Goal: Communication & Community: Participate in discussion

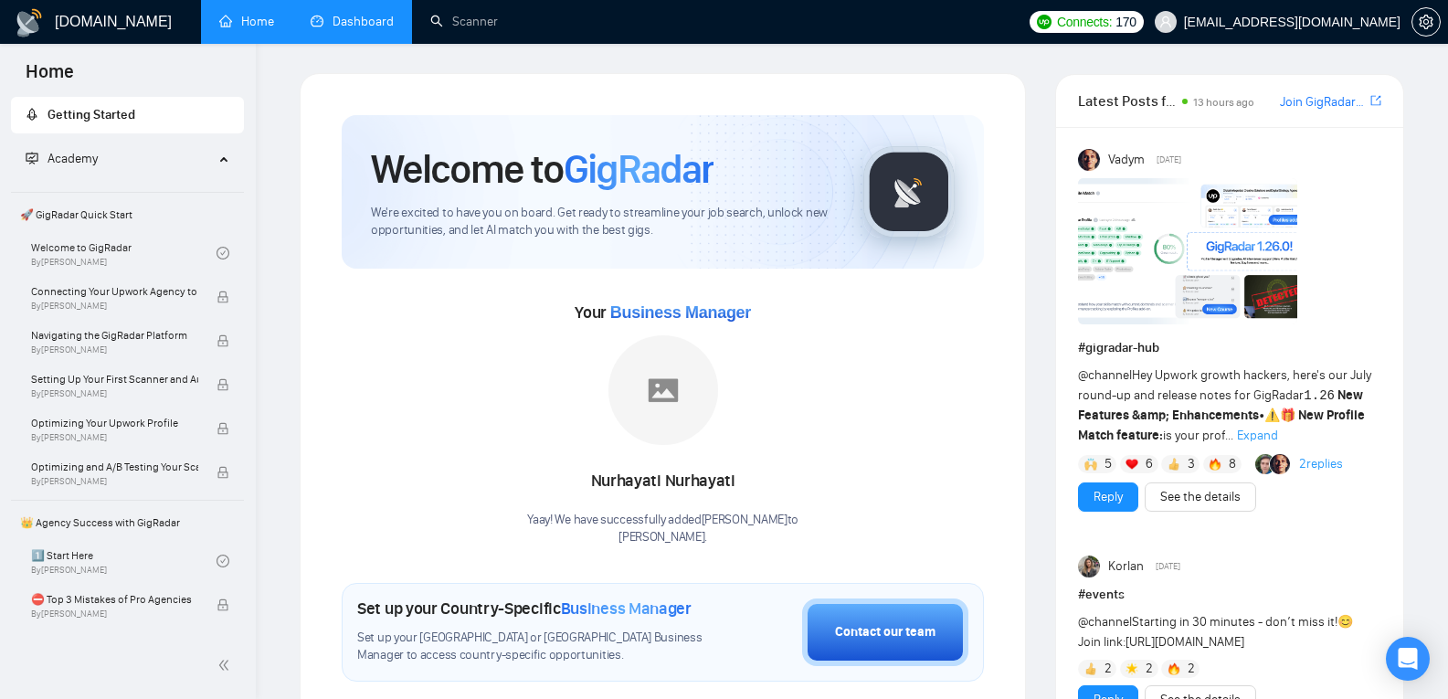
click at [356, 29] on link "Dashboard" at bounding box center [352, 22] width 83 height 16
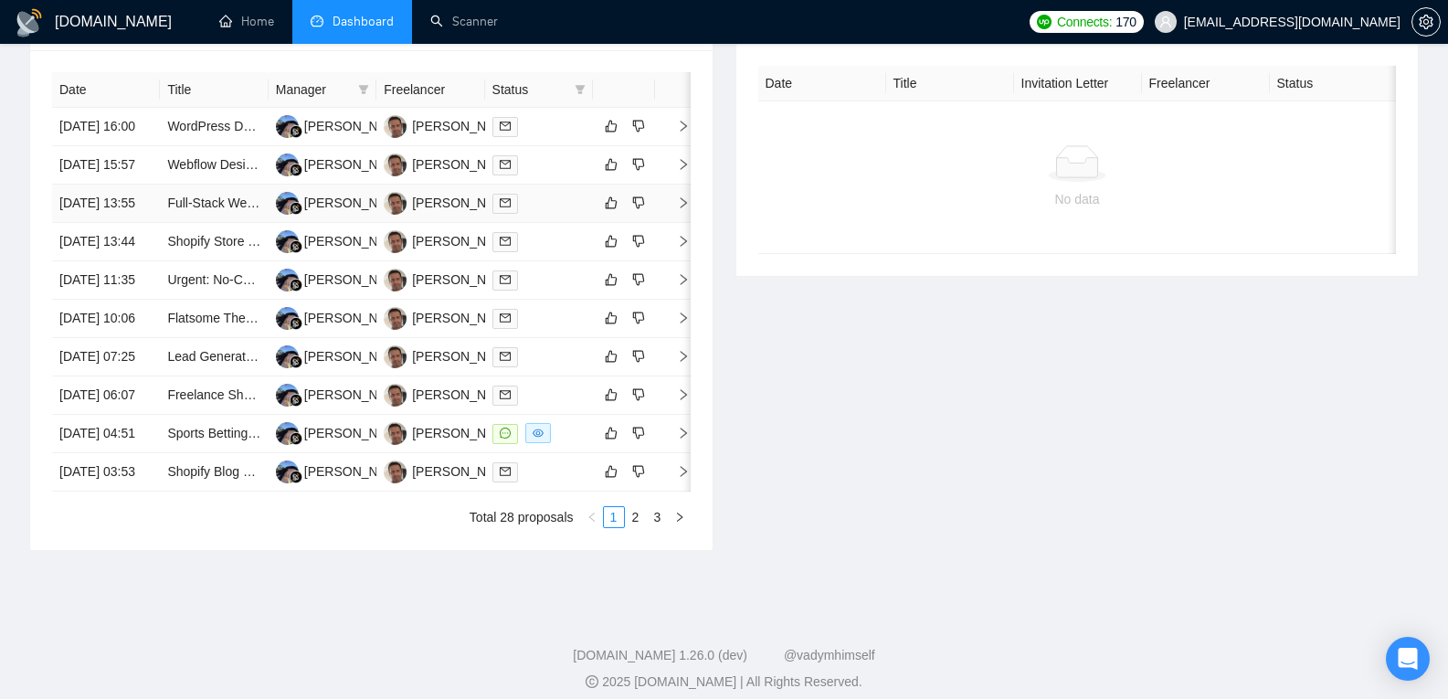
scroll to position [735, 0]
click at [114, 222] on td "[DATE] 13:55" at bounding box center [106, 203] width 108 height 38
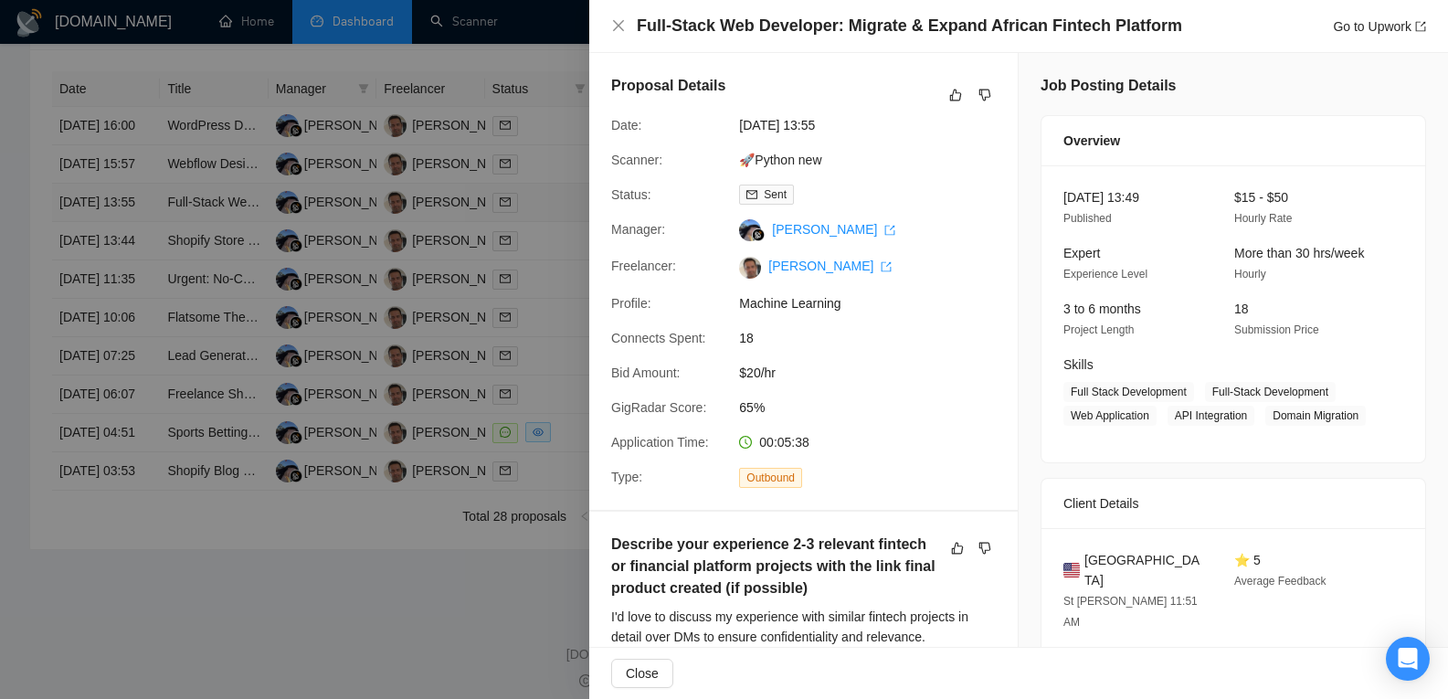
click at [114, 249] on div at bounding box center [724, 349] width 1448 height 699
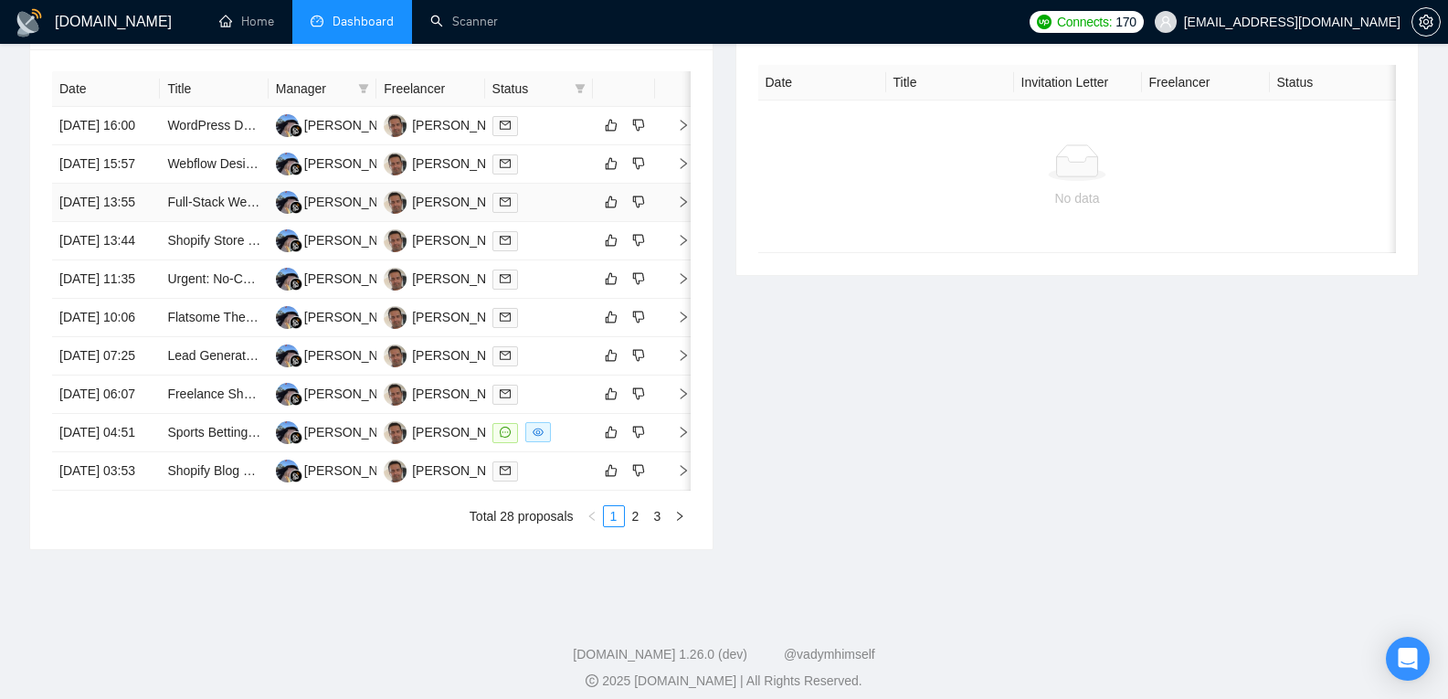
click at [114, 222] on td "[DATE] 13:55" at bounding box center [106, 203] width 108 height 38
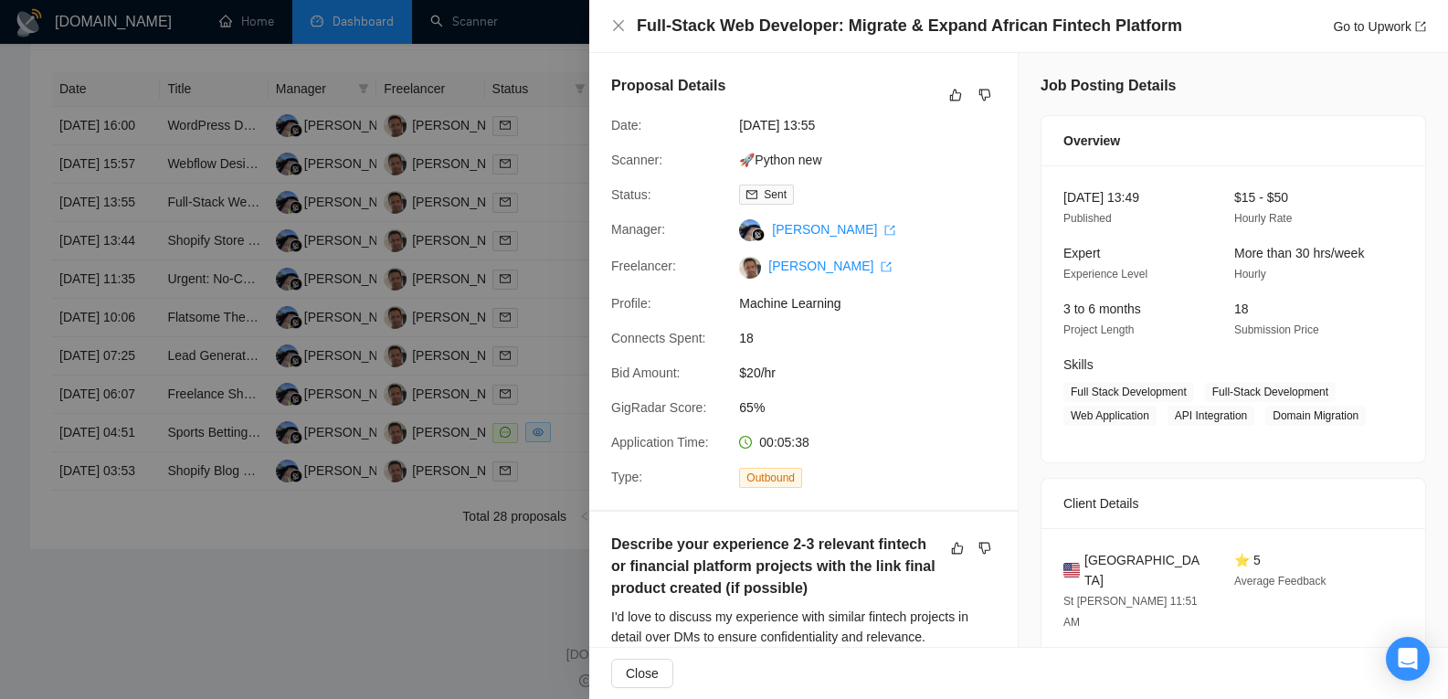
scroll to position [28, 0]
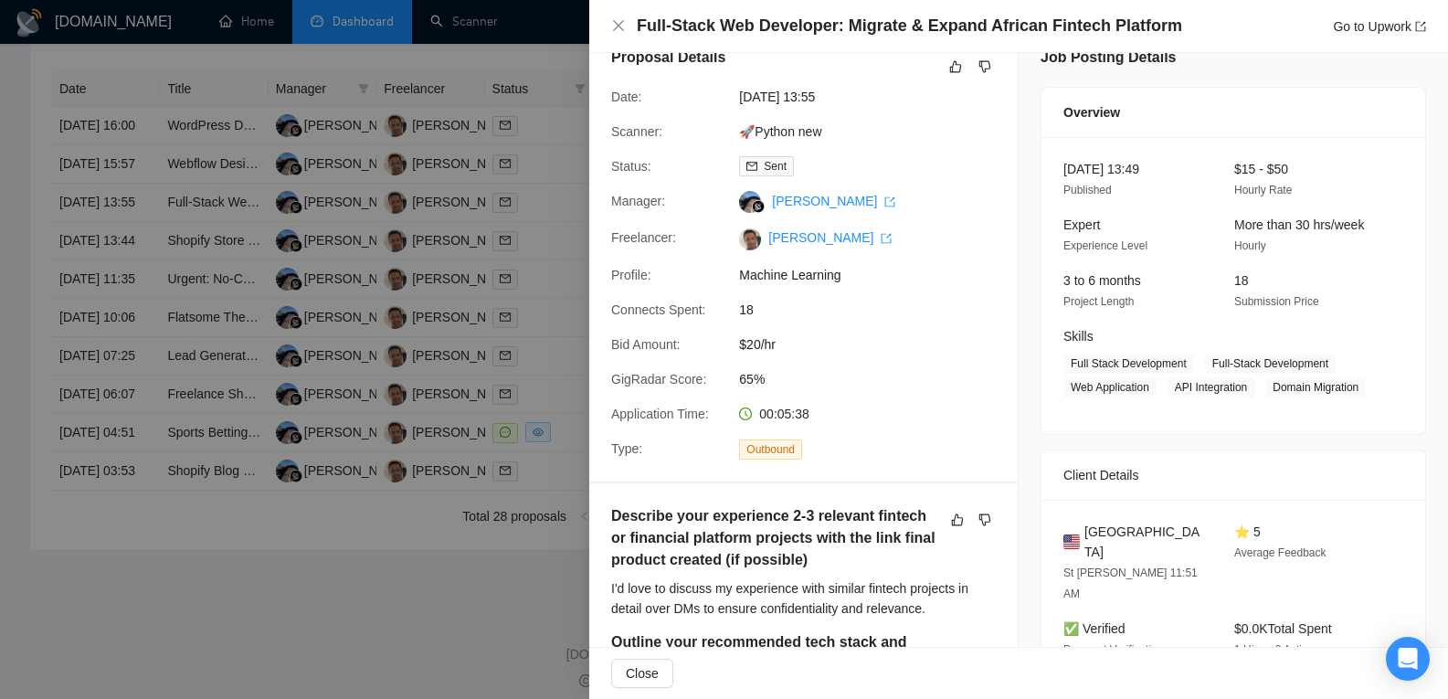
click at [158, 220] on div at bounding box center [724, 349] width 1448 height 699
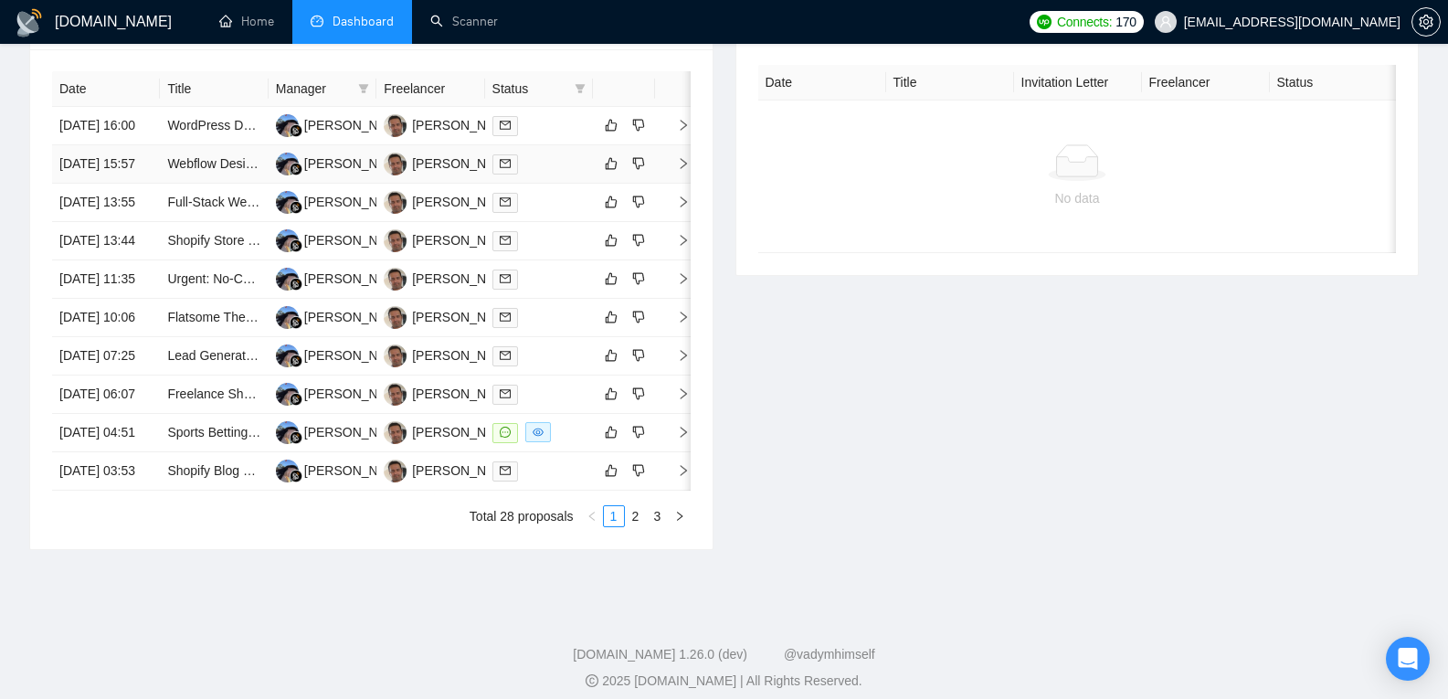
click at [131, 184] on td "[DATE] 15:57" at bounding box center [106, 164] width 108 height 38
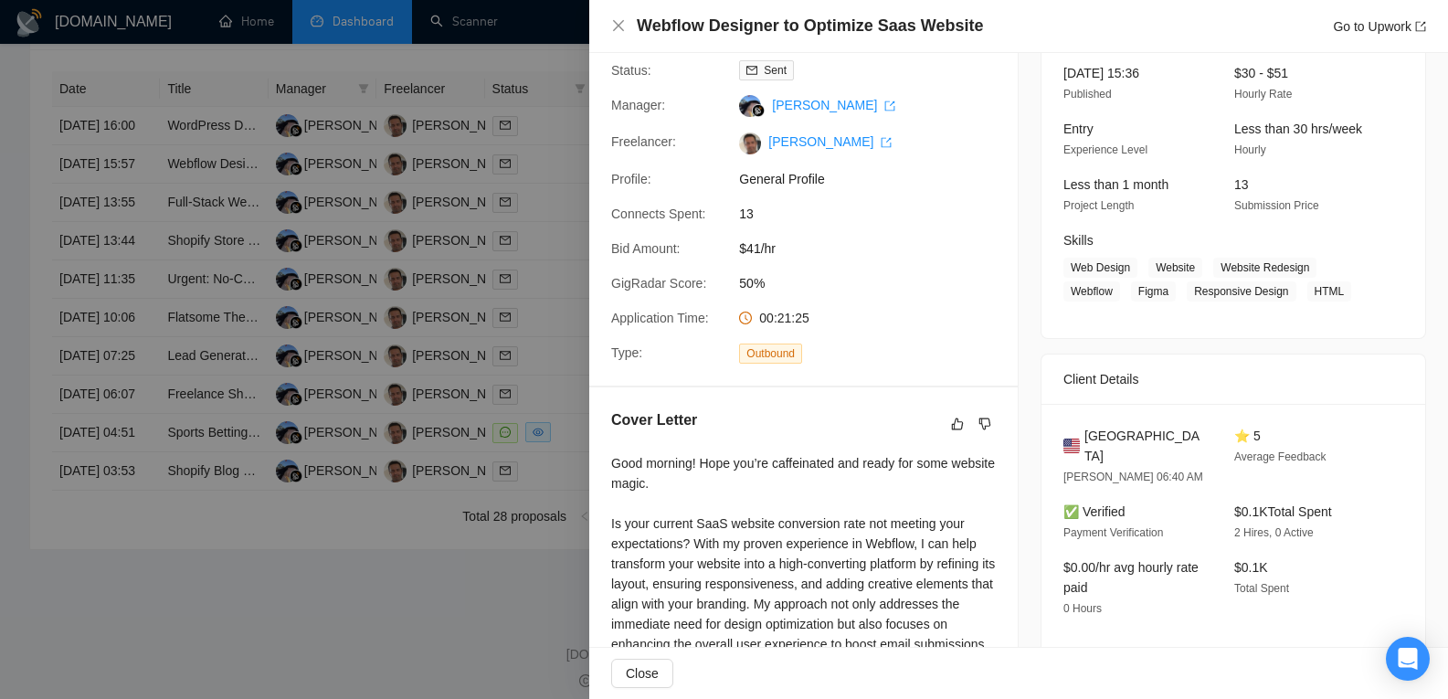
scroll to position [121, 0]
click at [1405, 653] on icon "Open Intercom Messenger" at bounding box center [1407, 659] width 21 height 24
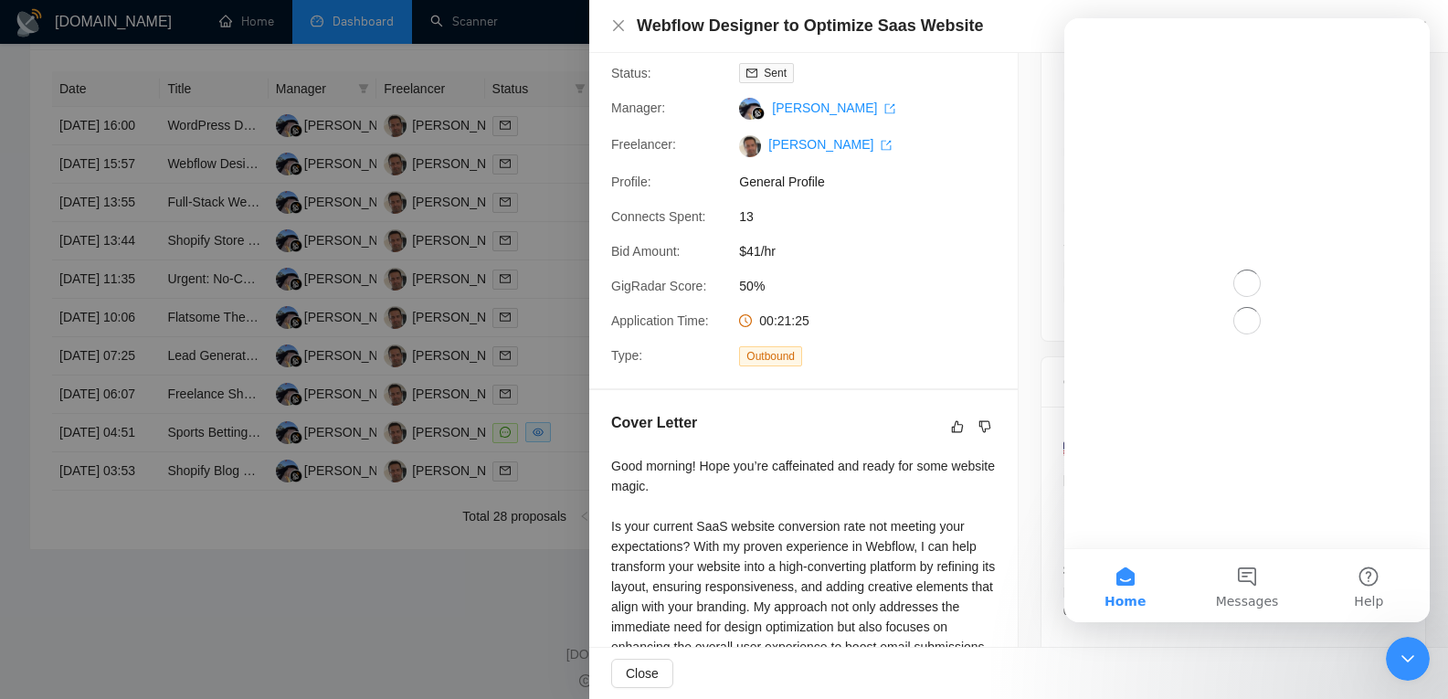
scroll to position [0, 0]
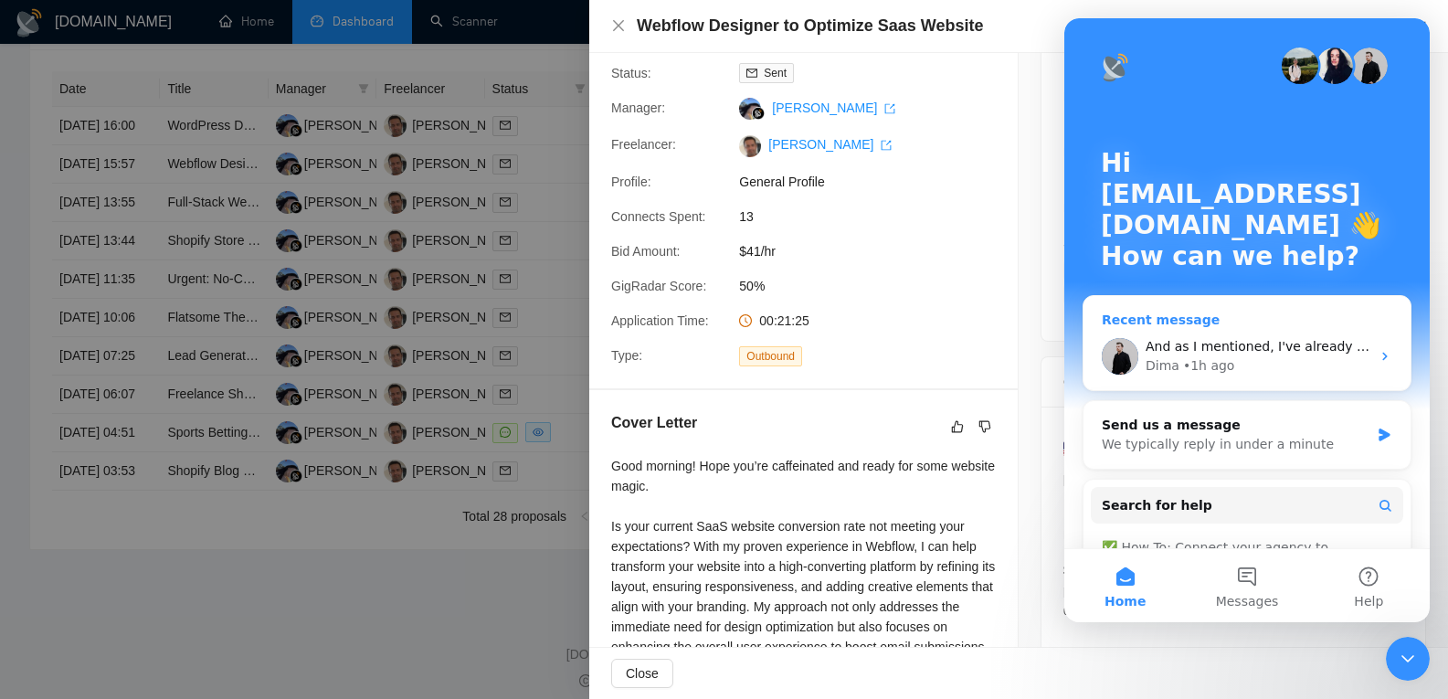
click at [1245, 355] on div "And as I mentioned, I've already sent these details to our dev team - if needed…" at bounding box center [1257, 346] width 225 height 19
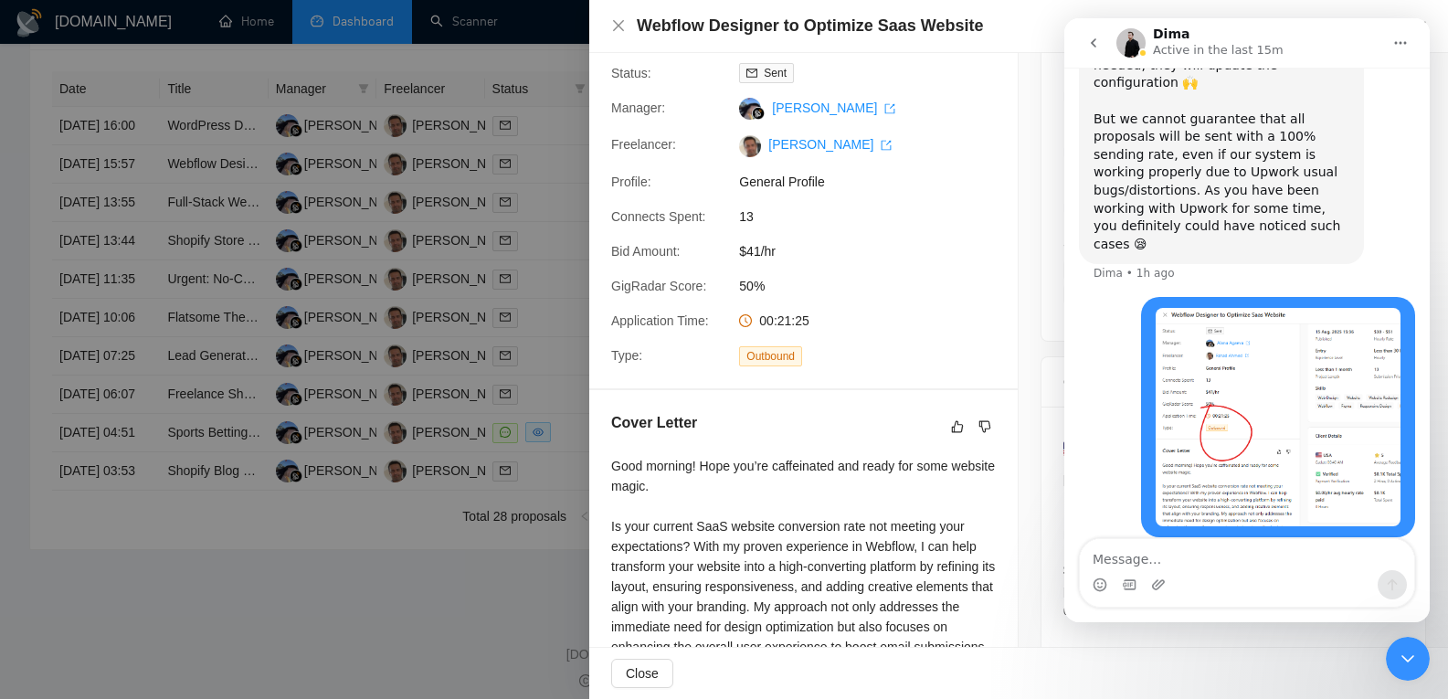
scroll to position [1902, 0]
click at [339, 243] on div at bounding box center [724, 349] width 1448 height 699
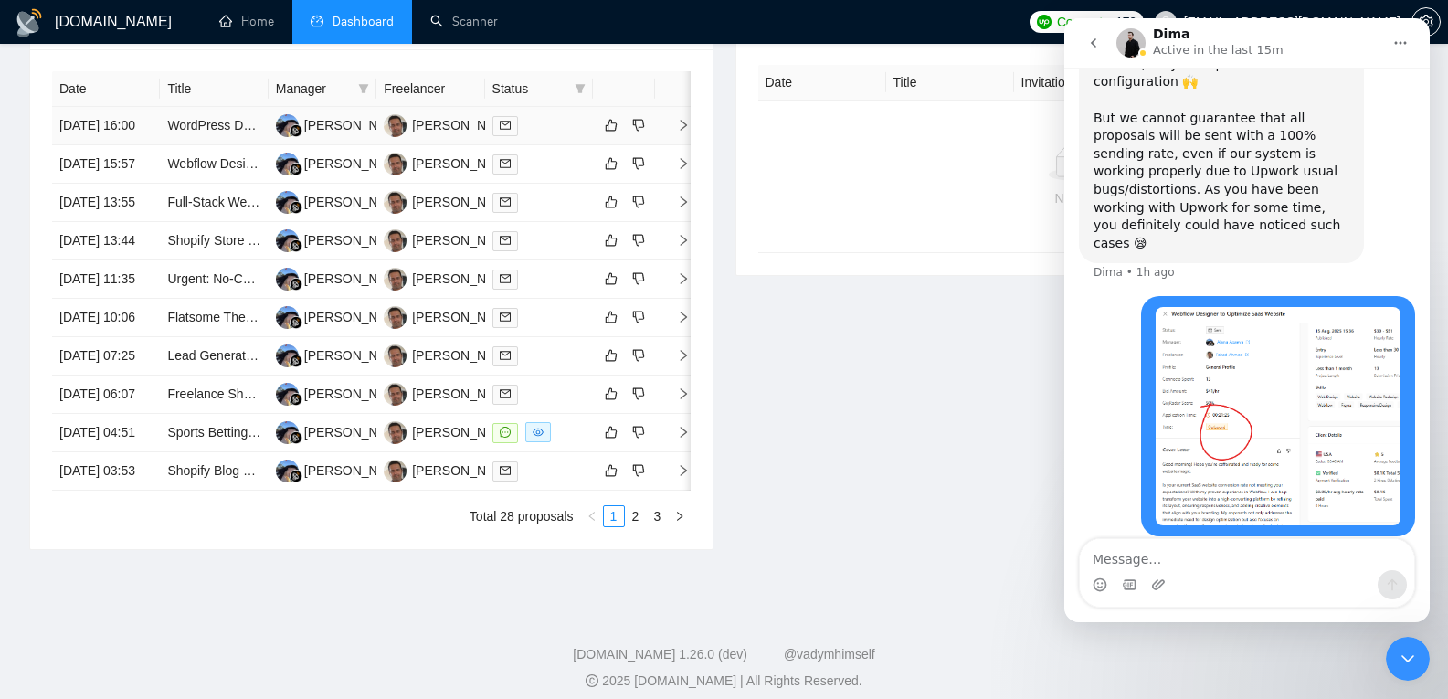
click at [126, 121] on td "[DATE] 16:00" at bounding box center [106, 126] width 108 height 38
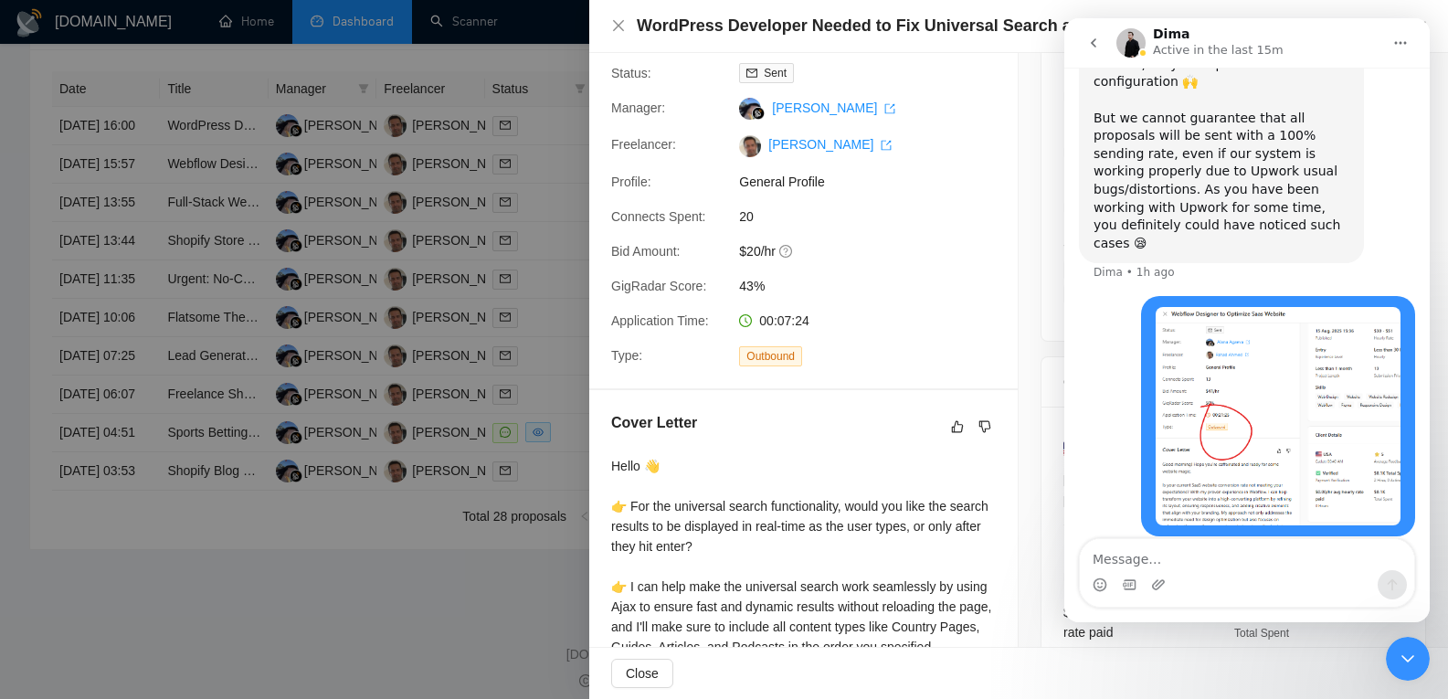
click at [1410, 661] on icon "Close Intercom Messenger" at bounding box center [1408, 659] width 22 height 22
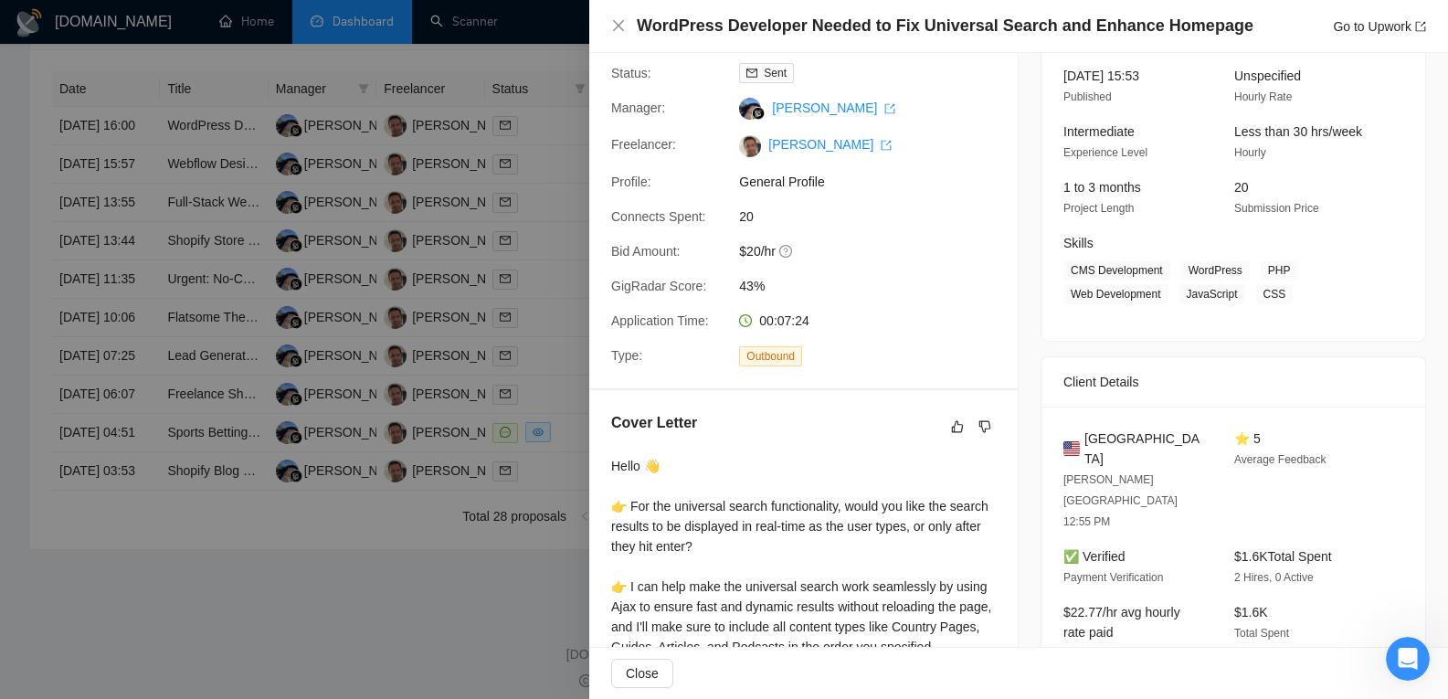
click at [341, 311] on div at bounding box center [724, 349] width 1448 height 699
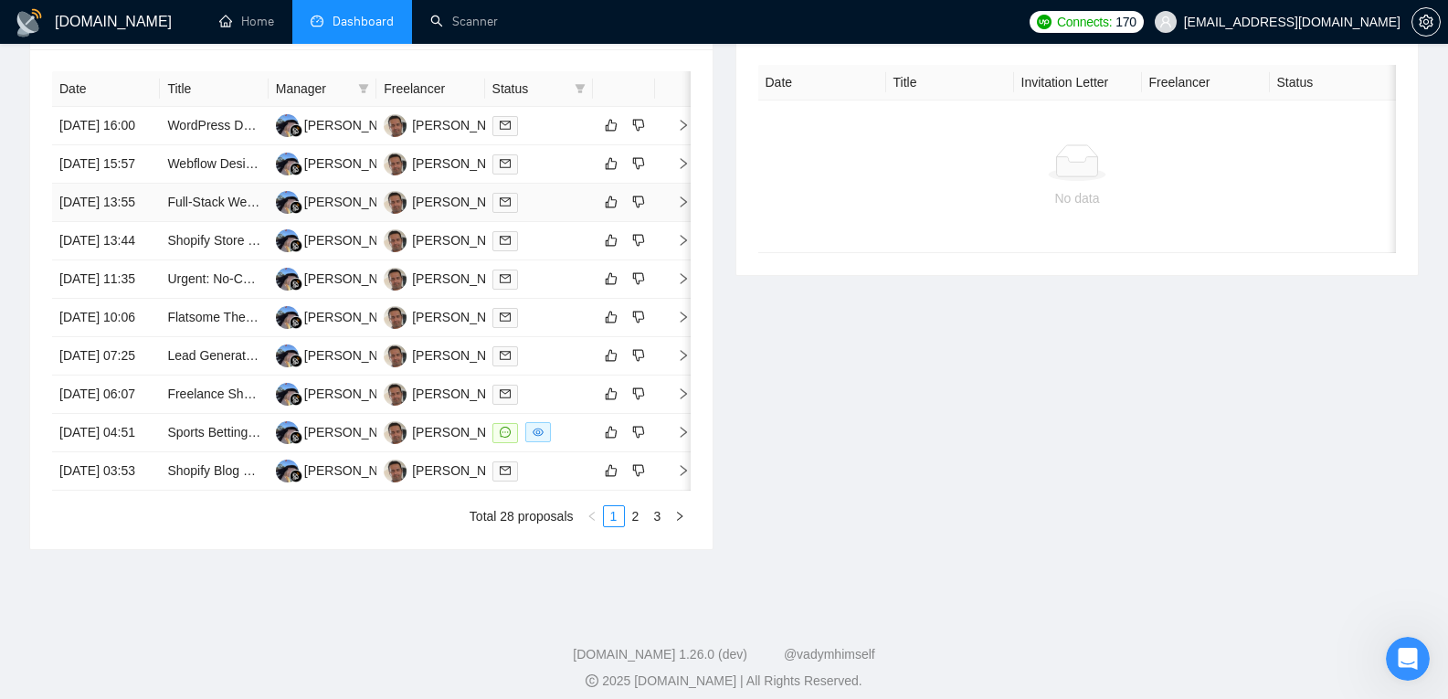
click at [105, 222] on td "[DATE] 13:55" at bounding box center [106, 203] width 108 height 38
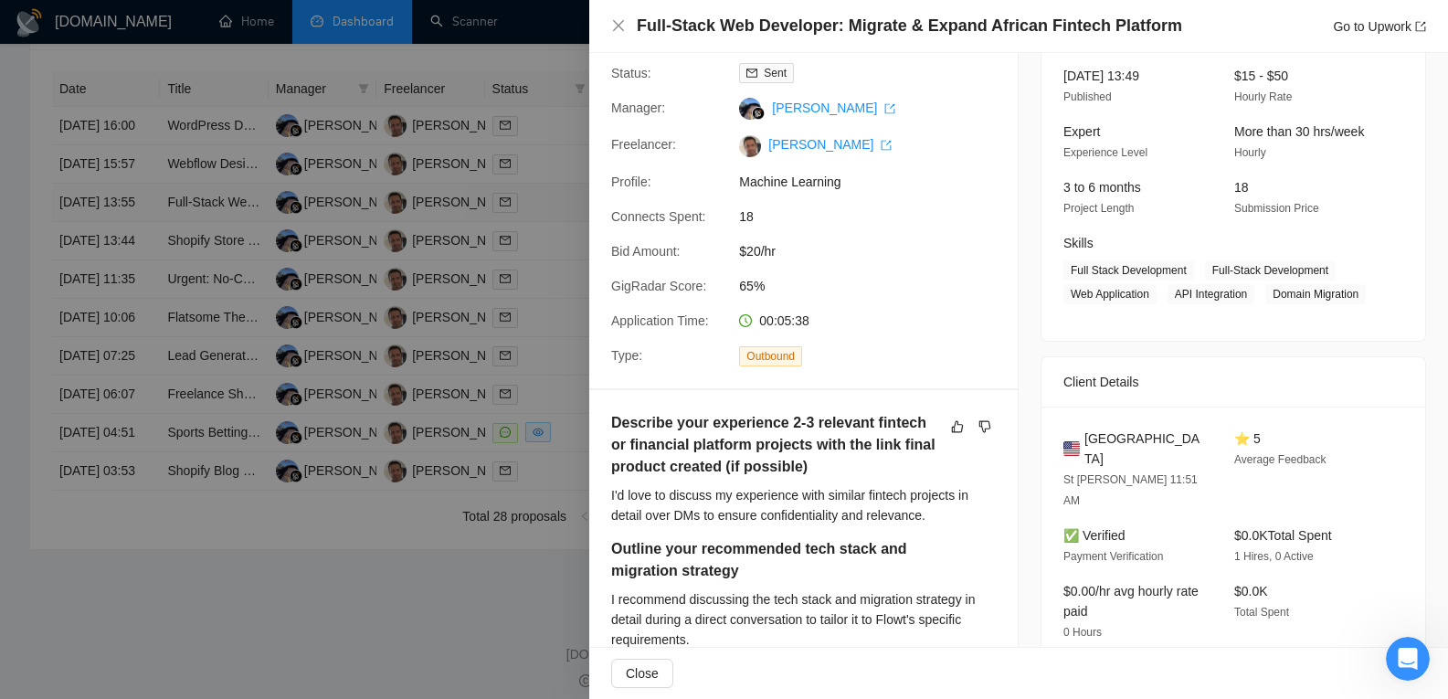
click at [105, 263] on div at bounding box center [724, 349] width 1448 height 699
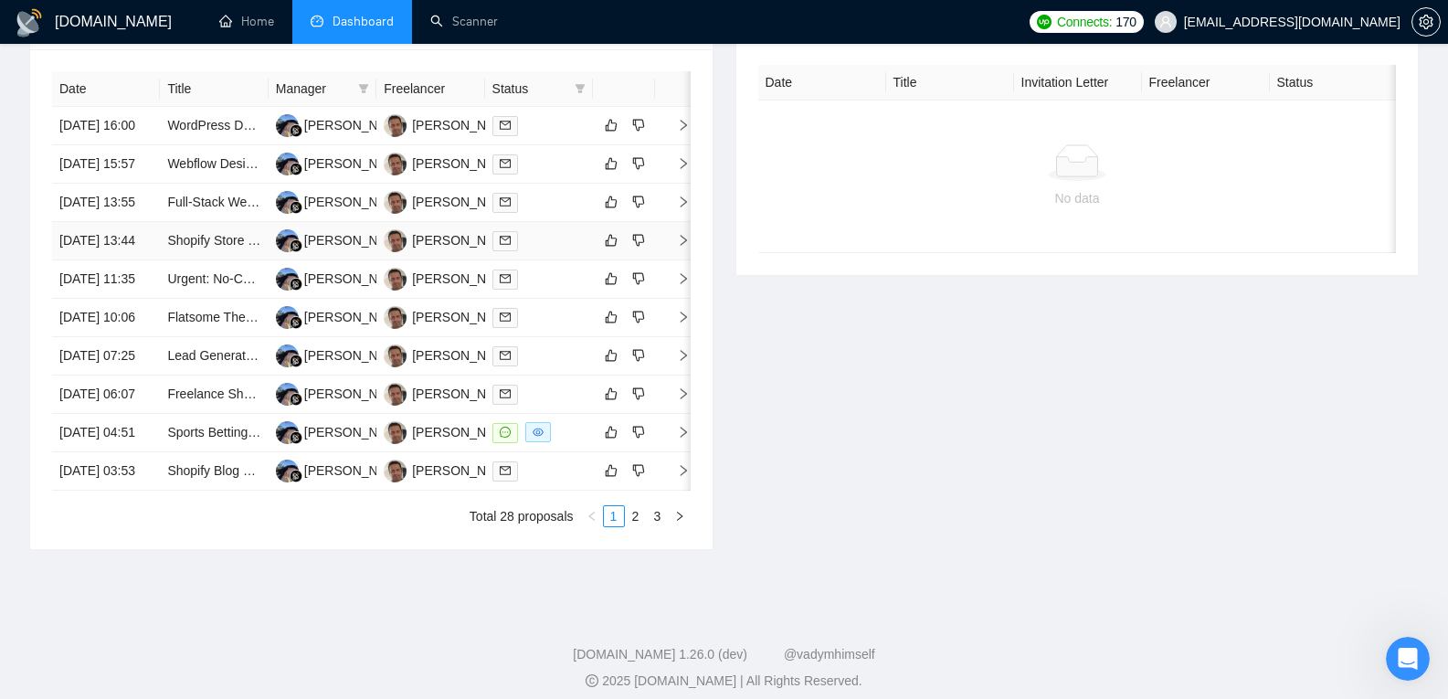
click at [115, 260] on td "[DATE] 13:44" at bounding box center [106, 241] width 108 height 38
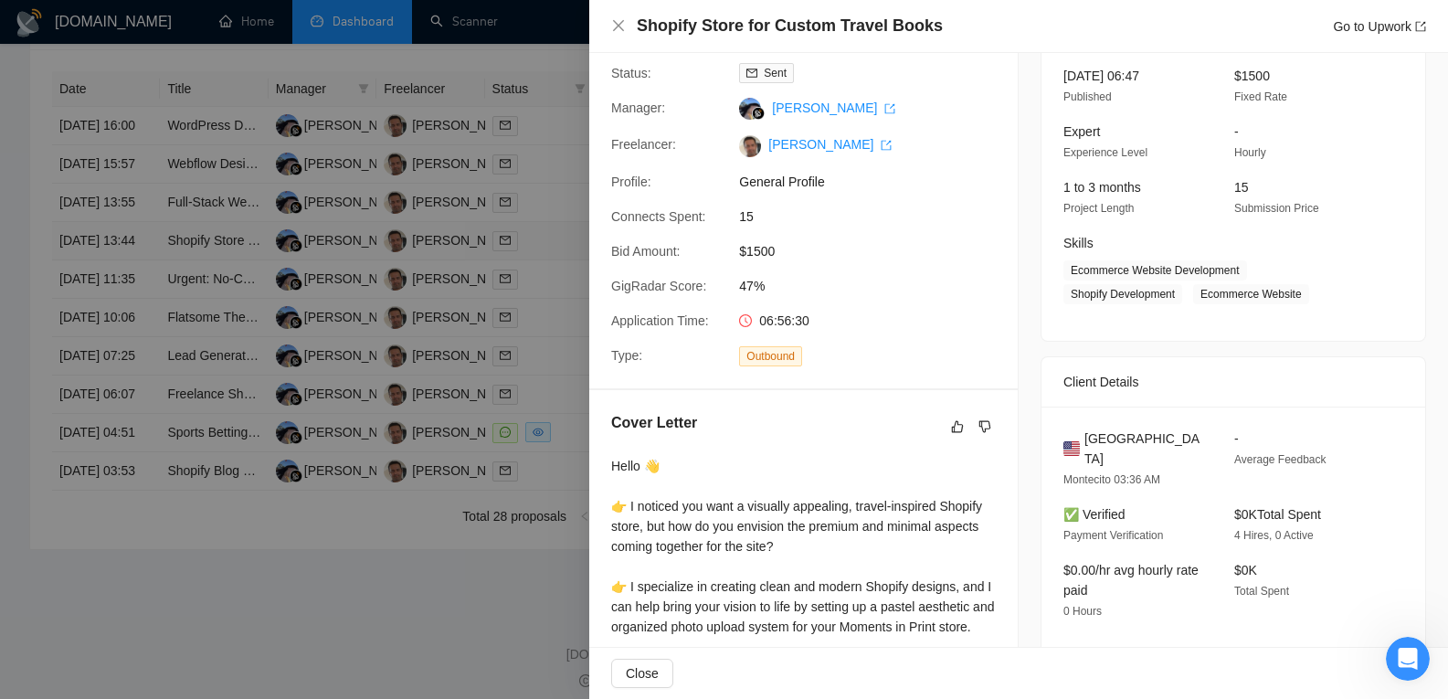
click at [115, 303] on div at bounding box center [724, 349] width 1448 height 699
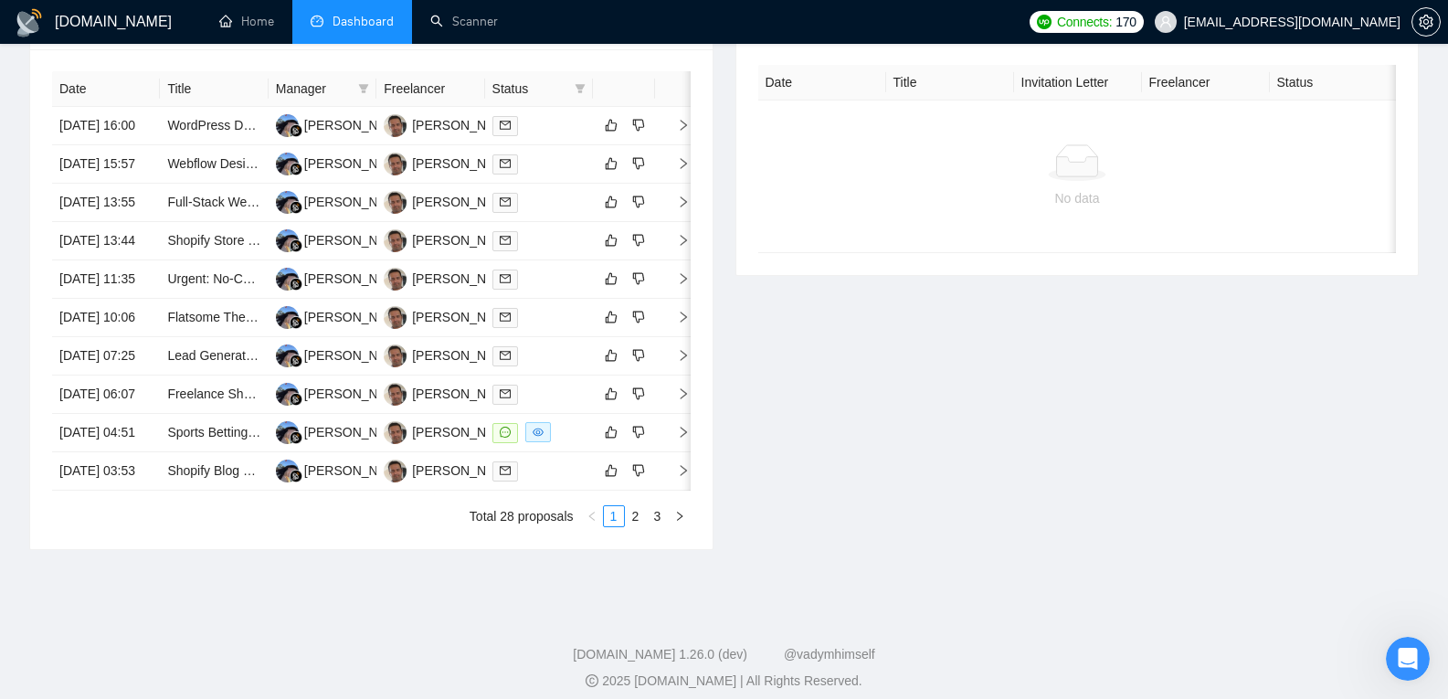
click at [1408, 681] on div at bounding box center [1408, 659] width 44 height 44
click at [1408, 663] on icon "Open Intercom Messenger" at bounding box center [1408, 659] width 30 height 30
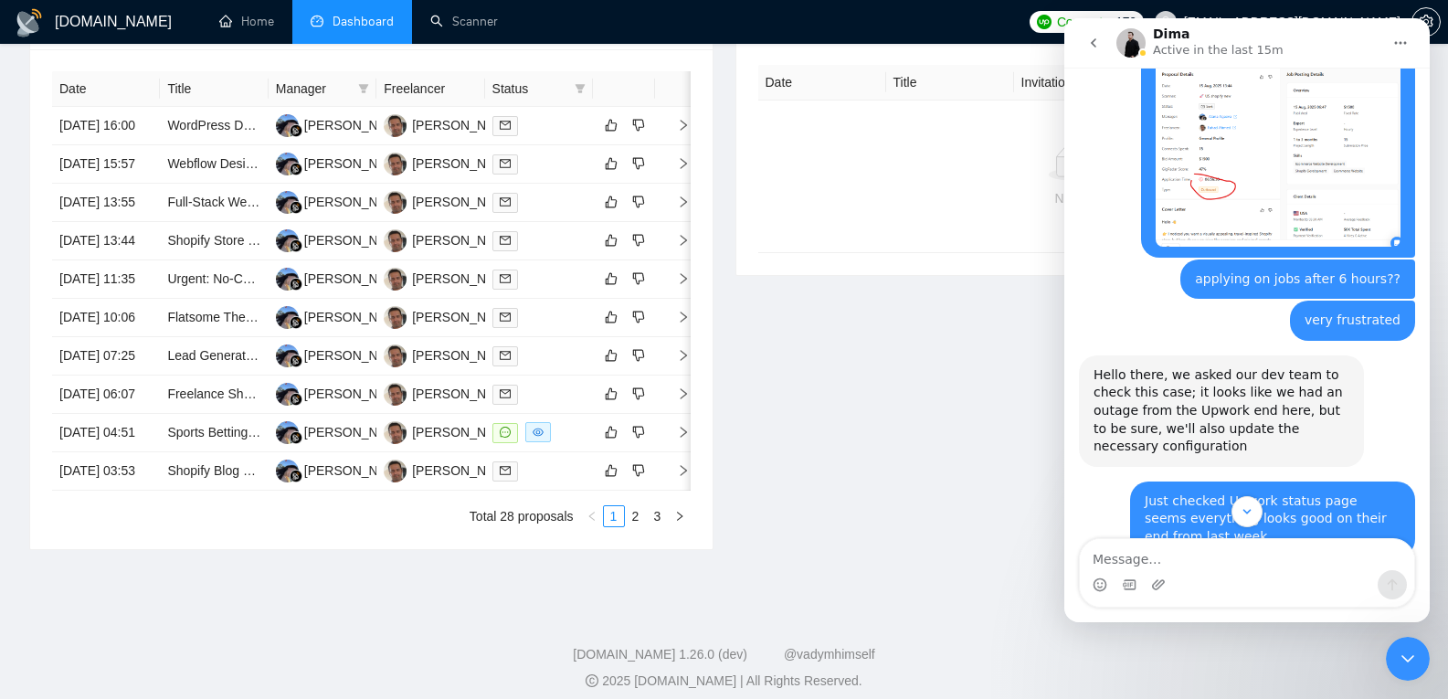
scroll to position [1157, 0]
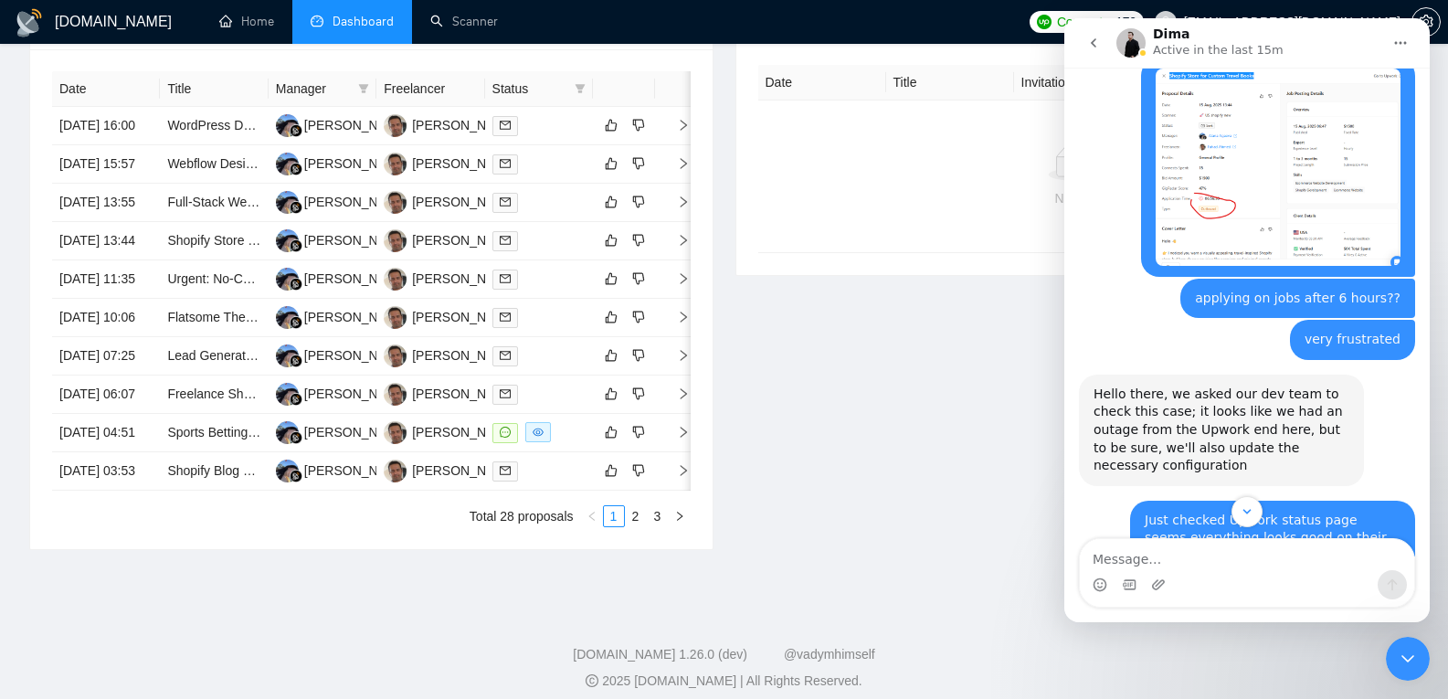
click at [1245, 164] on img "laptop7547@gmail.com says…" at bounding box center [1278, 167] width 245 height 197
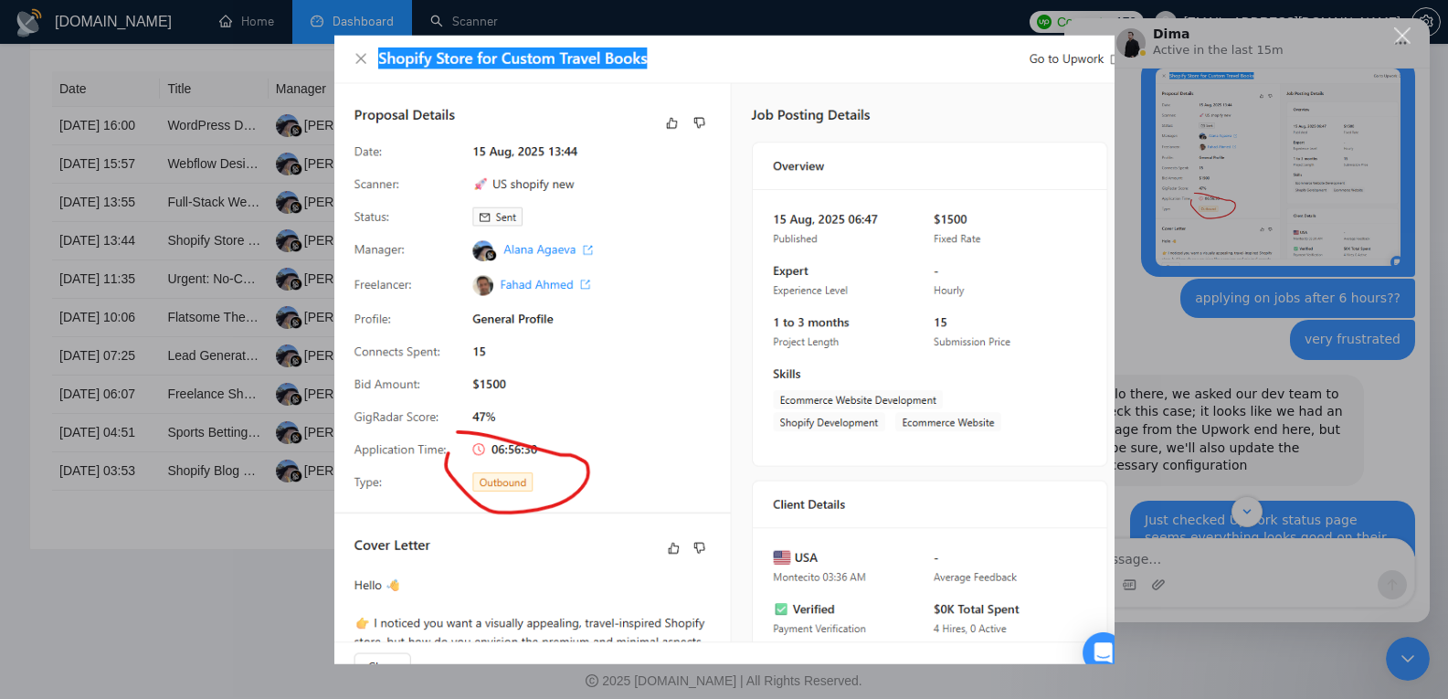
scroll to position [0, 0]
click at [1245, 164] on div "Intercom messenger" at bounding box center [724, 349] width 1448 height 699
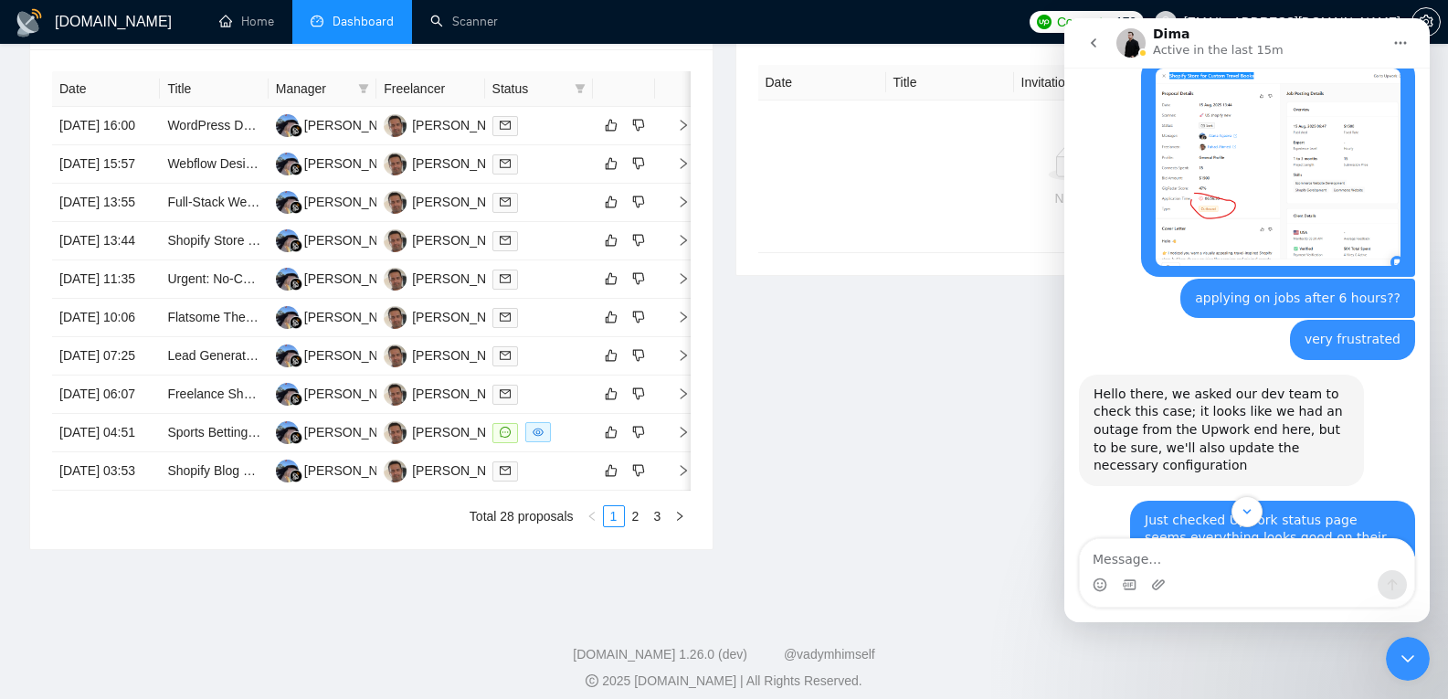
scroll to position [1902, 0]
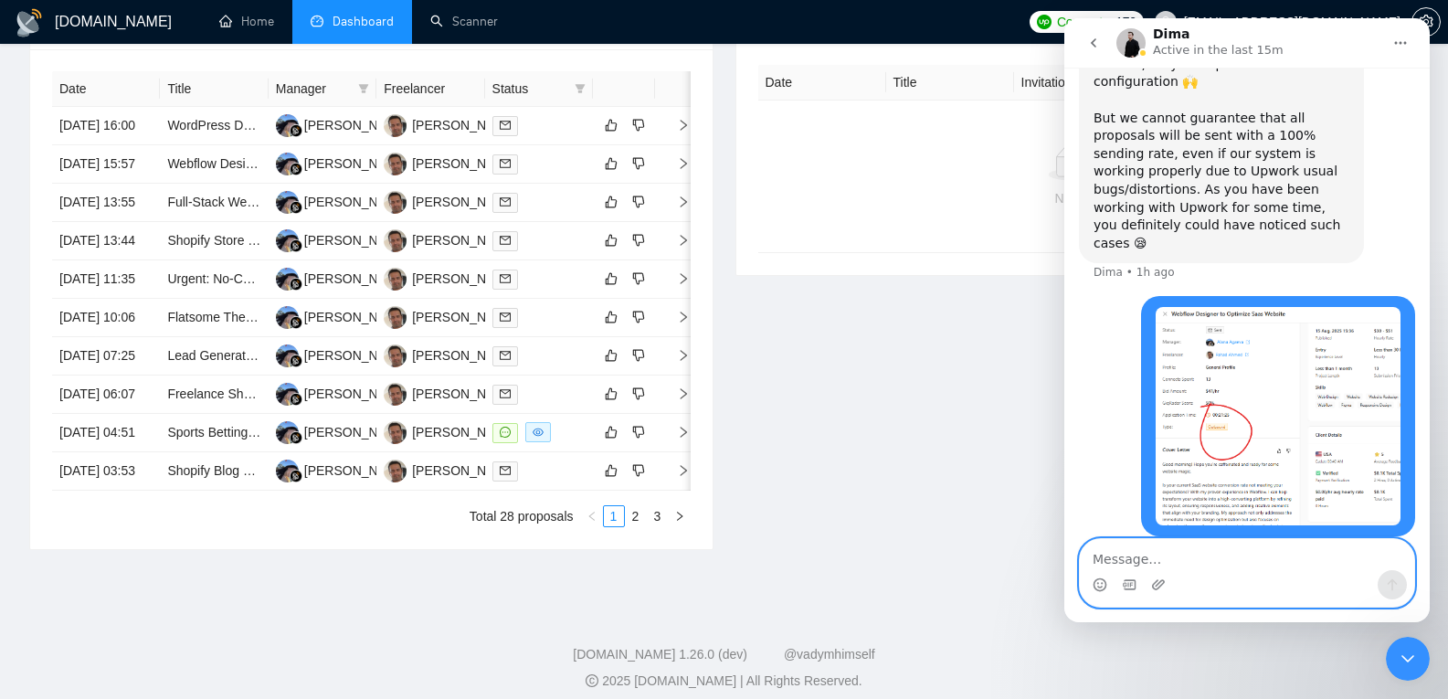
click at [1164, 566] on textarea "Message…" at bounding box center [1247, 554] width 334 height 31
type textarea "check this"
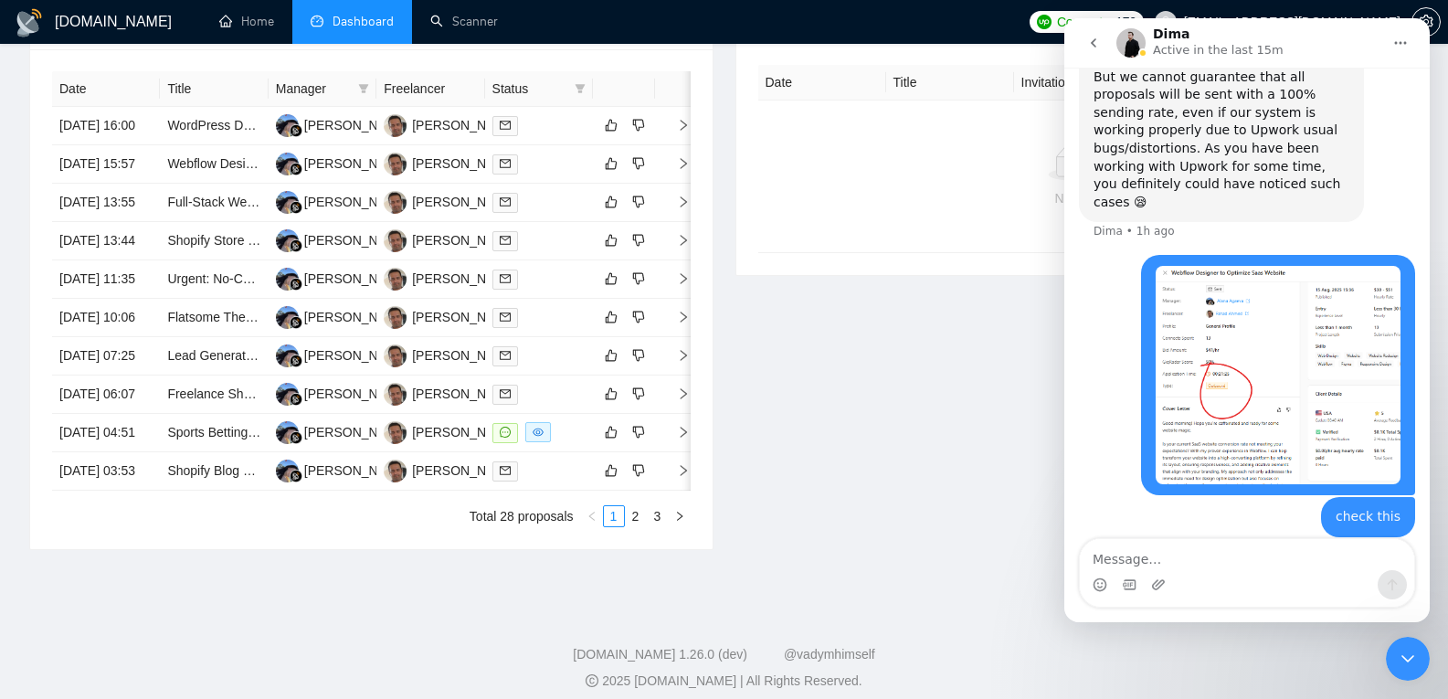
click at [1407, 653] on icon "Close Intercom Messenger" at bounding box center [1408, 659] width 22 height 22
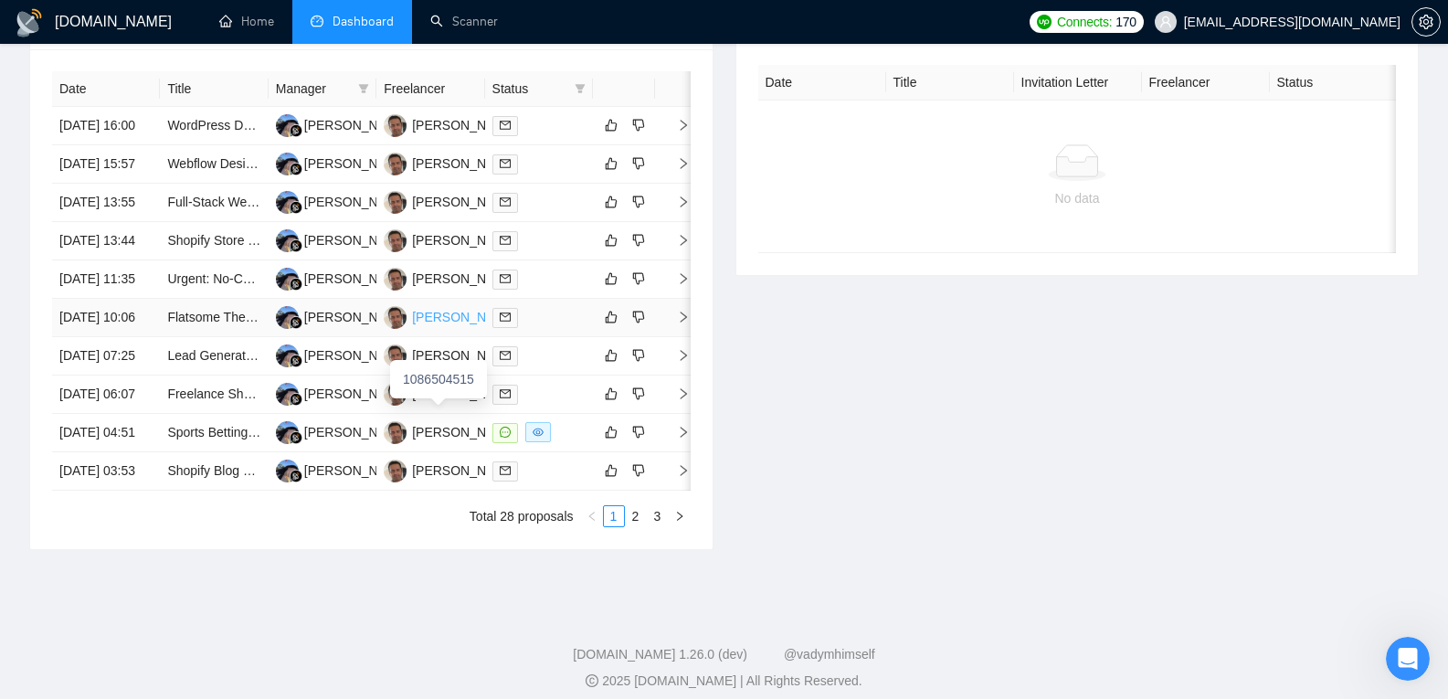
scroll to position [682, 0]
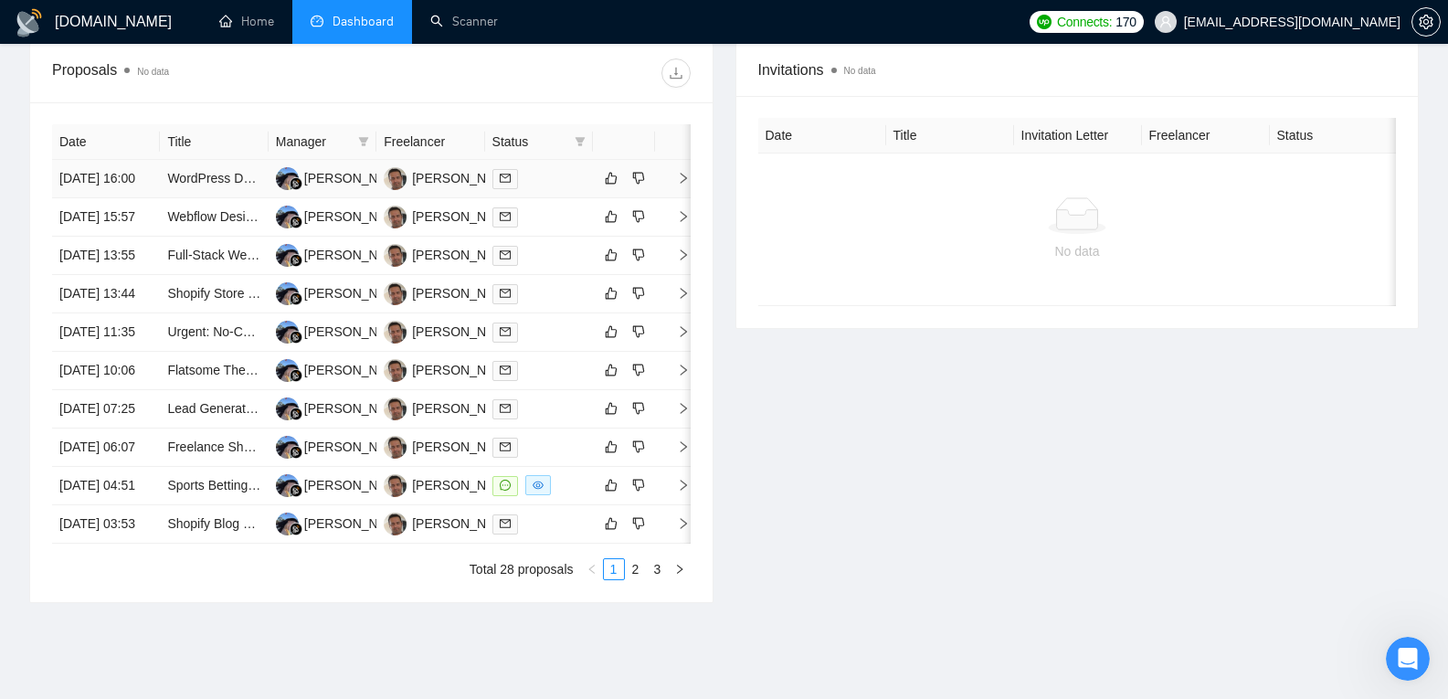
click at [132, 185] on td "[DATE] 16:00" at bounding box center [106, 179] width 108 height 38
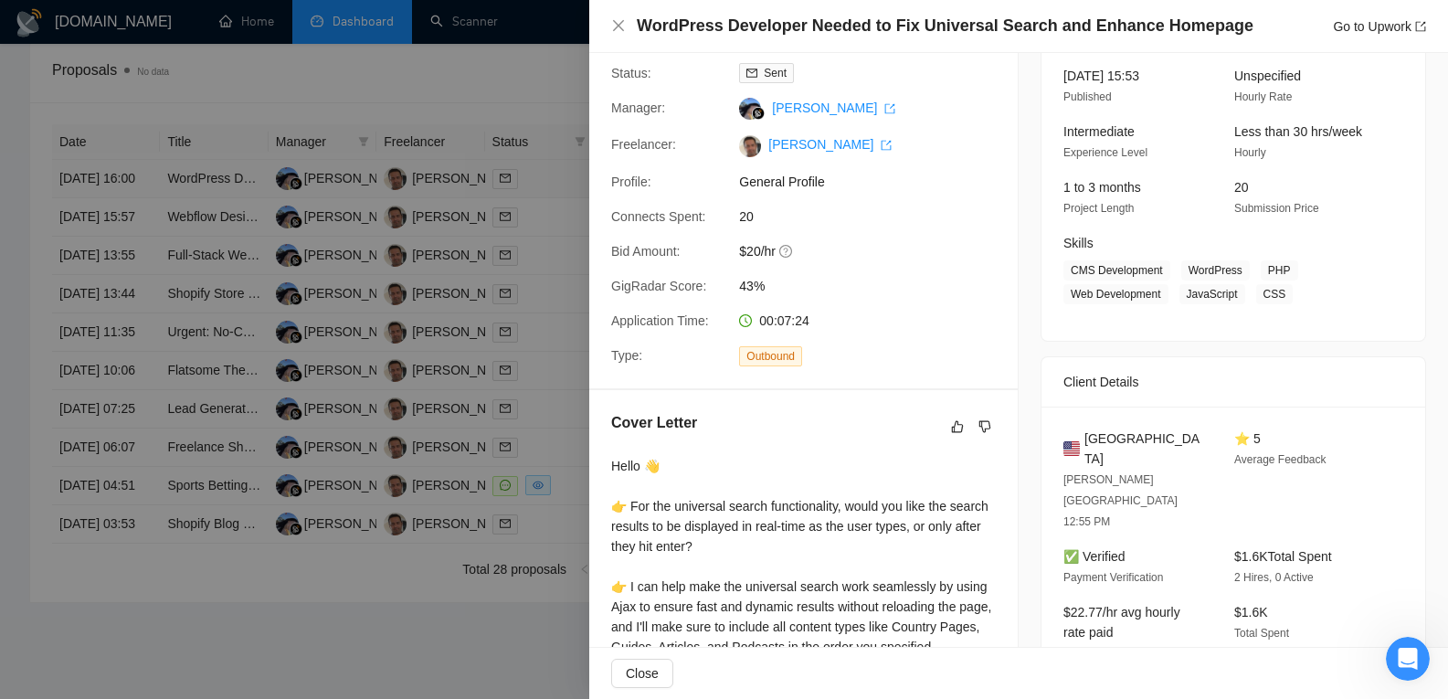
click at [132, 185] on div at bounding box center [724, 349] width 1448 height 699
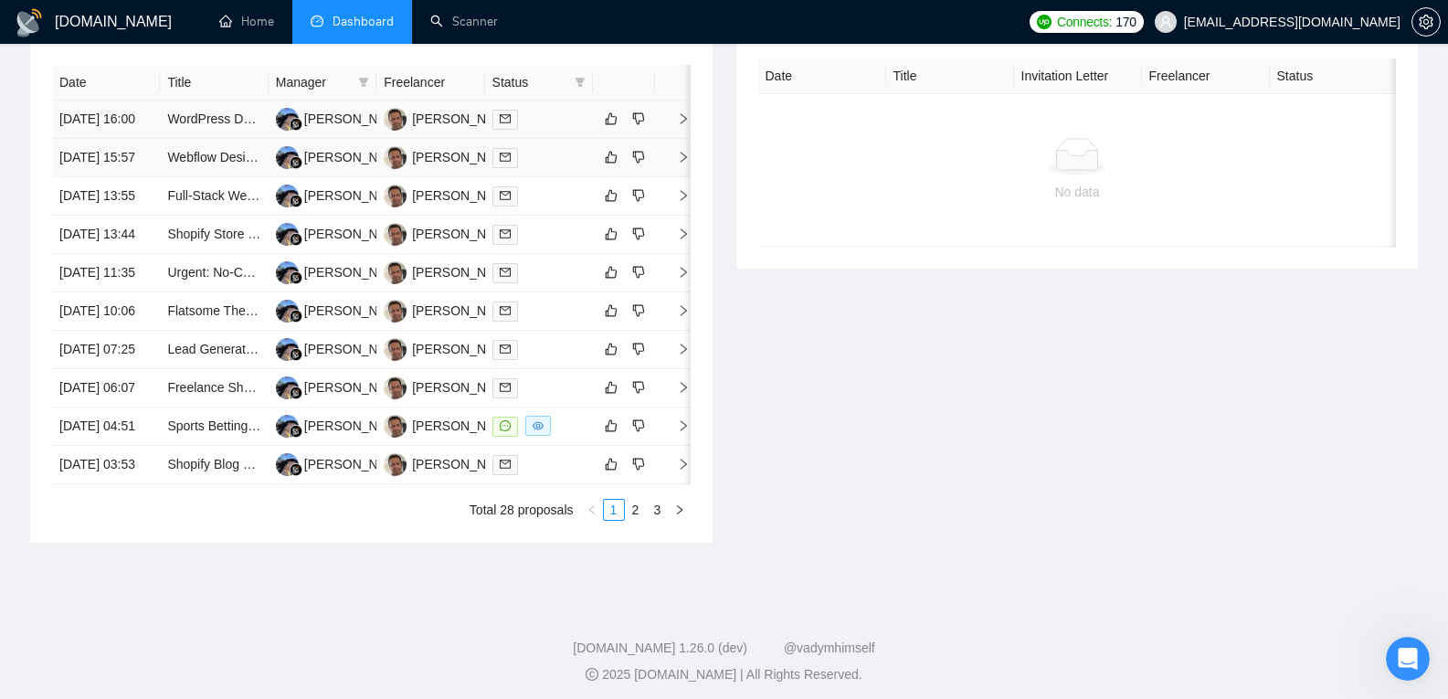
scroll to position [744, 0]
click at [132, 175] on td "[DATE] 15:57" at bounding box center [106, 156] width 108 height 38
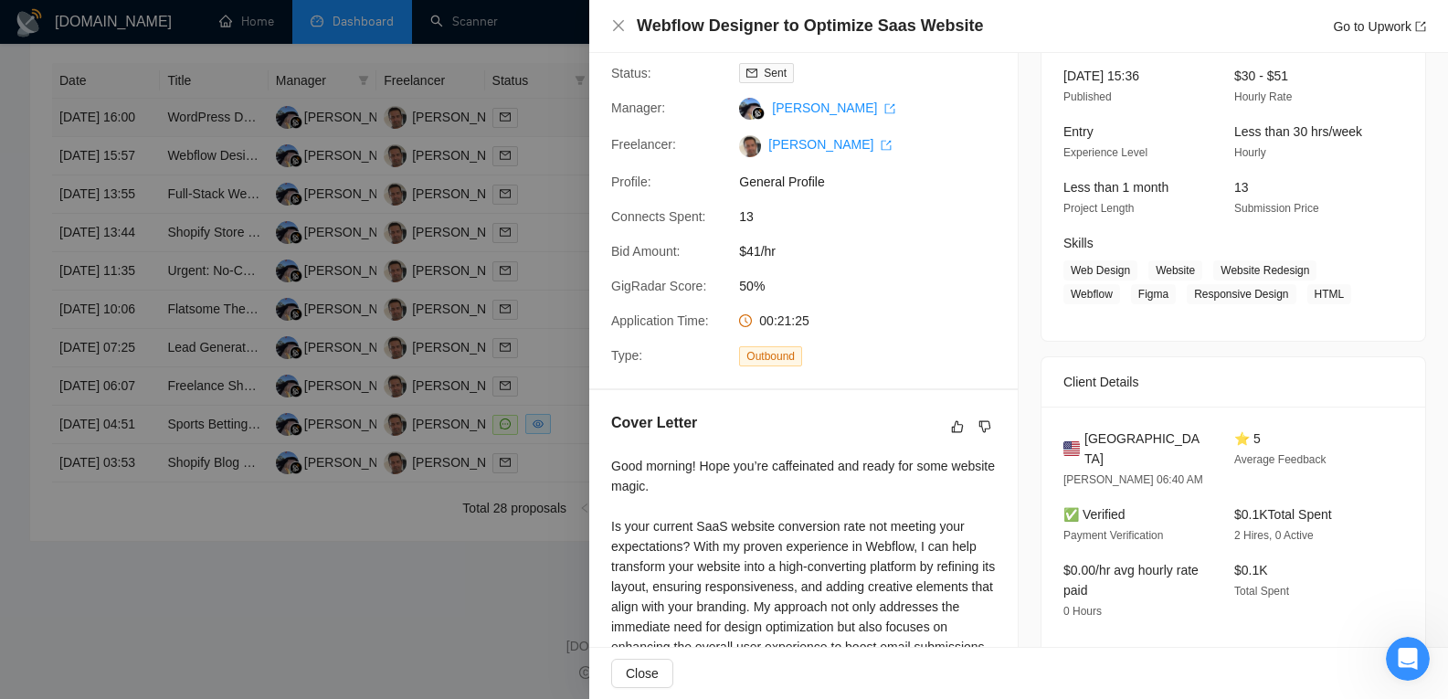
click at [132, 185] on div at bounding box center [724, 349] width 1448 height 699
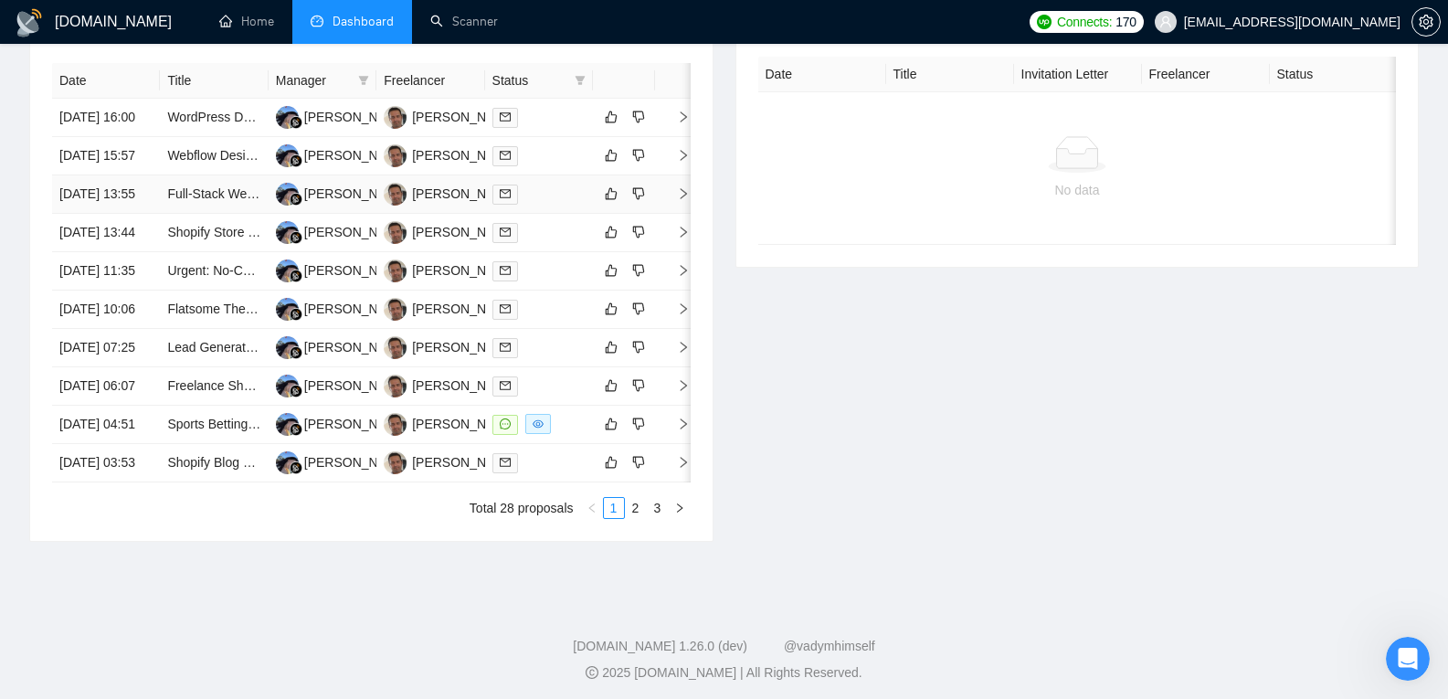
click at [131, 214] on td "[DATE] 13:55" at bounding box center [106, 194] width 108 height 38
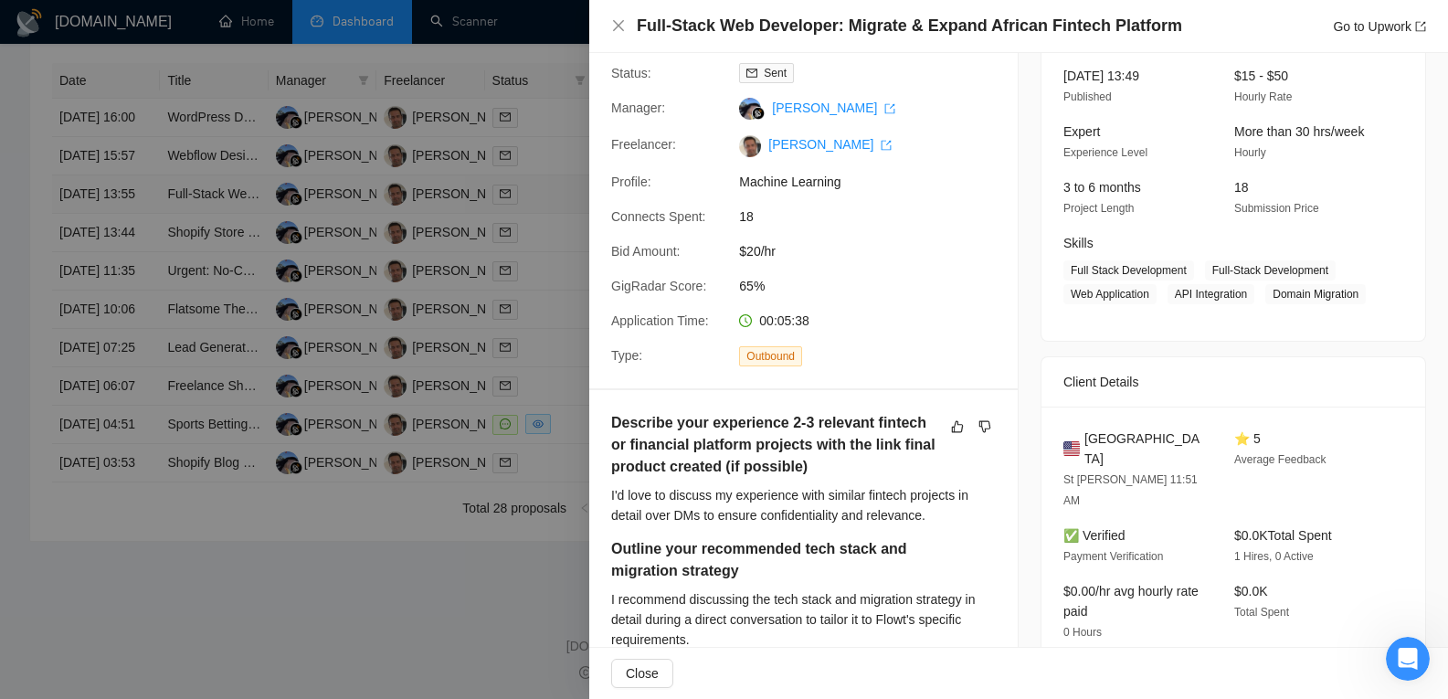
click at [131, 250] on div at bounding box center [724, 349] width 1448 height 699
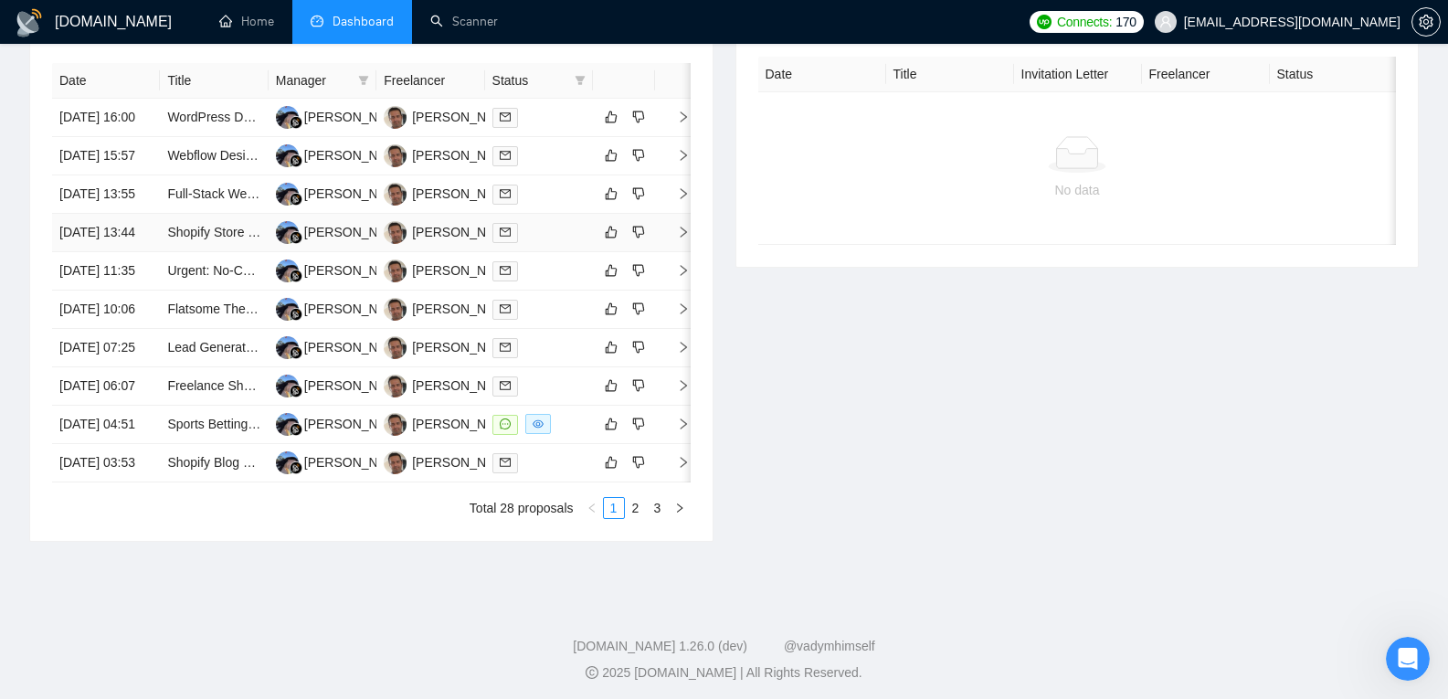
click at [131, 252] on td "[DATE] 13:44" at bounding box center [106, 233] width 108 height 38
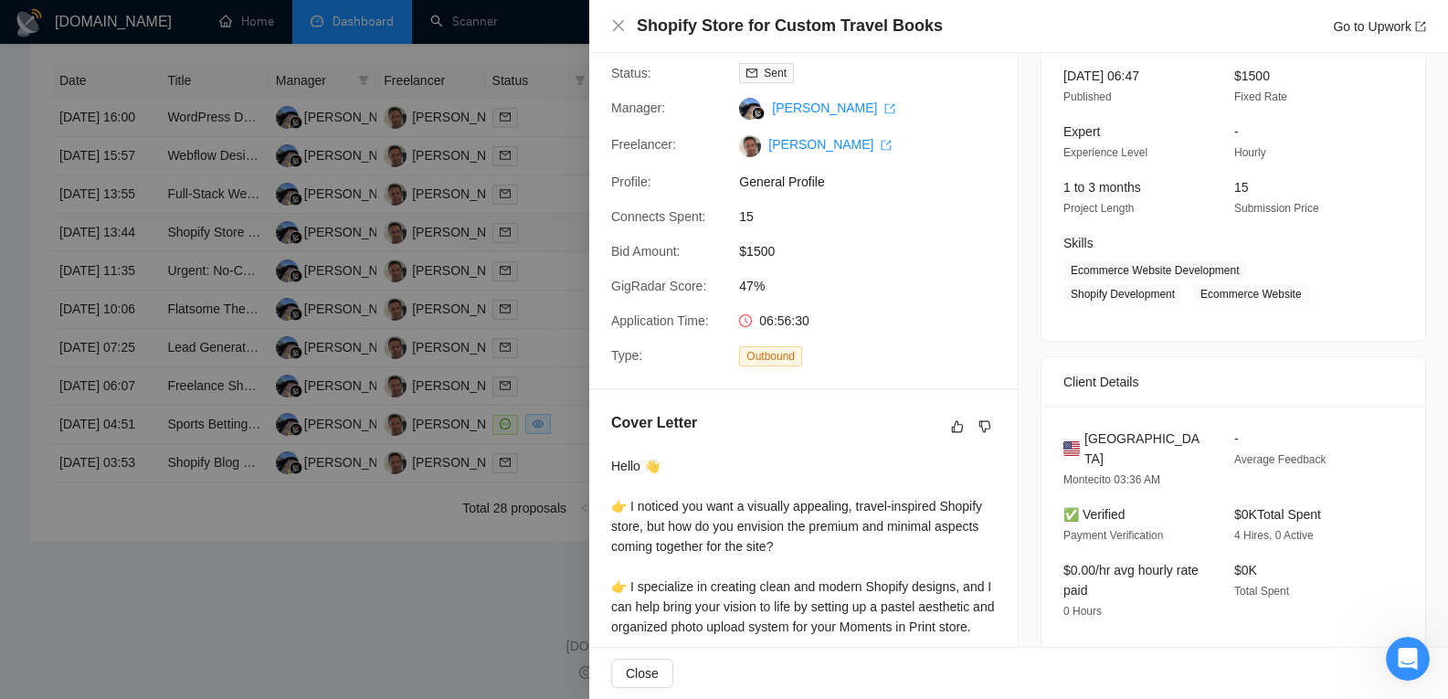
click at [131, 295] on div at bounding box center [724, 349] width 1448 height 699
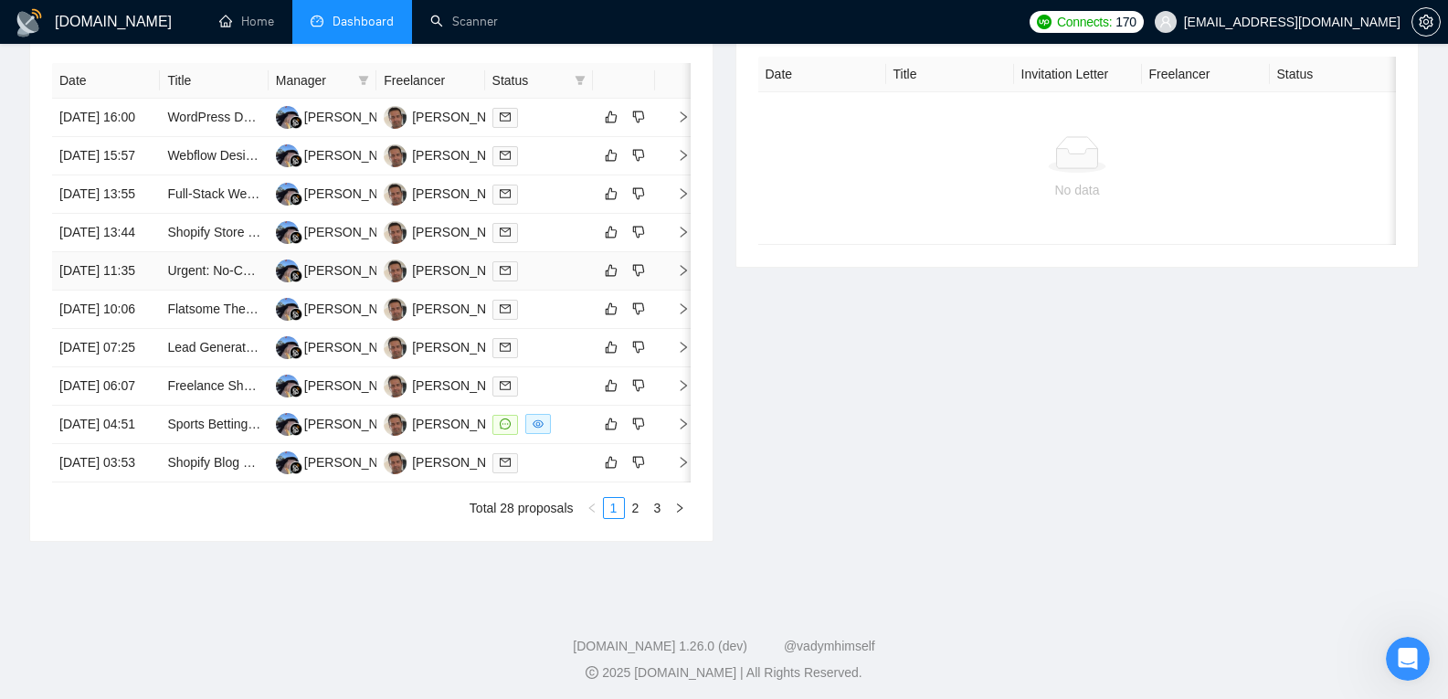
click at [134, 290] on td "[DATE] 11:35" at bounding box center [106, 271] width 108 height 38
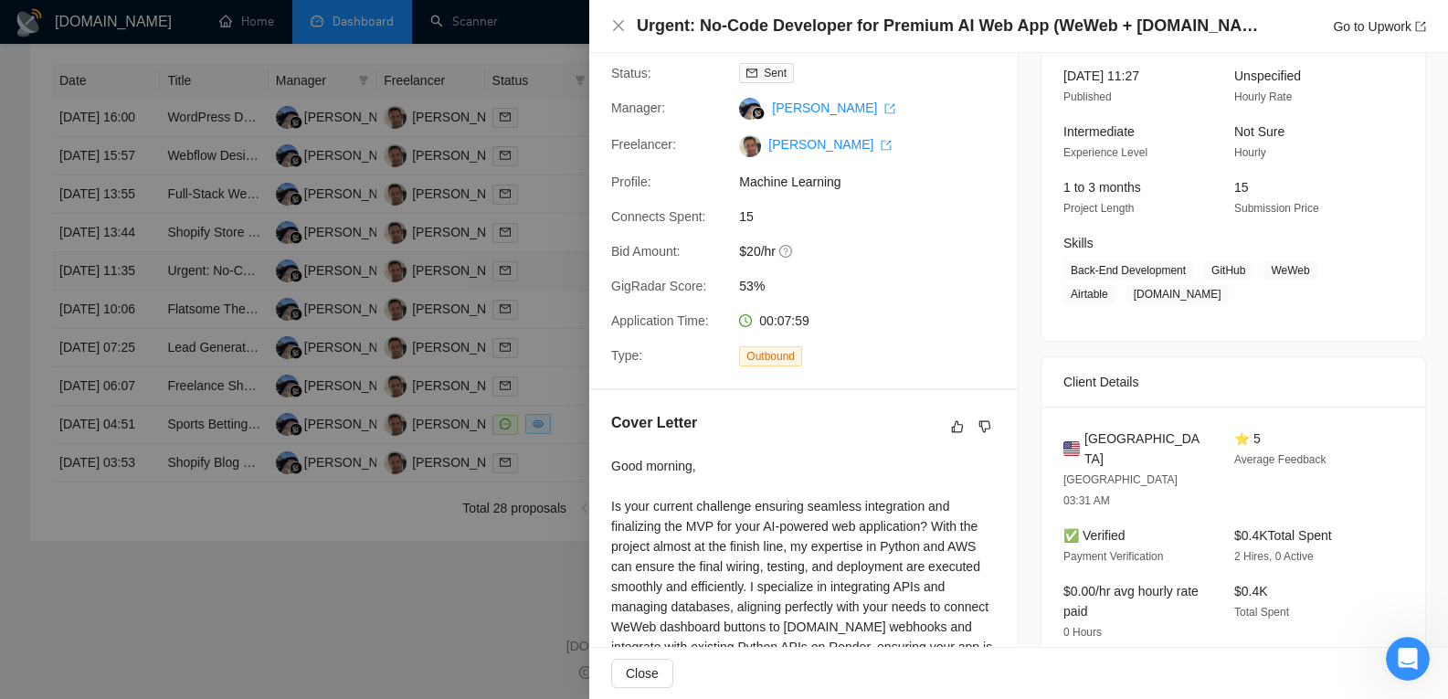
click at [134, 329] on div at bounding box center [724, 349] width 1448 height 699
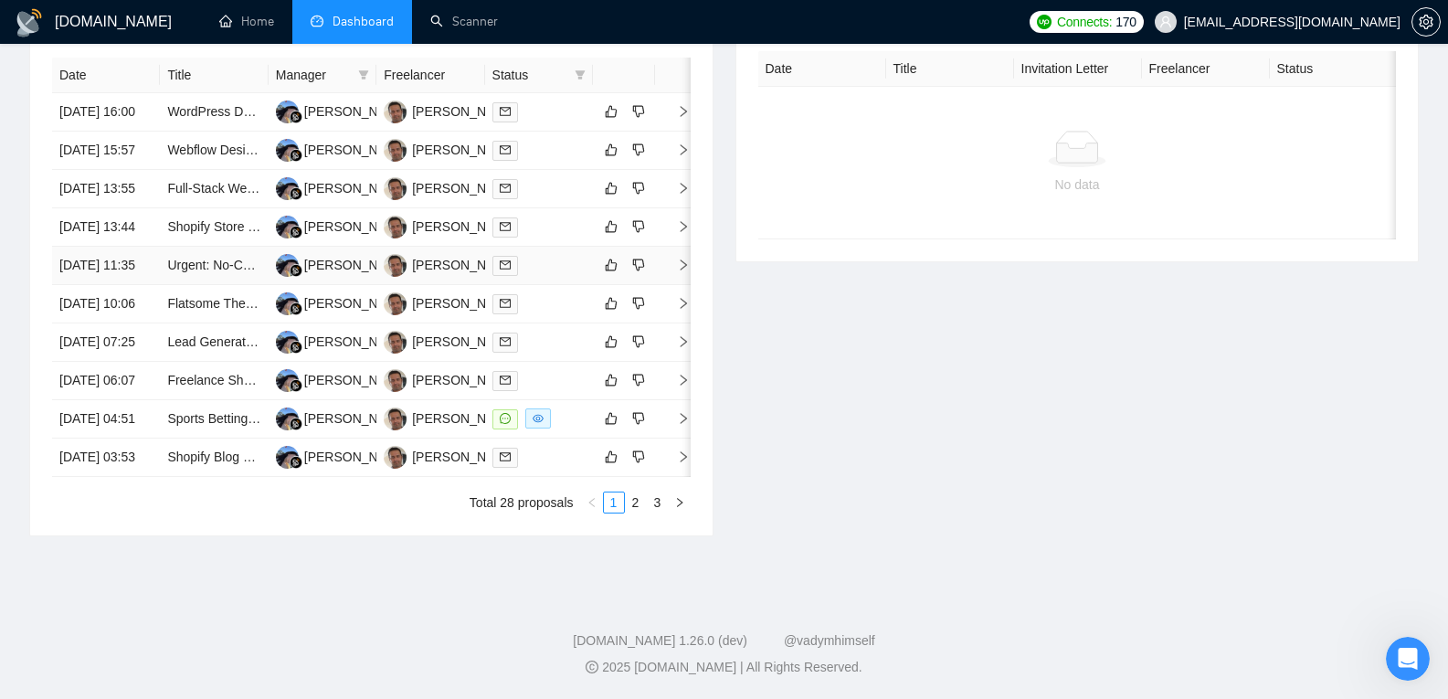
scroll to position [795, 0]
click at [134, 323] on td "[DATE] 10:06" at bounding box center [106, 304] width 108 height 38
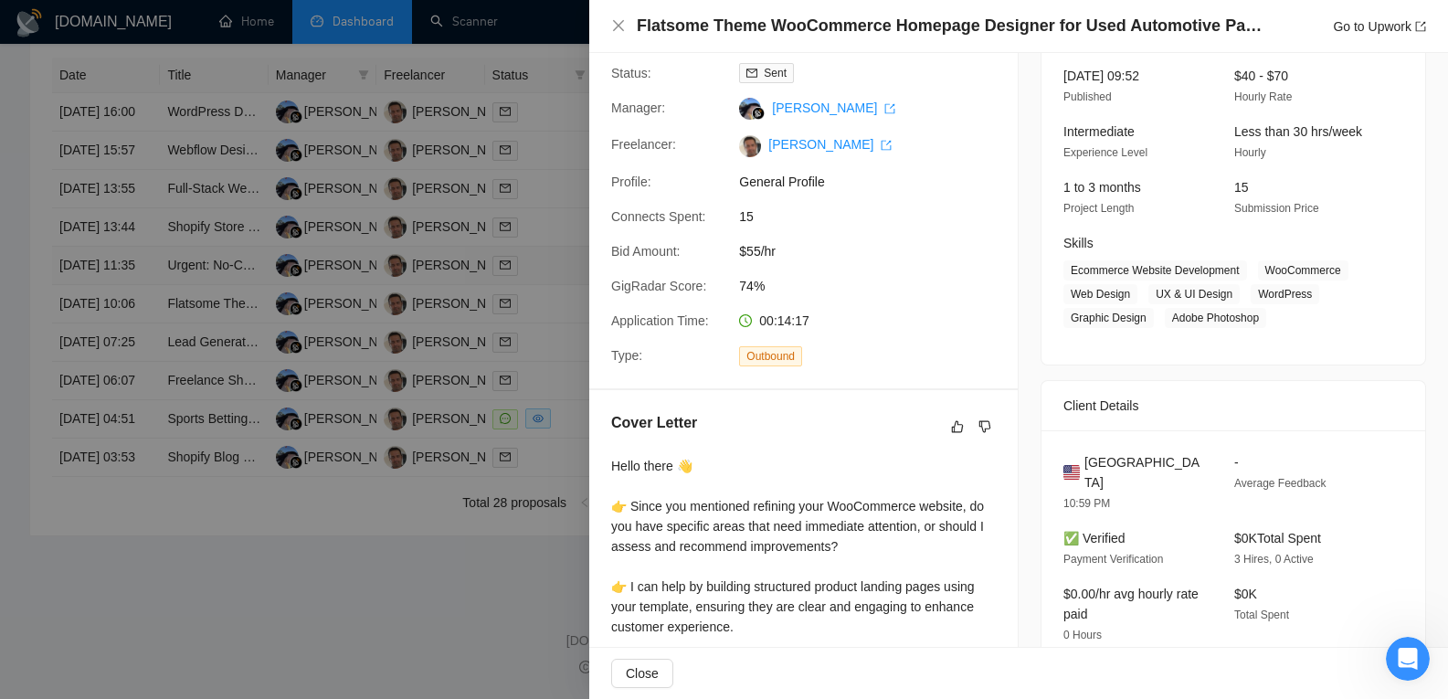
click at [134, 329] on div at bounding box center [724, 349] width 1448 height 699
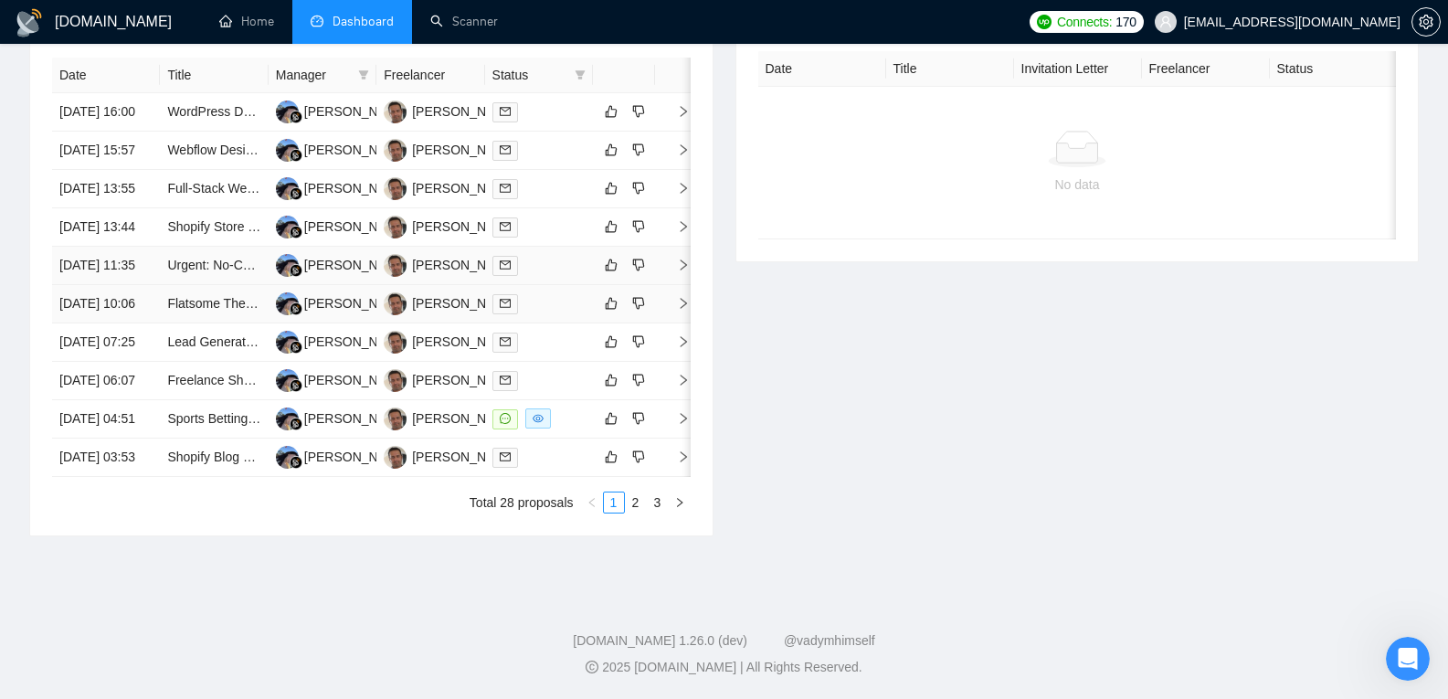
scroll to position [877, 0]
click at [134, 329] on td "[DATE] 07:25" at bounding box center [106, 342] width 108 height 38
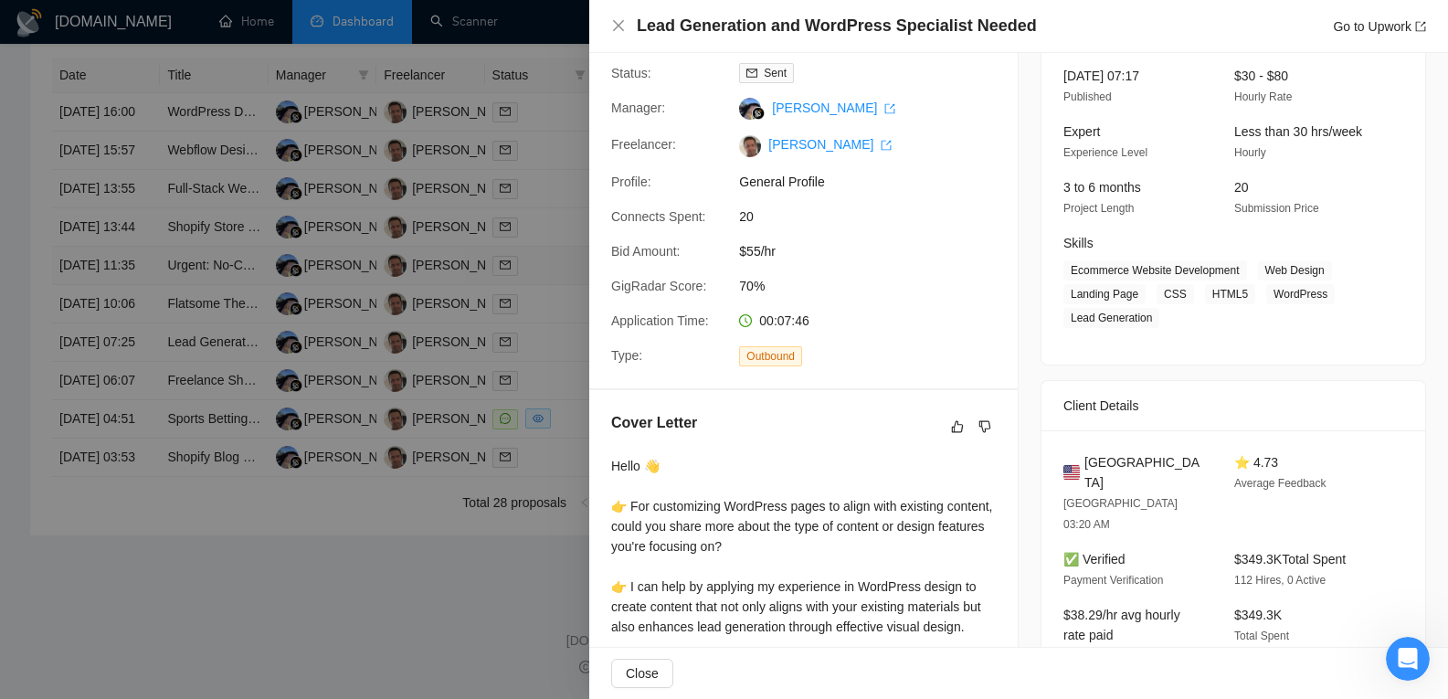
click at [134, 329] on div at bounding box center [724, 349] width 1448 height 699
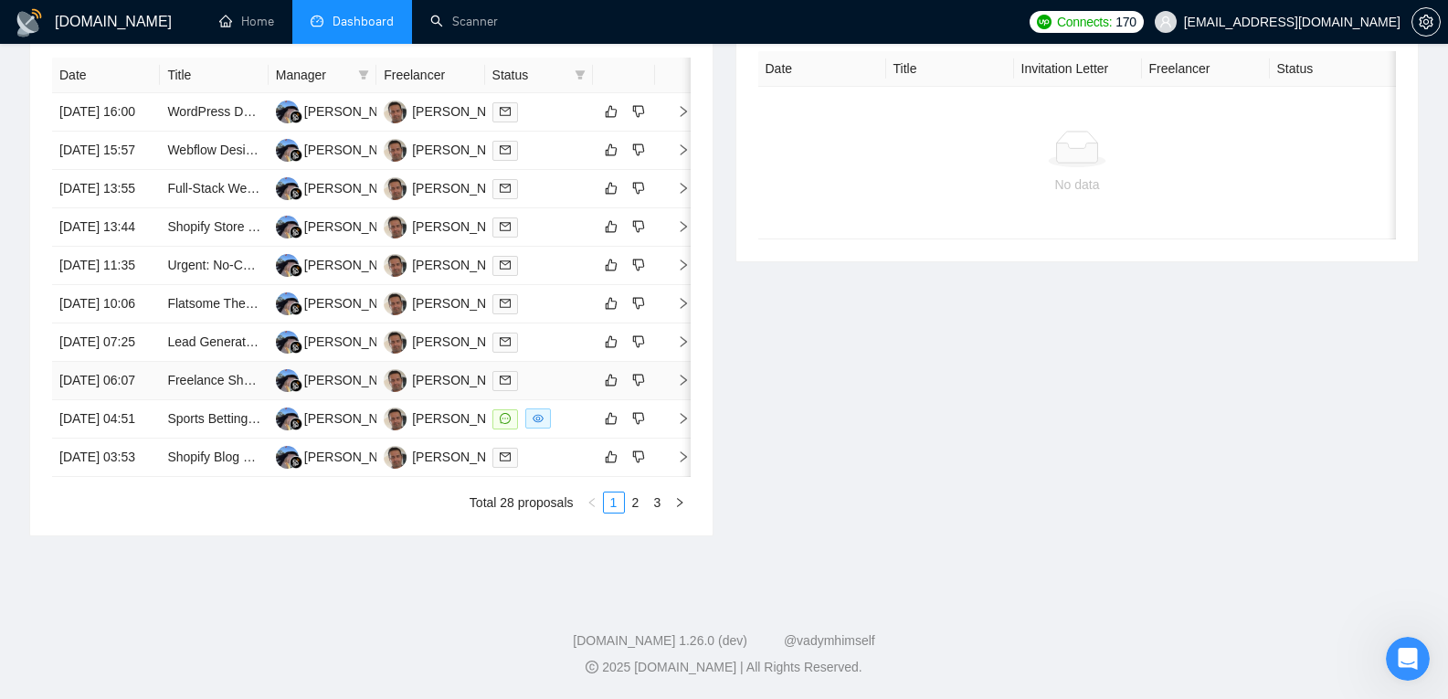
click at [134, 387] on td "[DATE] 06:07" at bounding box center [106, 381] width 108 height 38
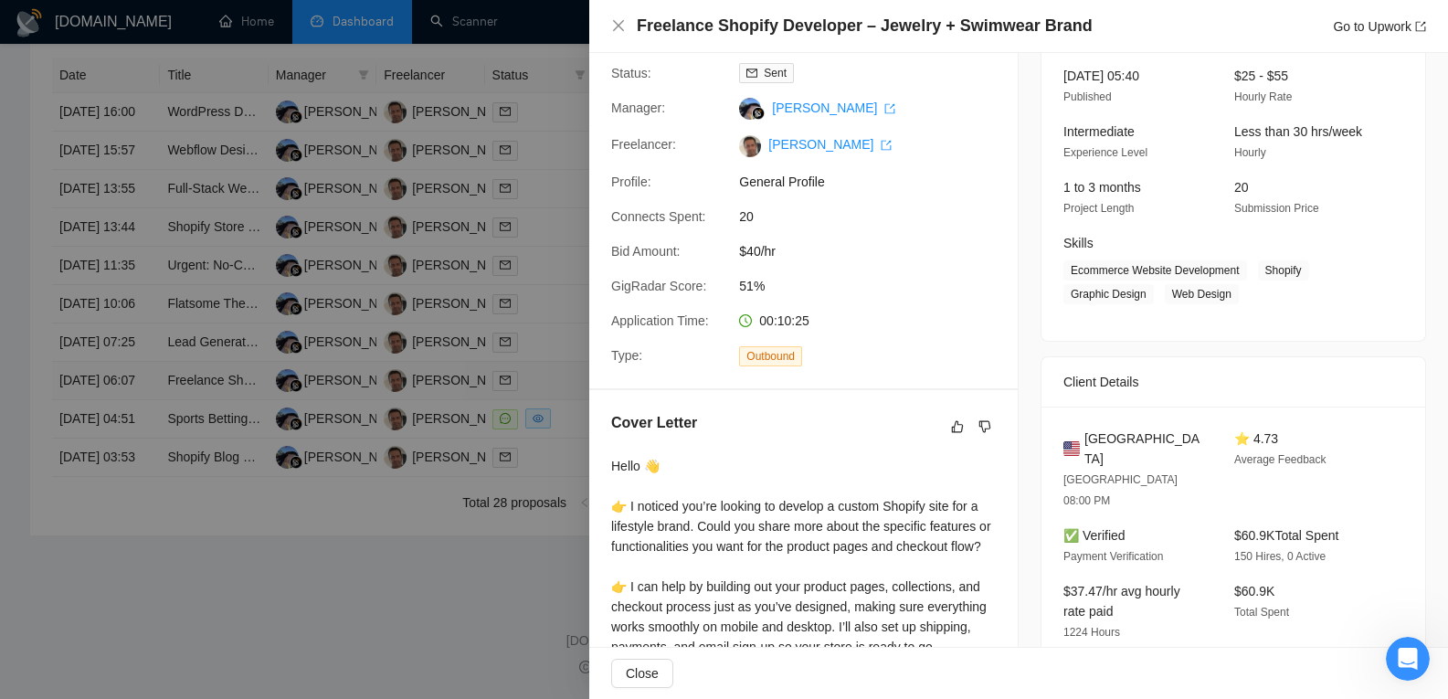
click at [134, 387] on div at bounding box center [724, 349] width 1448 height 699
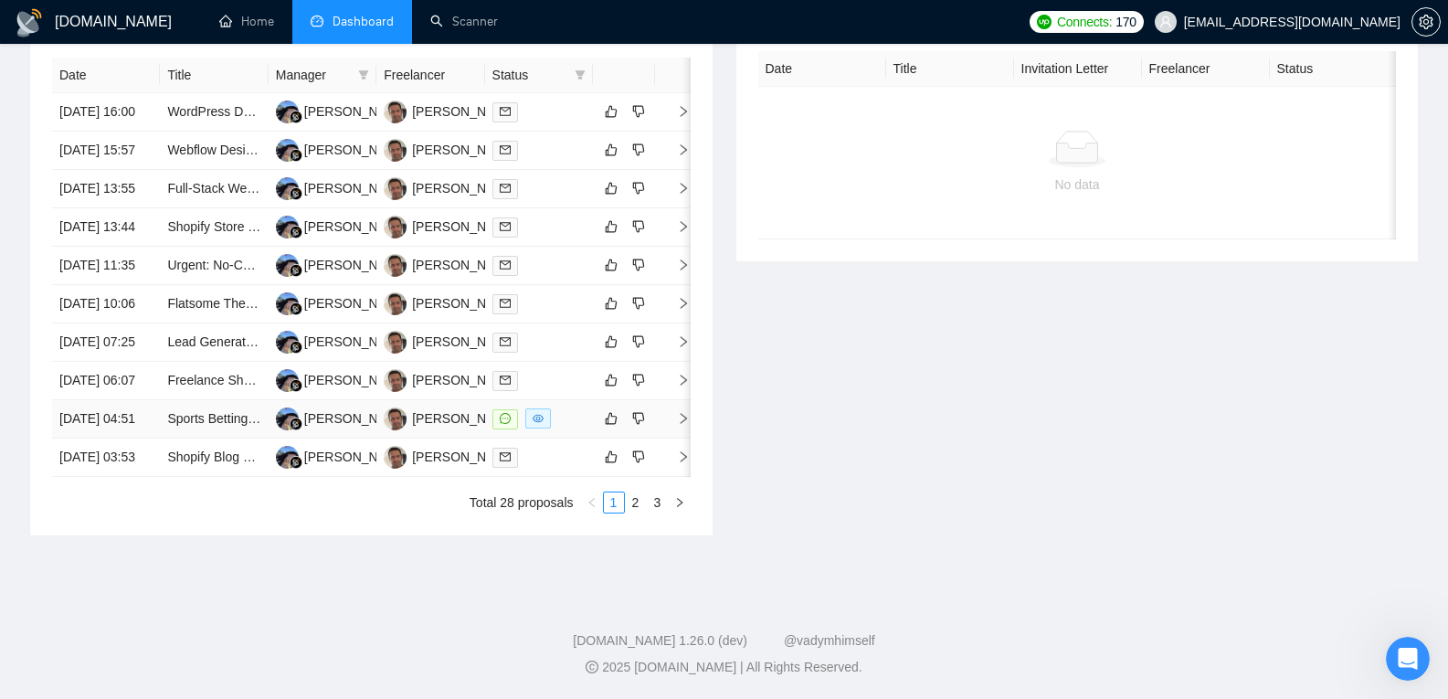
click at [133, 435] on td "[DATE] 04:51" at bounding box center [106, 419] width 108 height 38
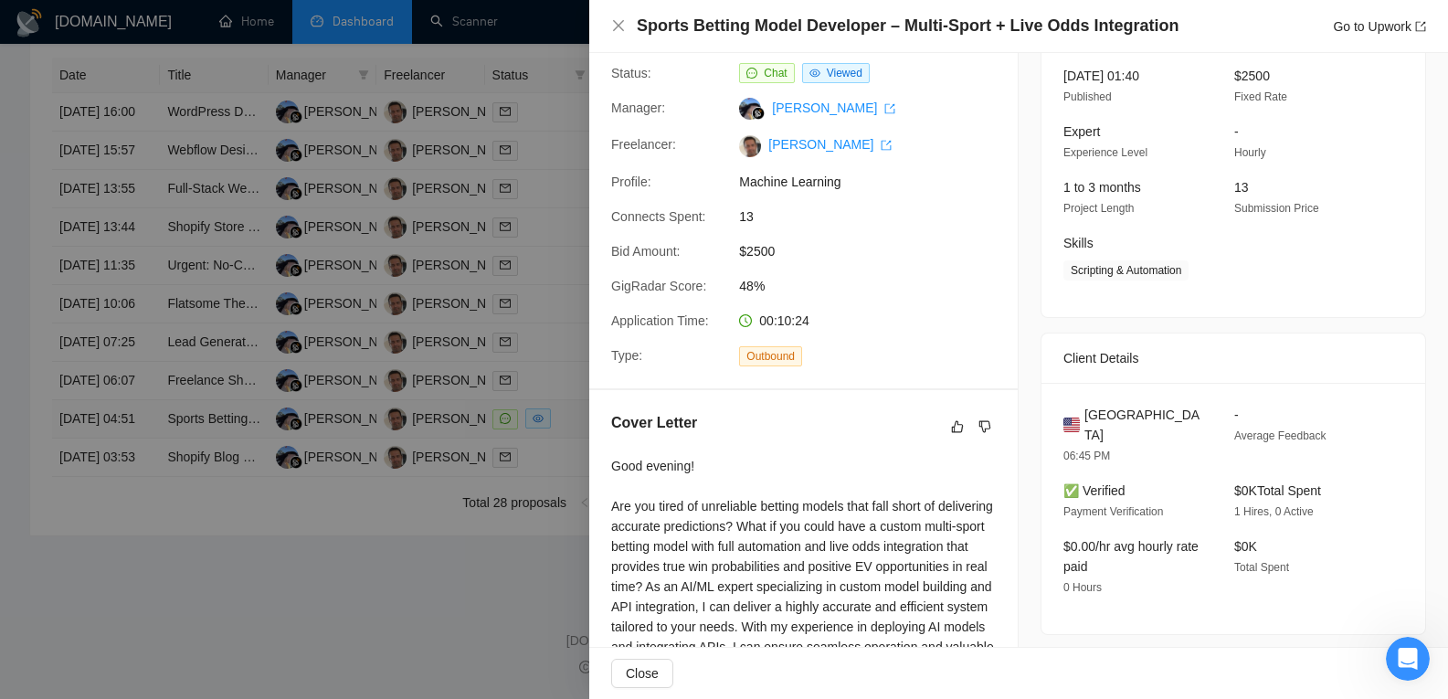
click at [133, 435] on div at bounding box center [724, 349] width 1448 height 699
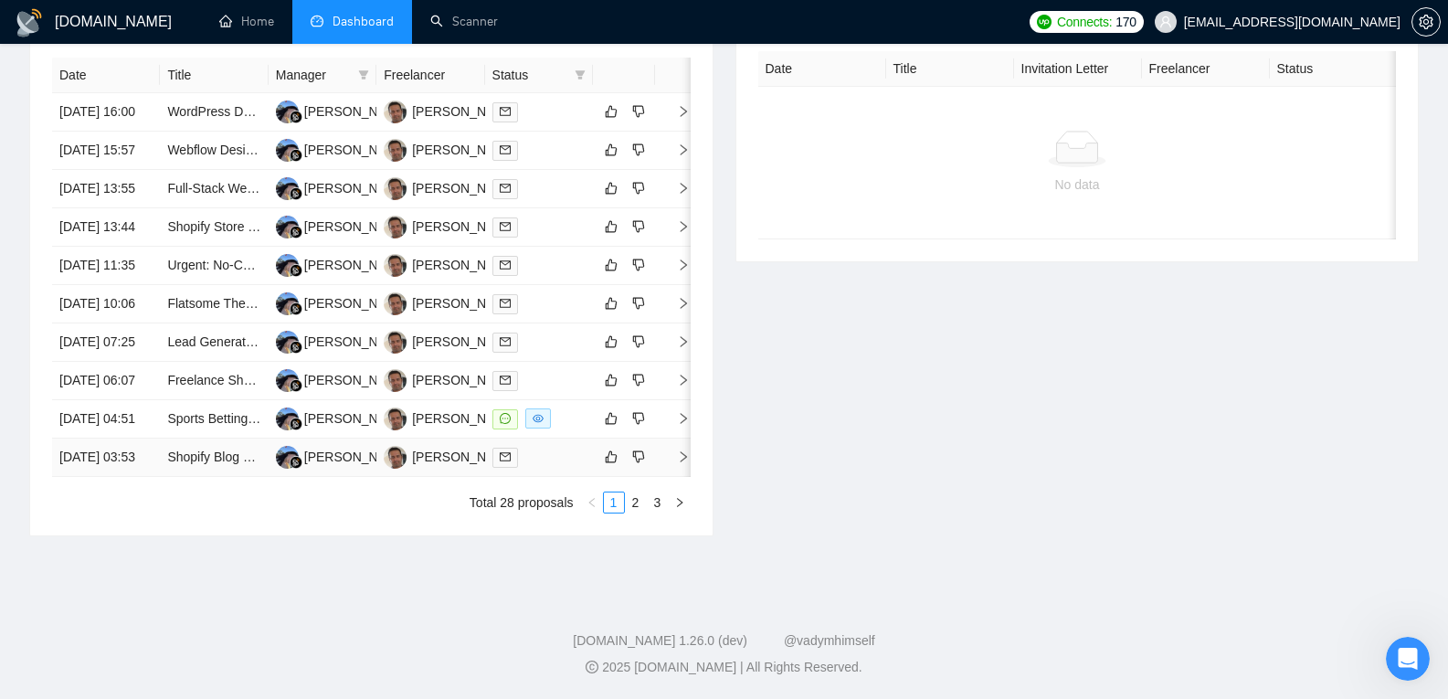
click at [141, 477] on td "[DATE] 03:53" at bounding box center [106, 457] width 108 height 38
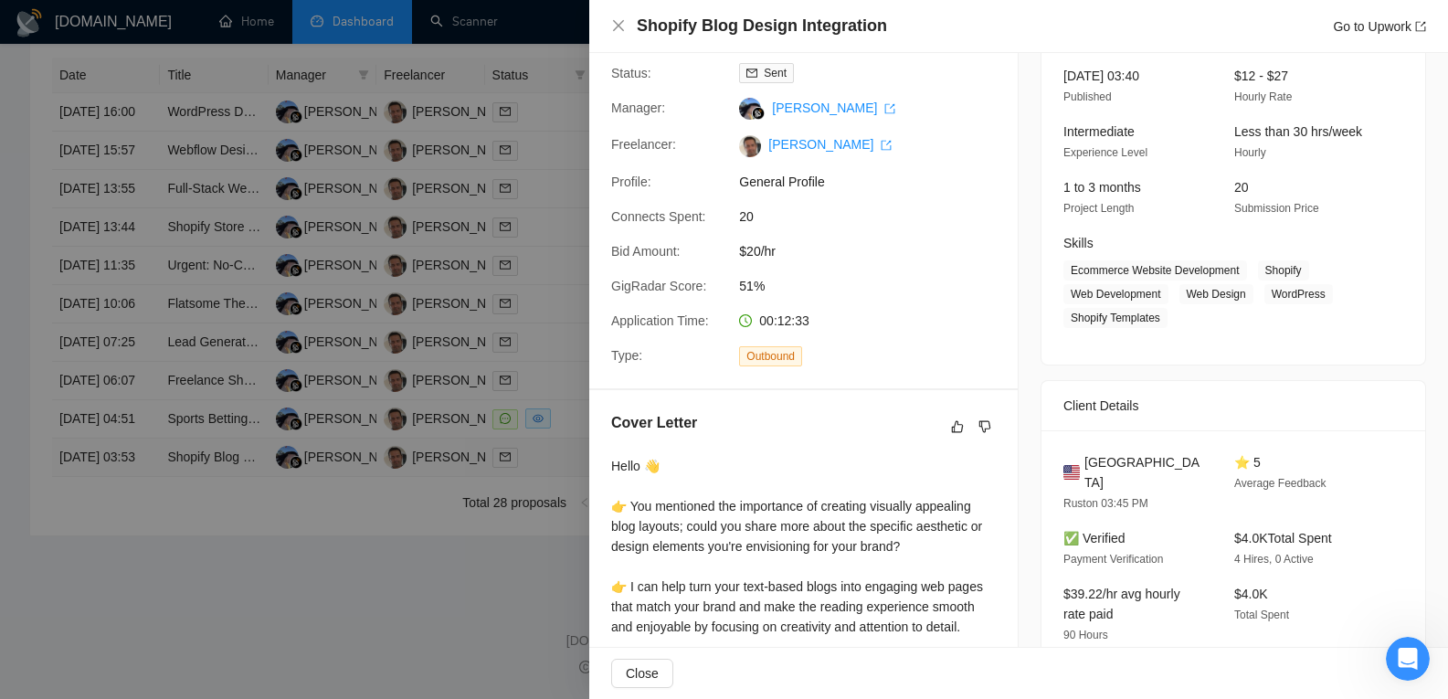
click at [141, 493] on div at bounding box center [724, 349] width 1448 height 699
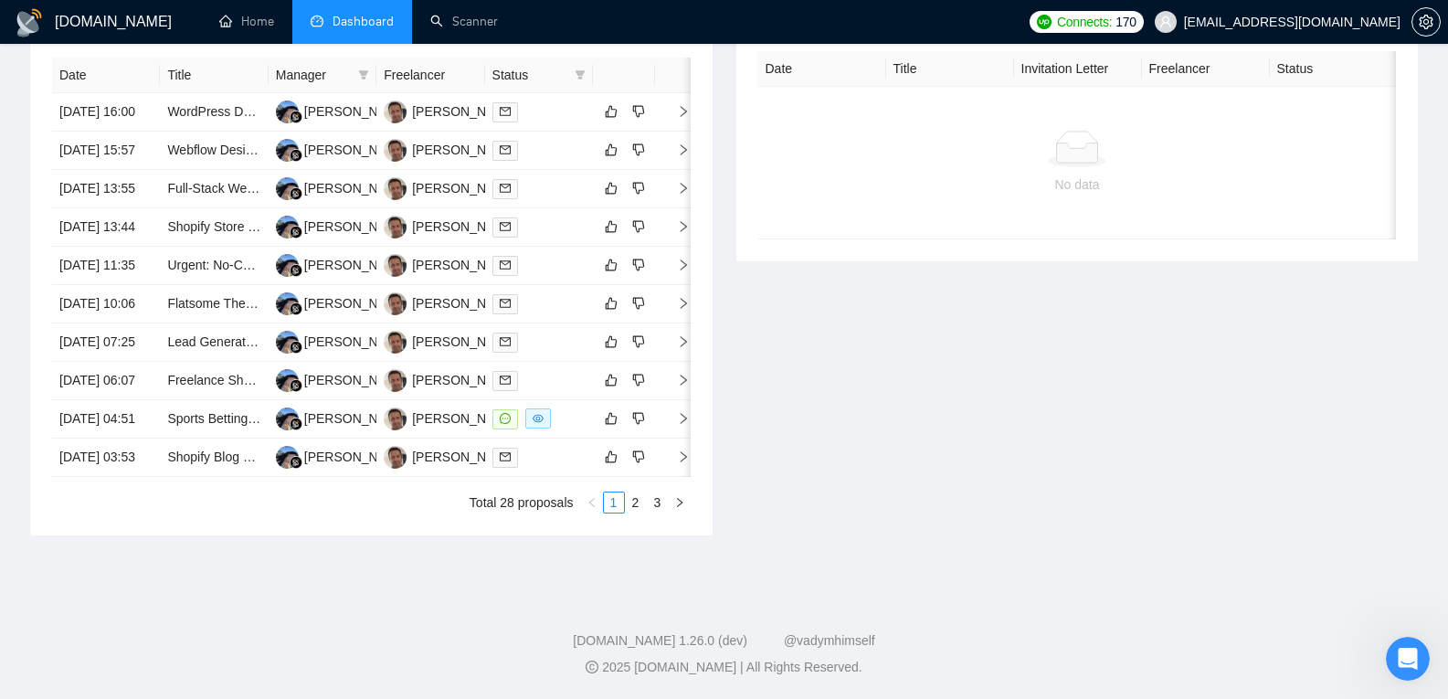
click at [634, 535] on div "Date Title Manager Freelancer Status [DATE] 16:00 WordPress Developer Needed to…" at bounding box center [371, 286] width 682 height 500
click at [636, 512] on link "2" at bounding box center [636, 502] width 20 height 20
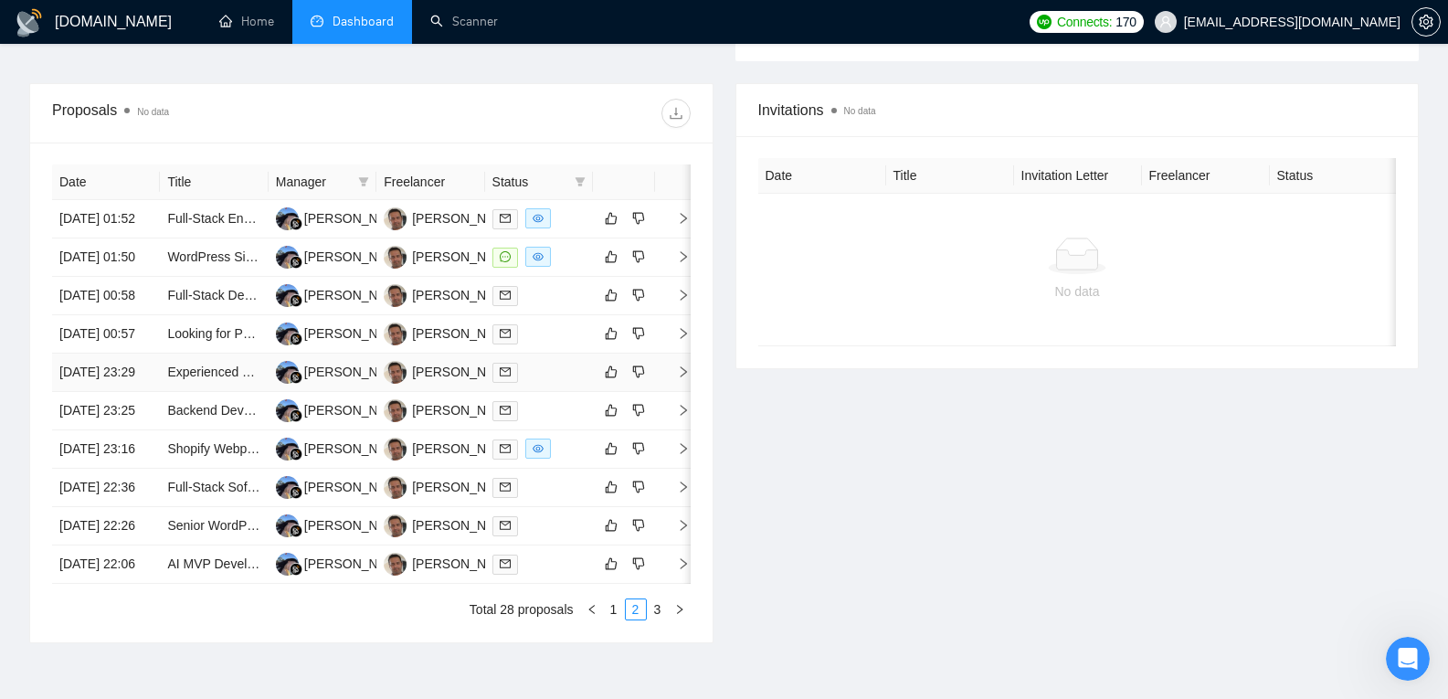
scroll to position [639, 0]
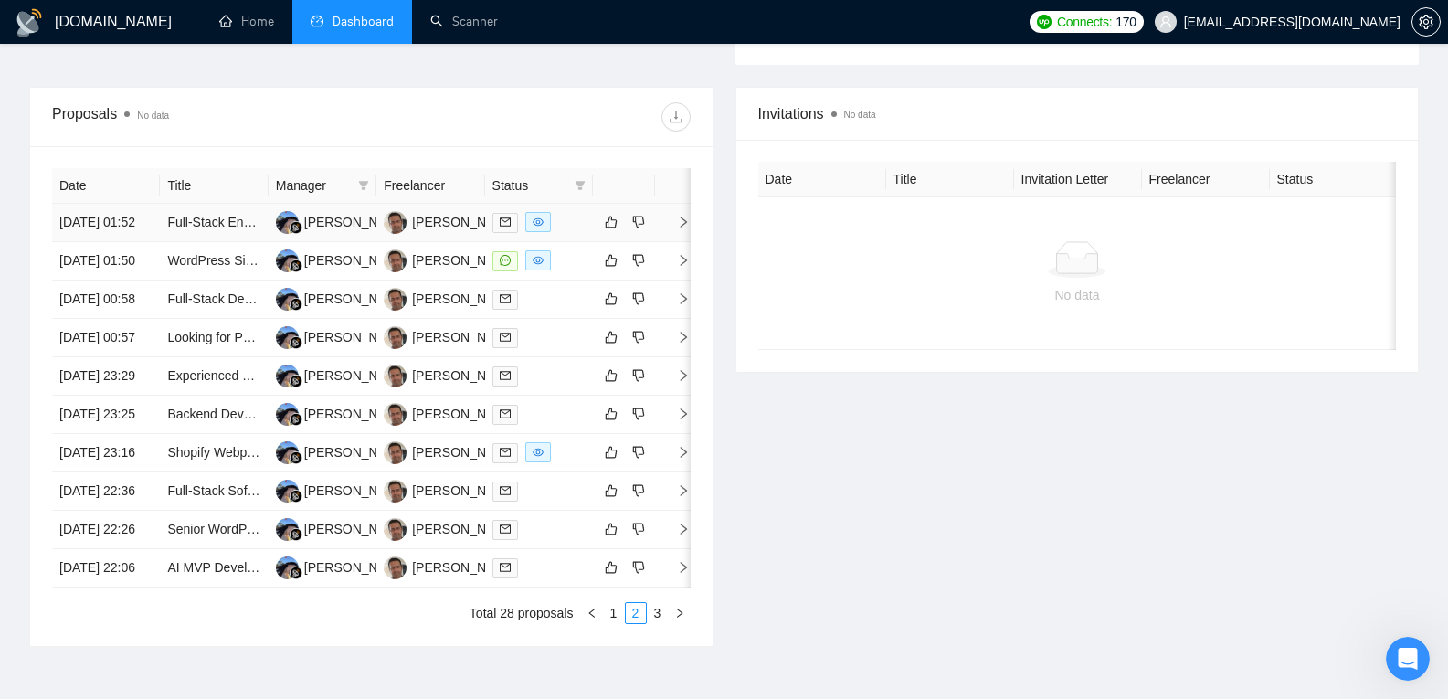
click at [103, 211] on td "[DATE] 01:52" at bounding box center [106, 223] width 108 height 38
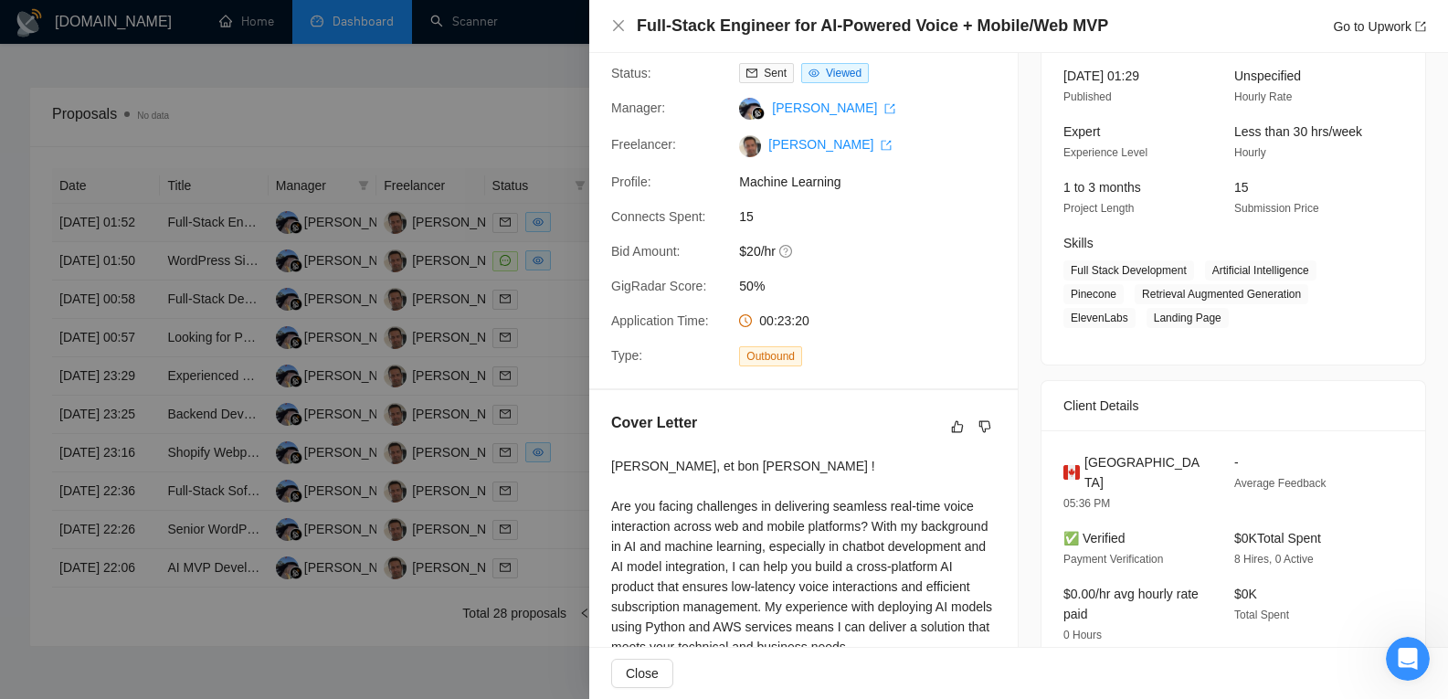
click at [103, 211] on div at bounding box center [724, 349] width 1448 height 699
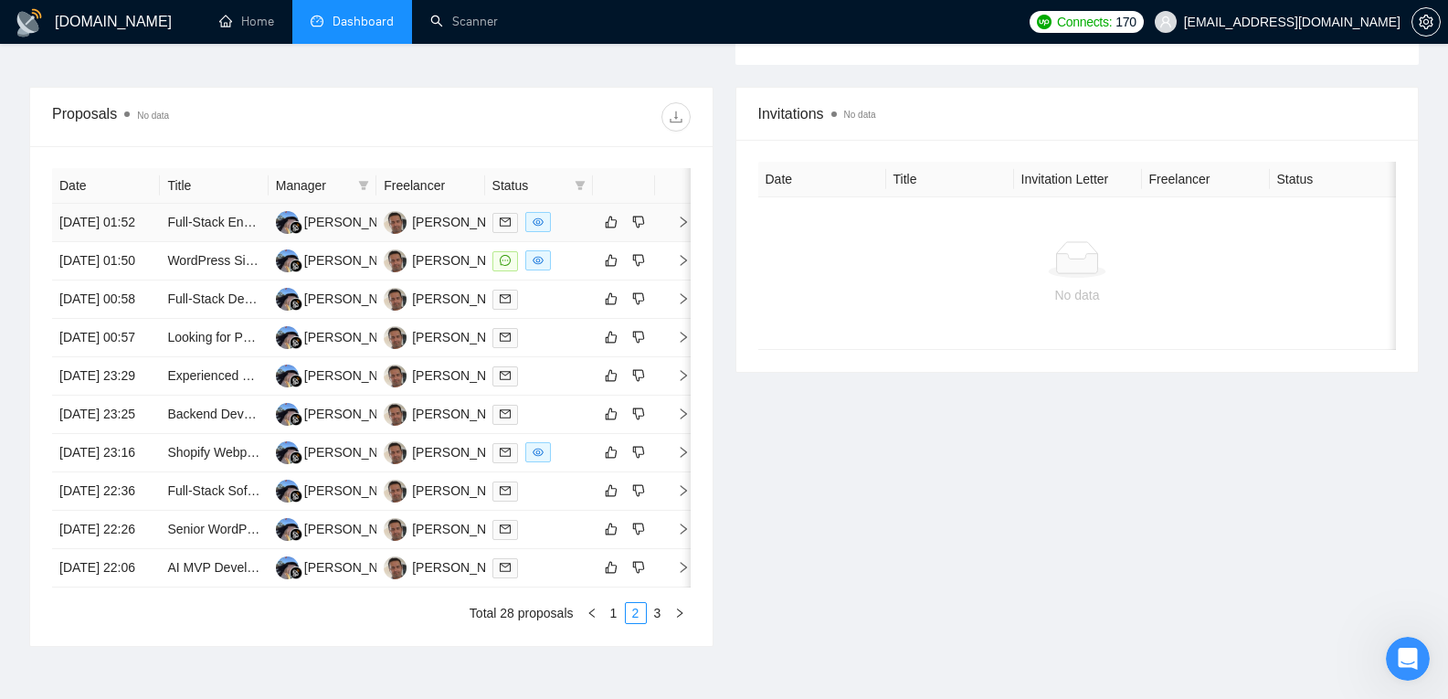
click at [103, 211] on td "[DATE] 01:52" at bounding box center [106, 223] width 108 height 38
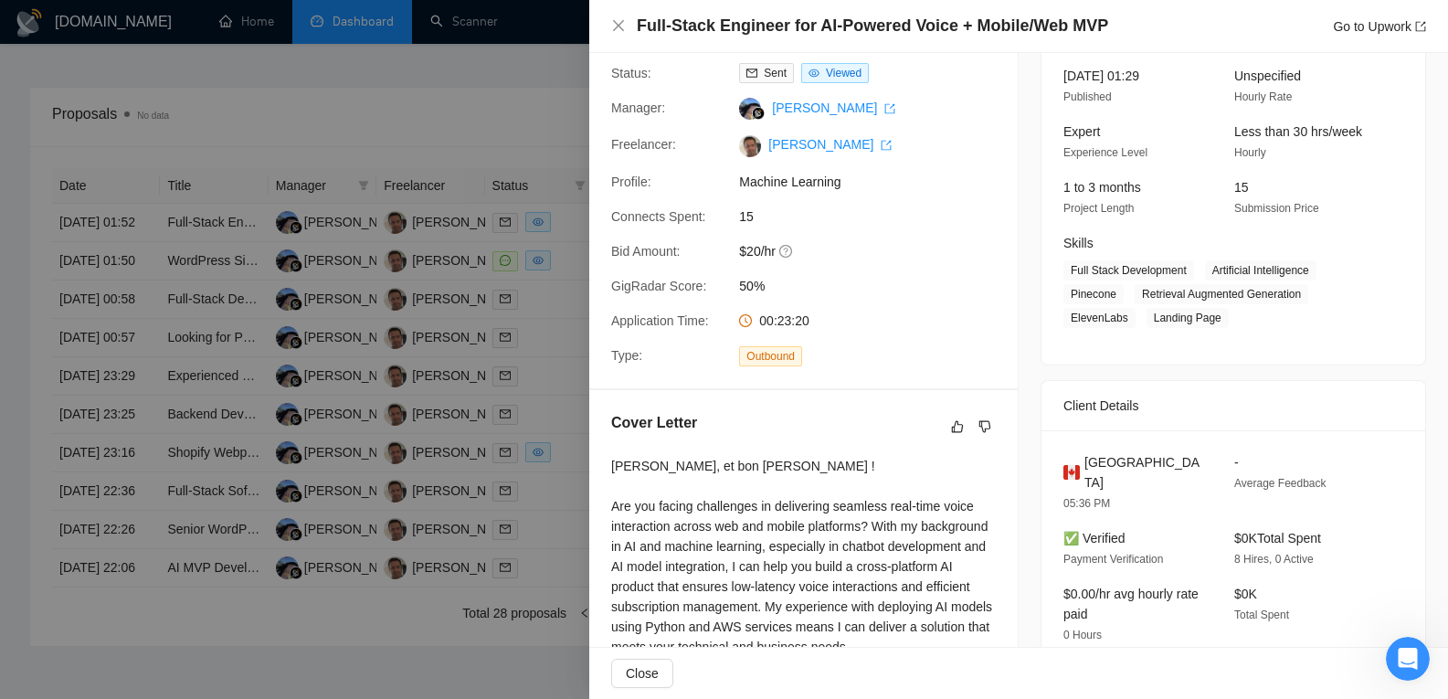
click at [426, 271] on div at bounding box center [724, 349] width 1448 height 699
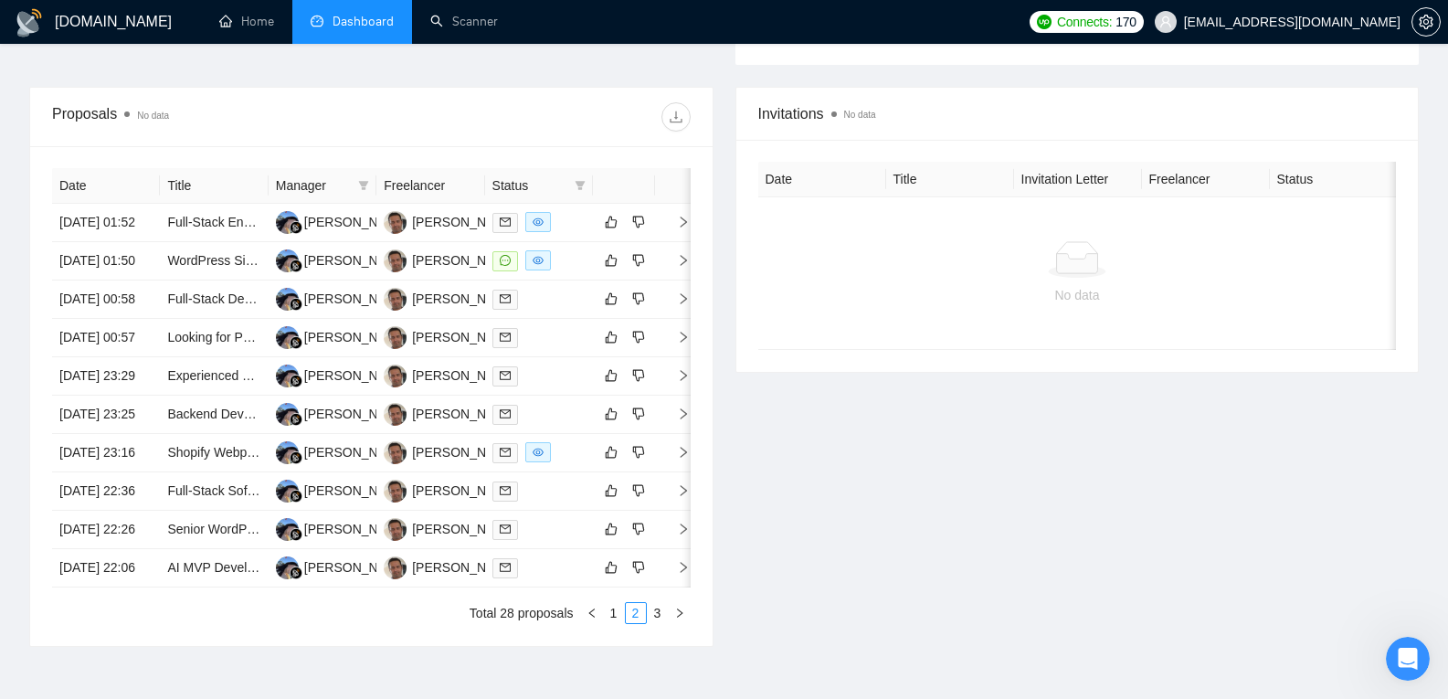
click at [1401, 645] on div "Open Intercom Messenger" at bounding box center [1408, 658] width 60 height 60
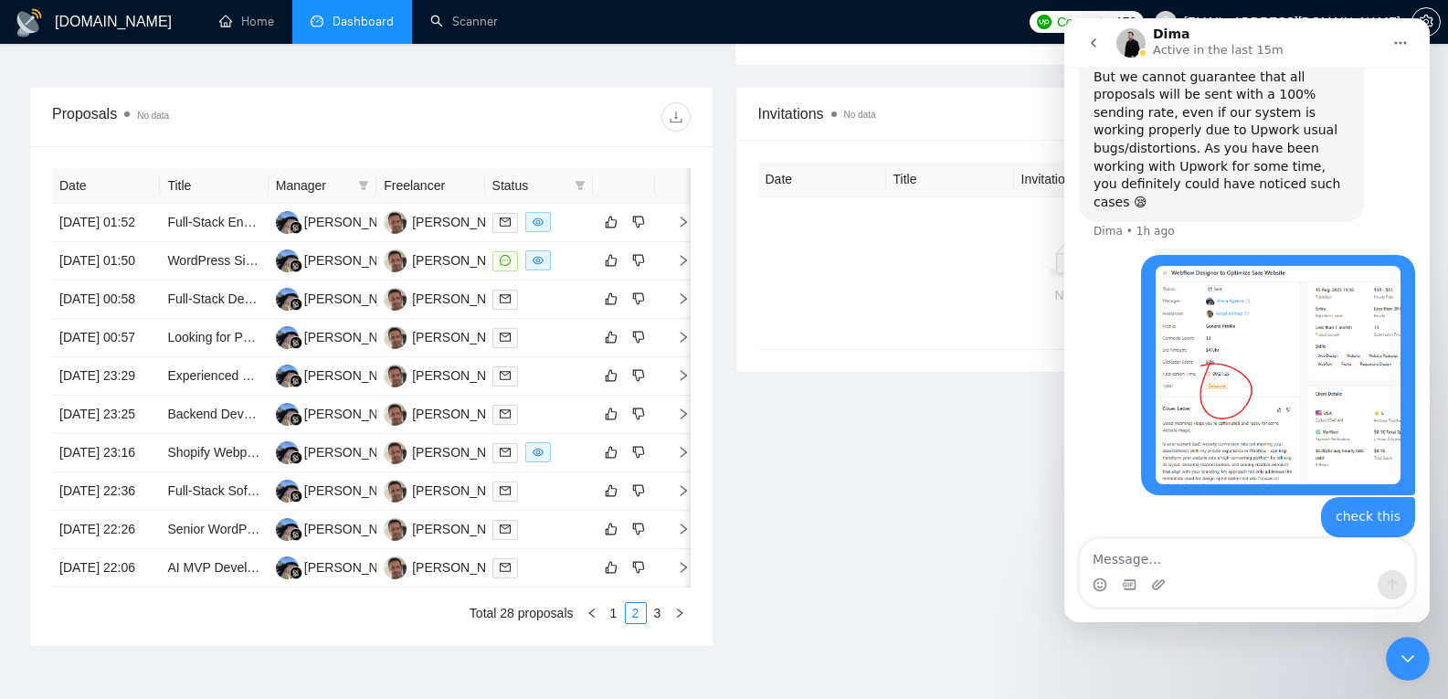
click at [1217, 561] on textarea "Message…" at bounding box center [1247, 554] width 334 height 31
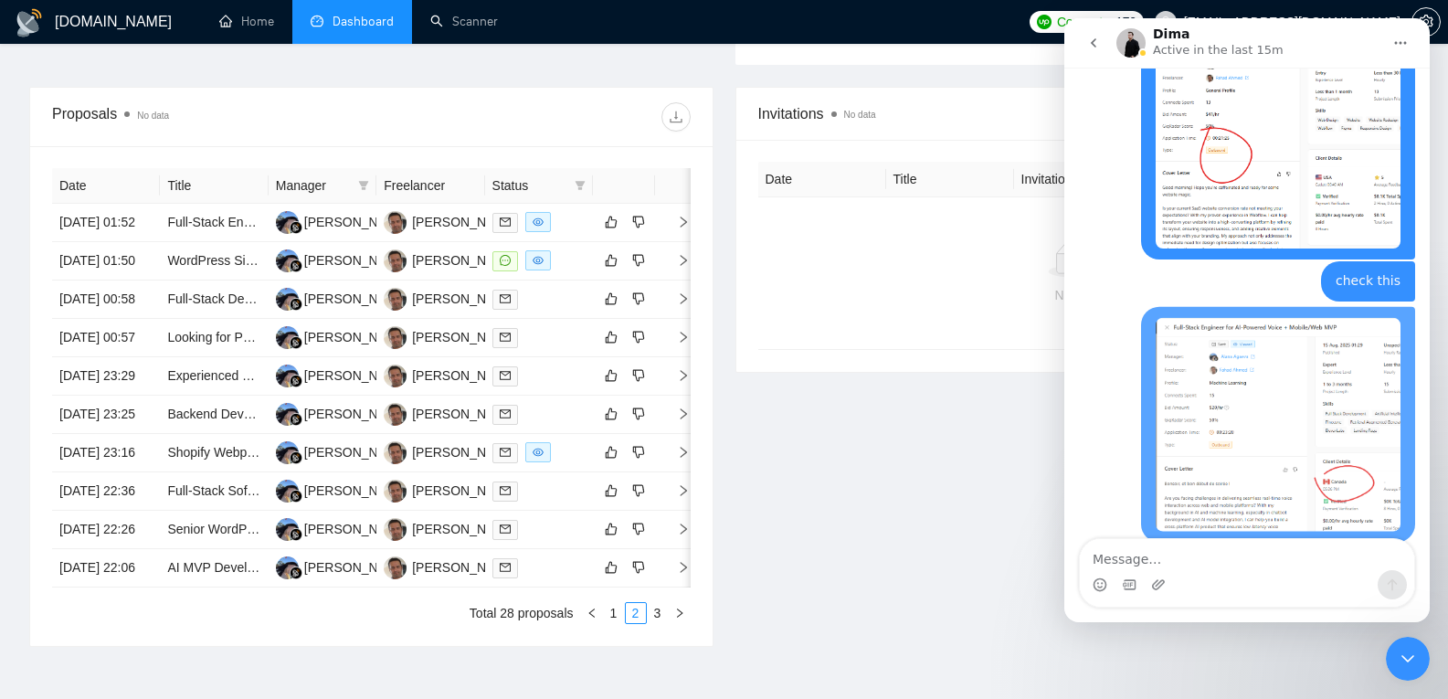
scroll to position [2180, 0]
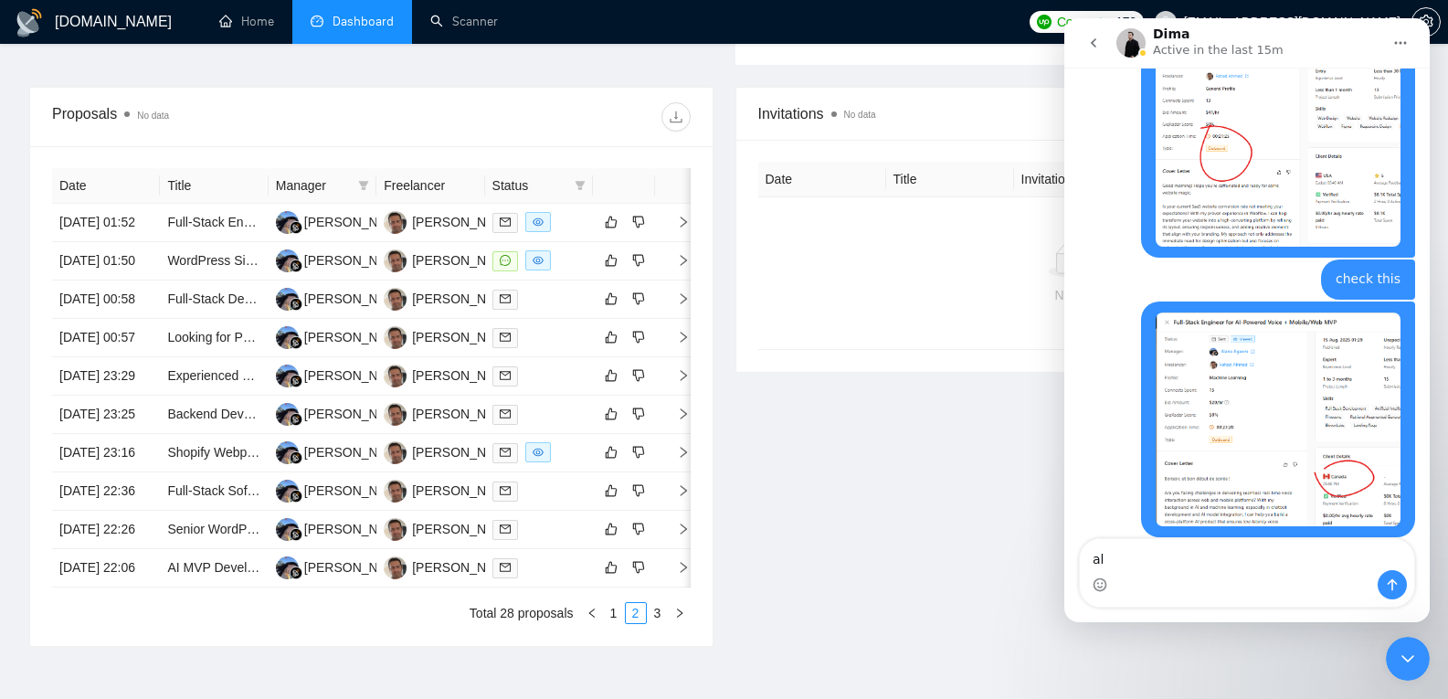
type textarea "a"
type textarea "check apply time"
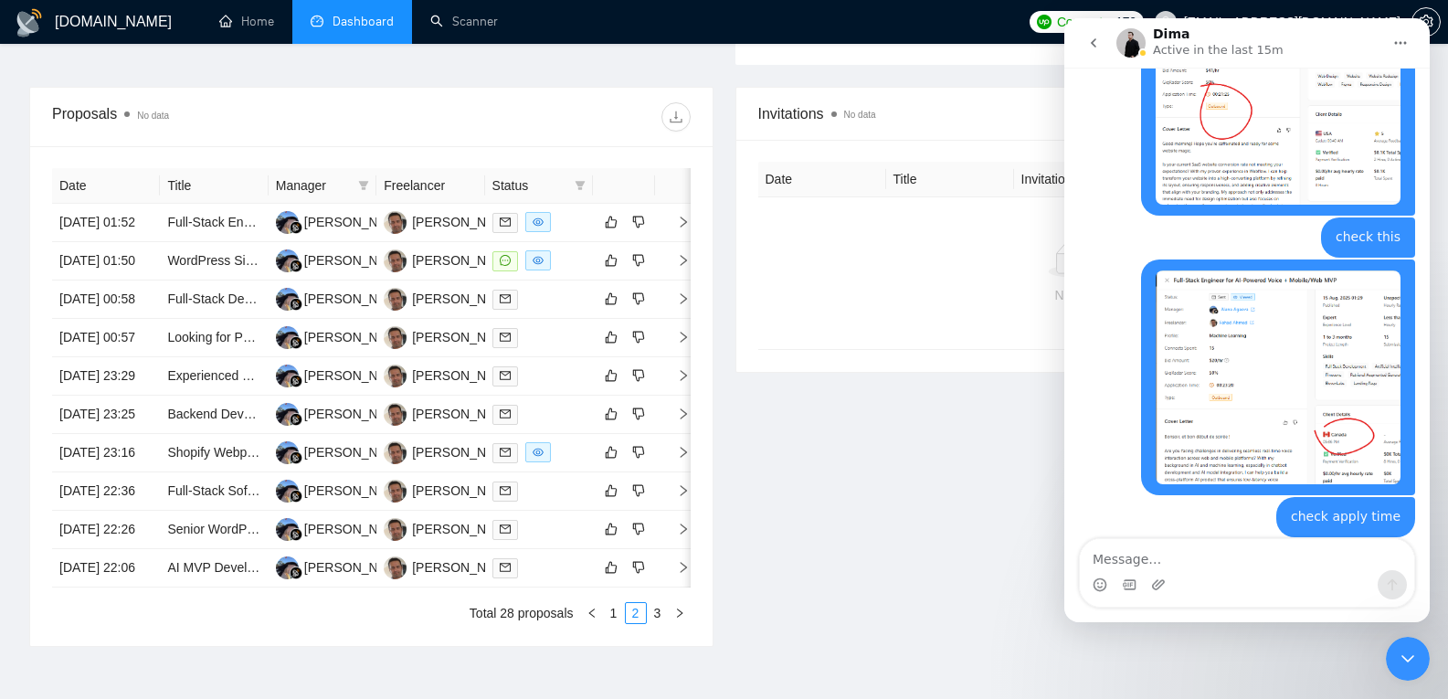
click at [1399, 662] on icon "Close Intercom Messenger" at bounding box center [1408, 659] width 22 height 22
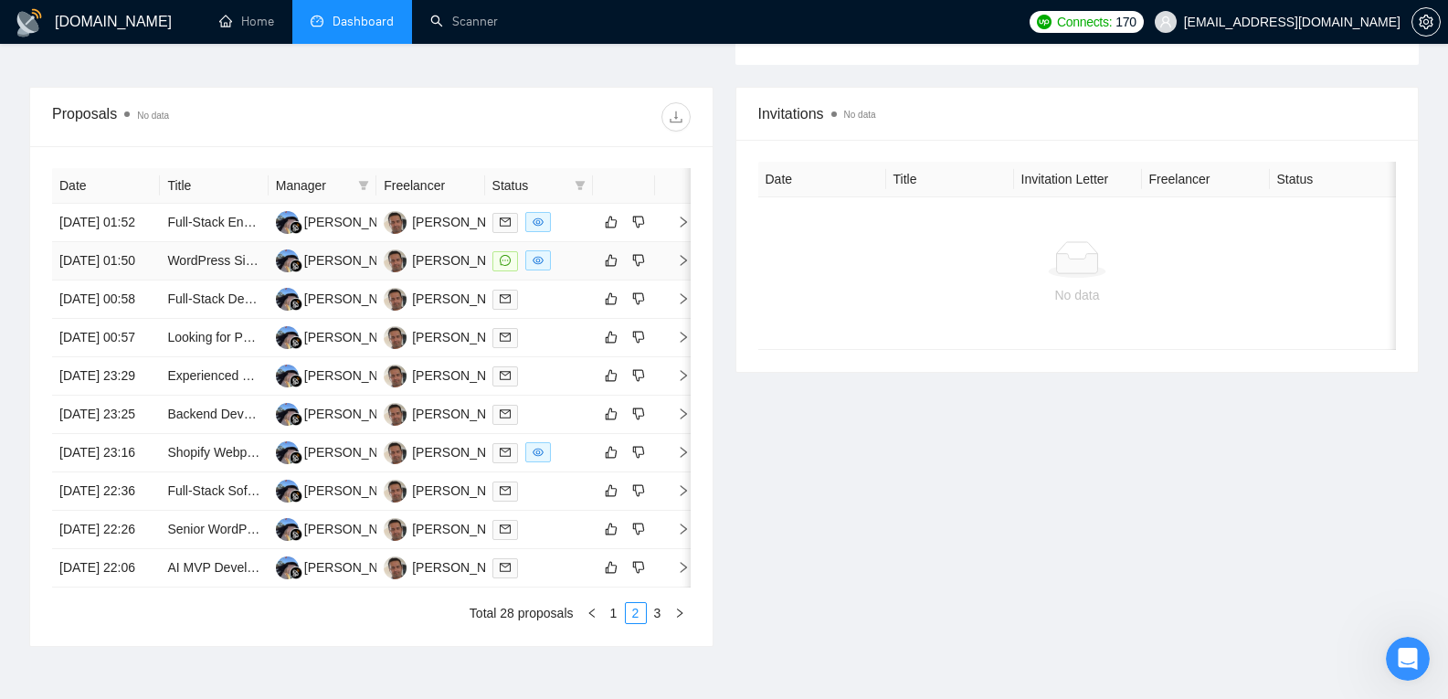
click at [99, 280] on td "[DATE] 01:50" at bounding box center [106, 261] width 108 height 38
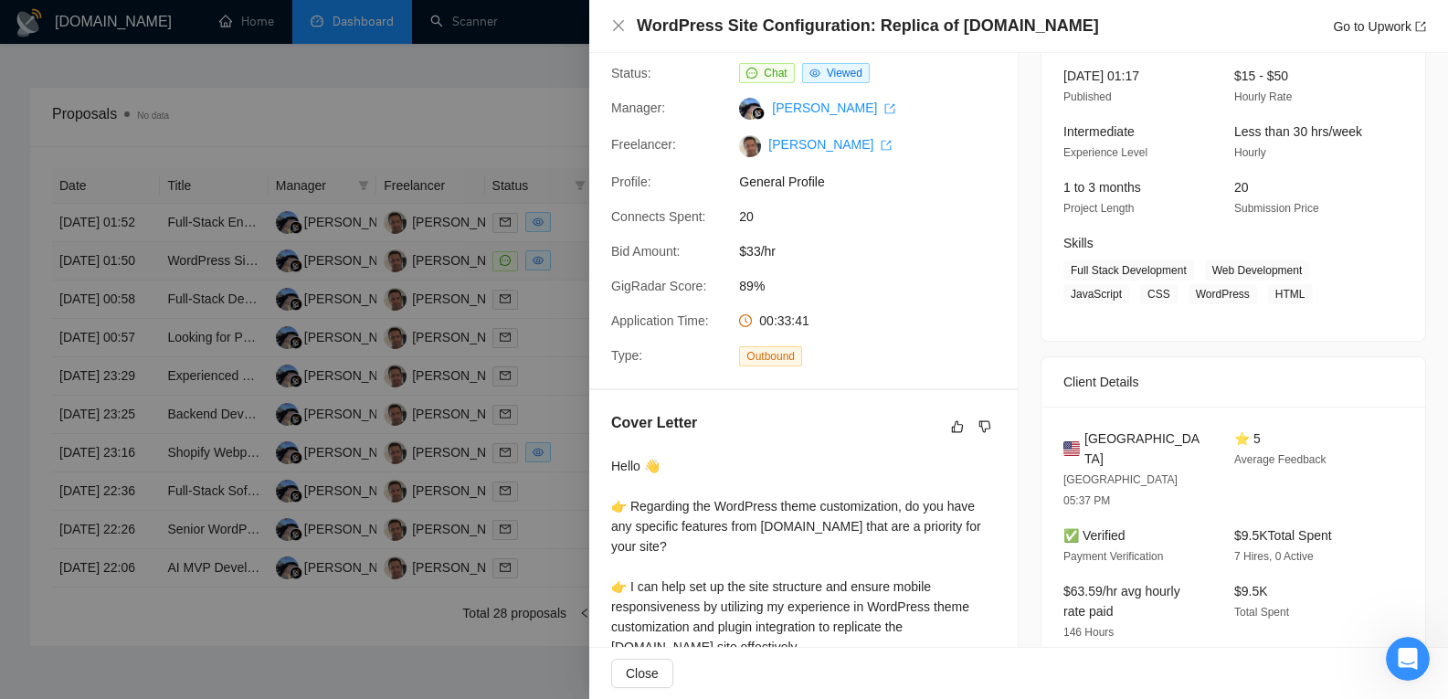
click at [99, 301] on div at bounding box center [724, 349] width 1448 height 699
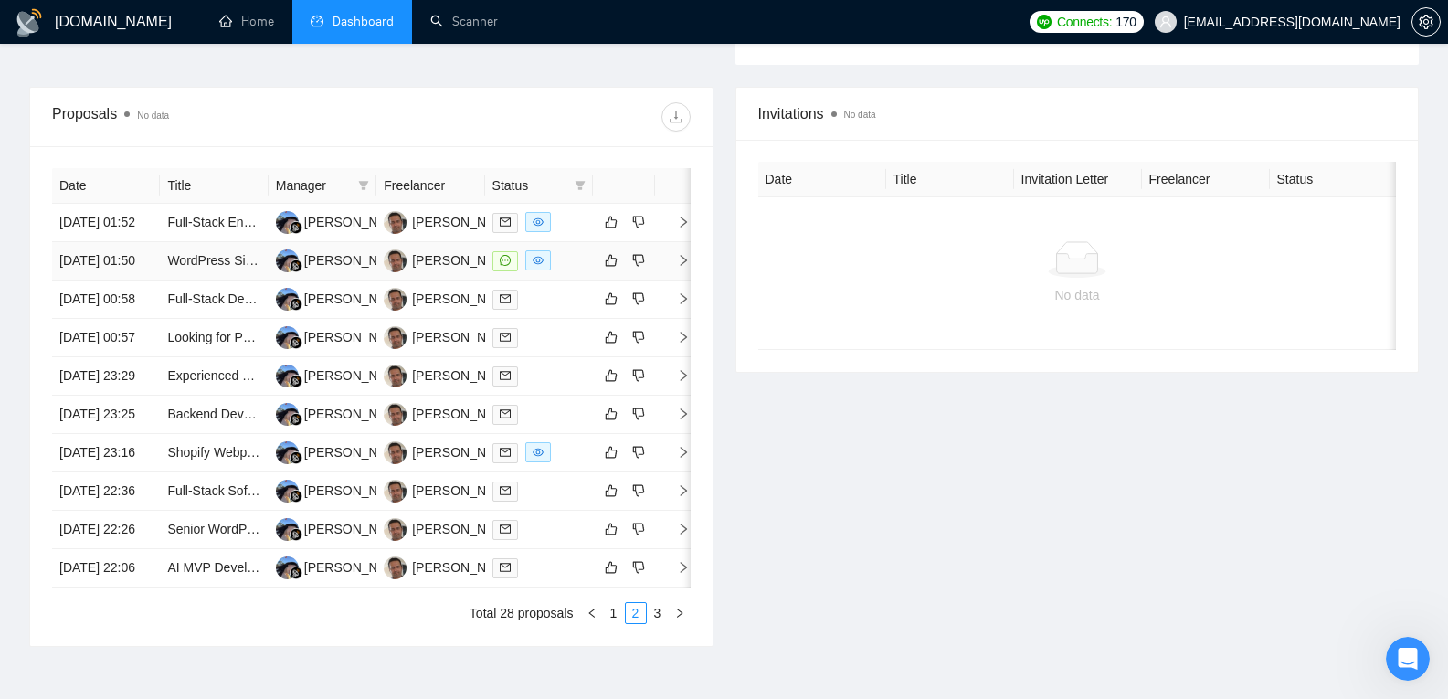
click at [99, 280] on td "[DATE] 01:50" at bounding box center [106, 261] width 108 height 38
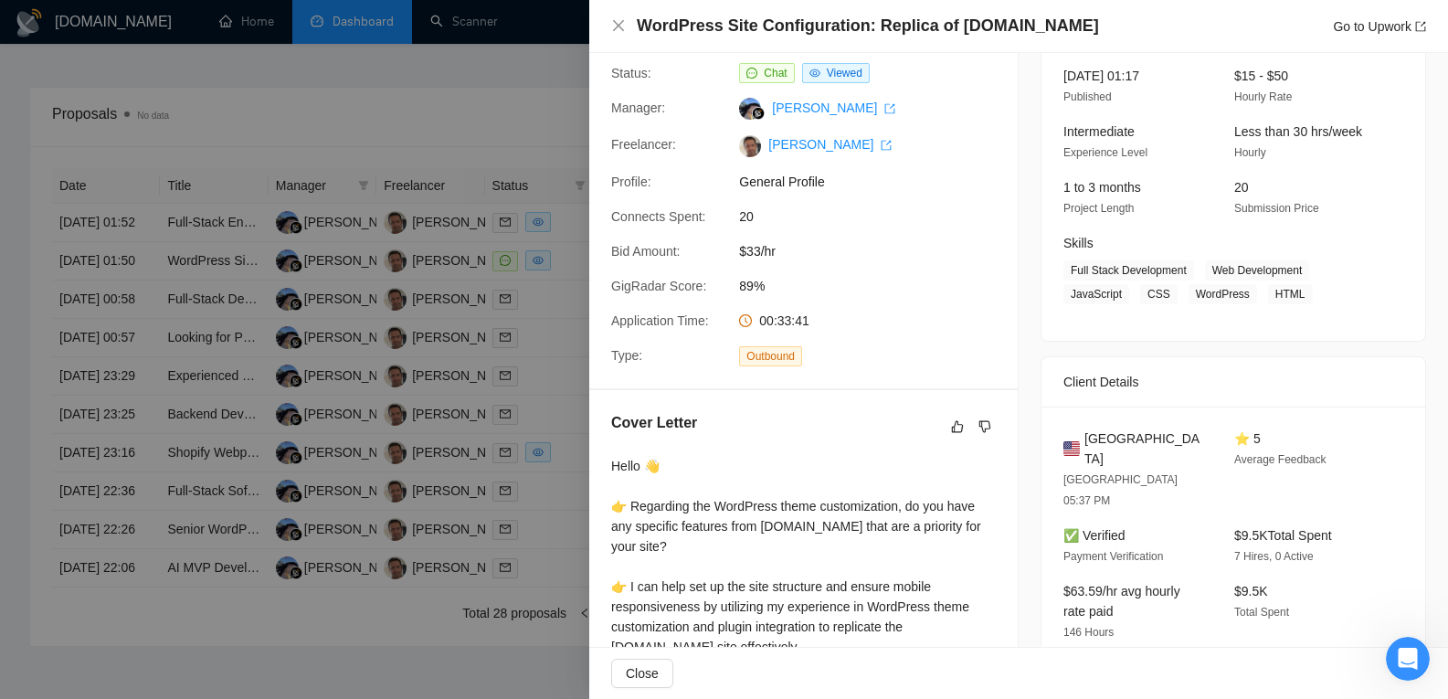
click at [253, 387] on div at bounding box center [724, 349] width 1448 height 699
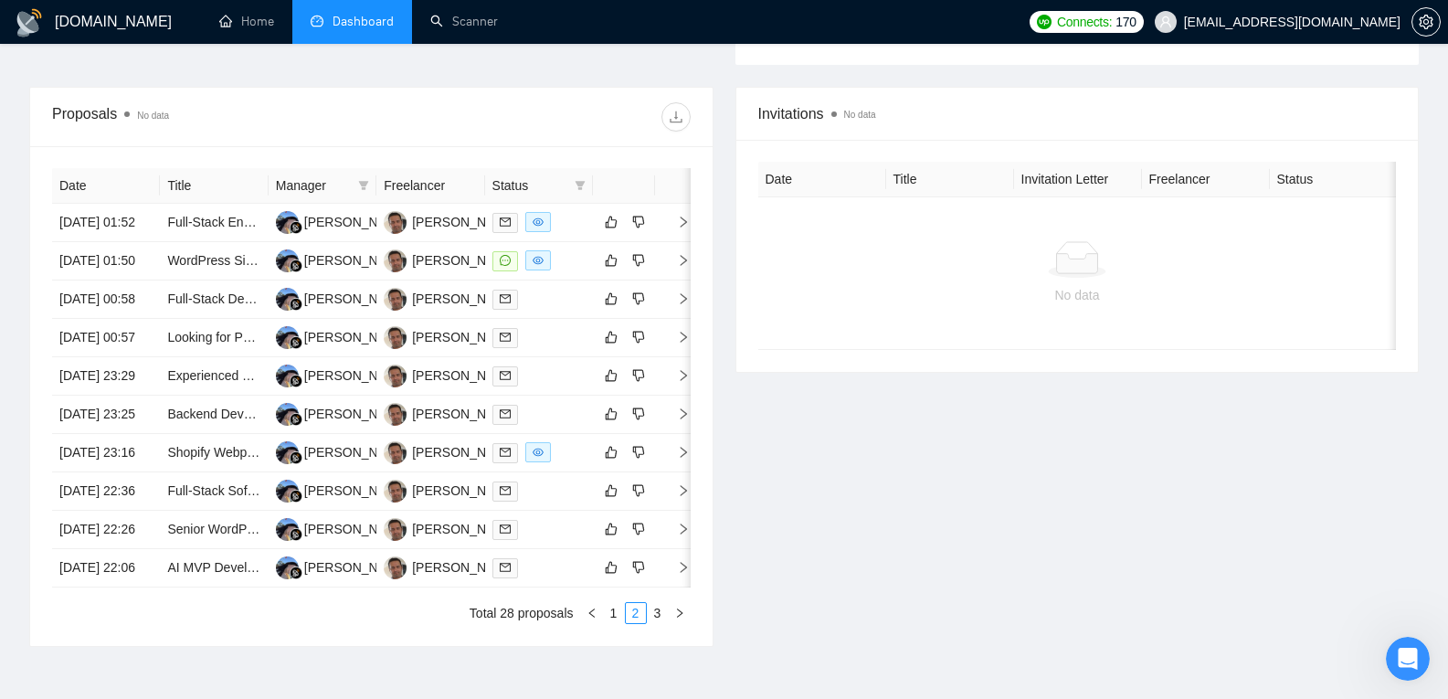
click at [1404, 659] on icon "Open Intercom Messenger" at bounding box center [1408, 659] width 30 height 30
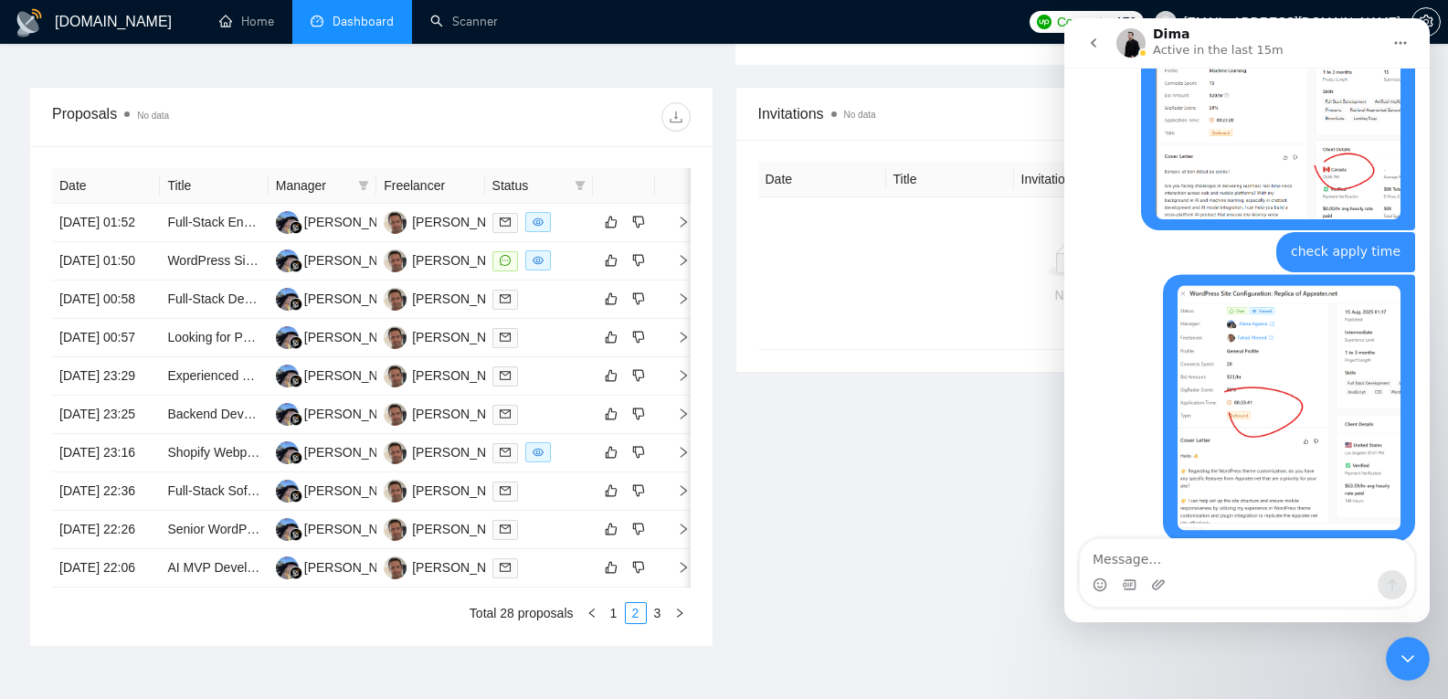
scroll to position [2491, 0]
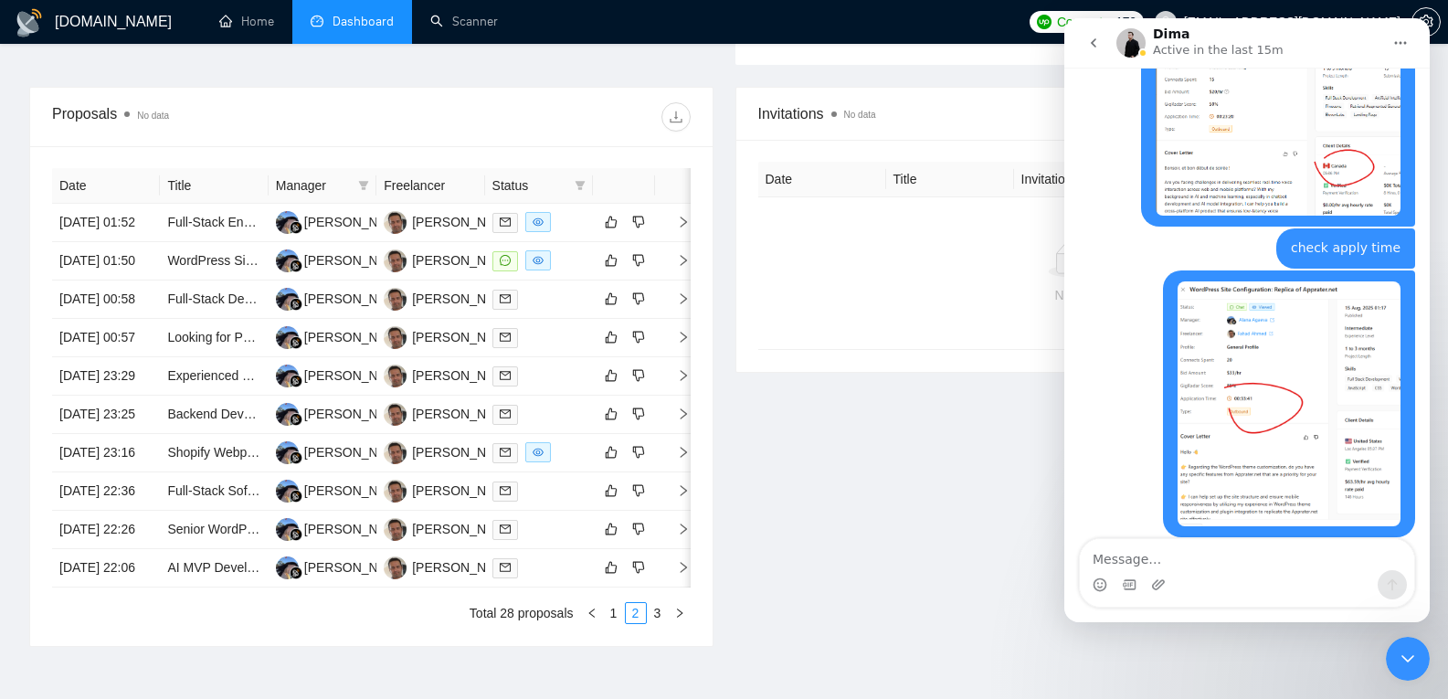
click at [1411, 659] on icon "Close Intercom Messenger" at bounding box center [1407, 658] width 13 height 7
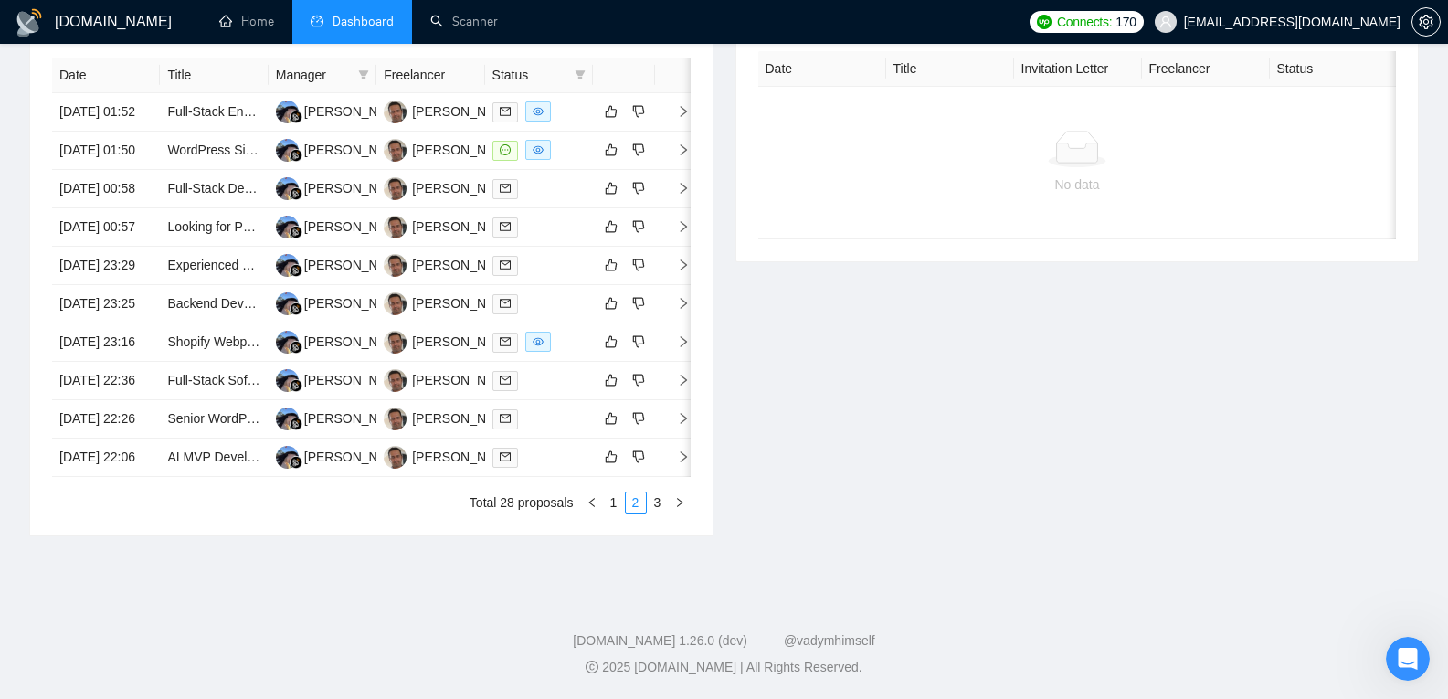
scroll to position [822, 0]
click at [203, 170] on td "Full-Stack Developer Needed for Building IoT System (Firebase + Raspberry Pi + …" at bounding box center [214, 189] width 108 height 38
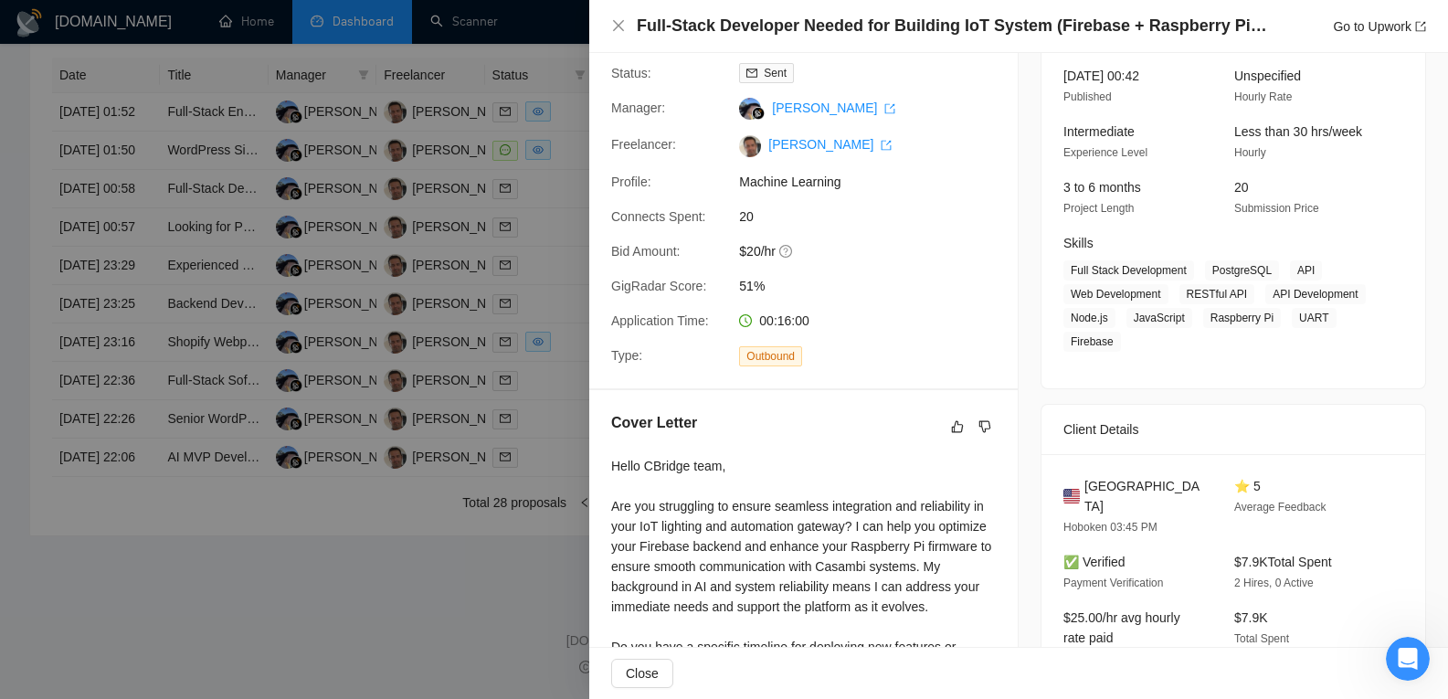
click at [1416, 659] on icon "Open Intercom Messenger" at bounding box center [1408, 659] width 30 height 30
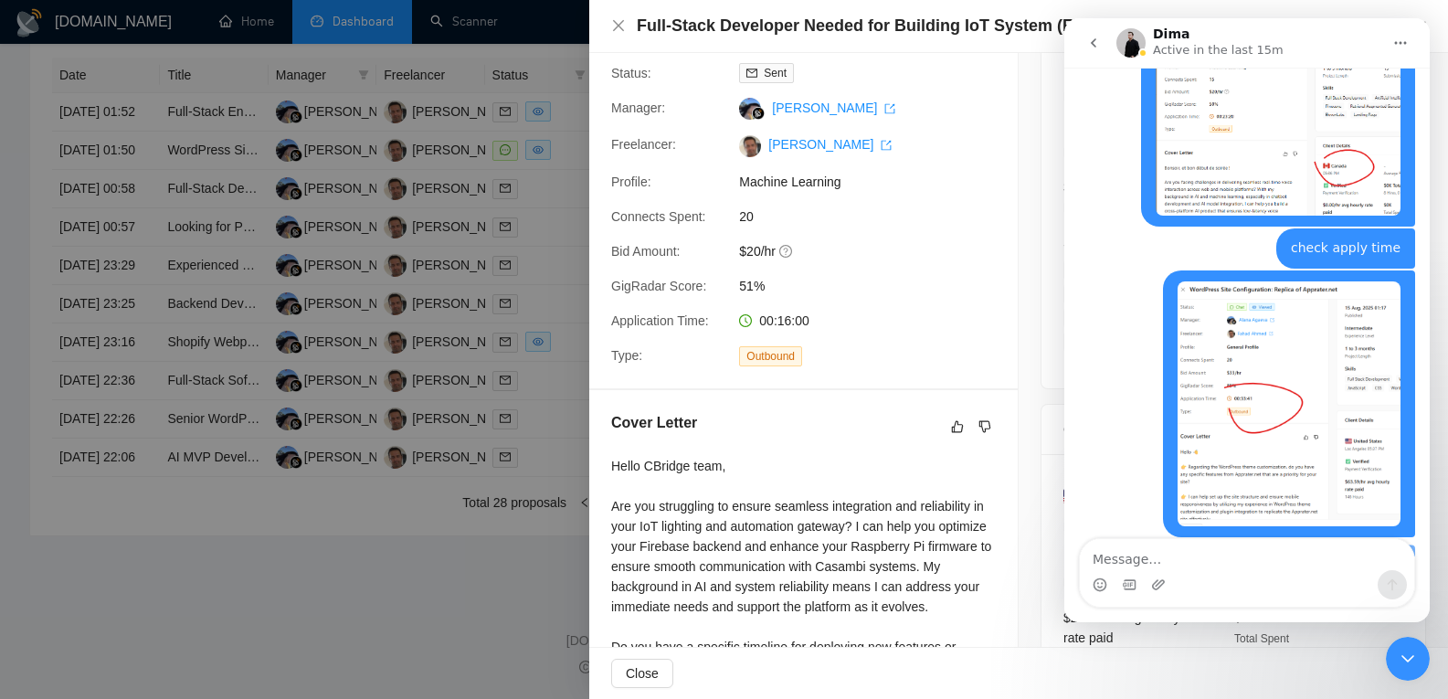
scroll to position [2654, 0]
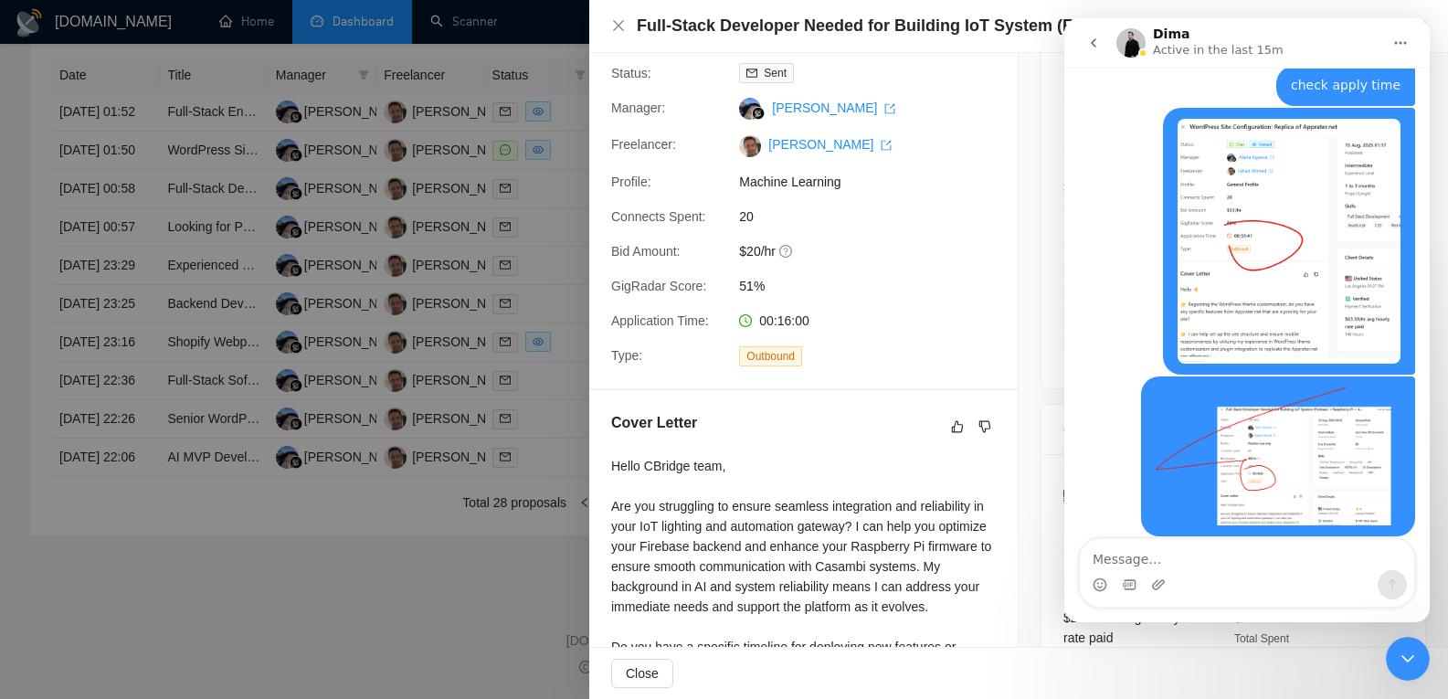
click at [334, 376] on div at bounding box center [724, 349] width 1448 height 699
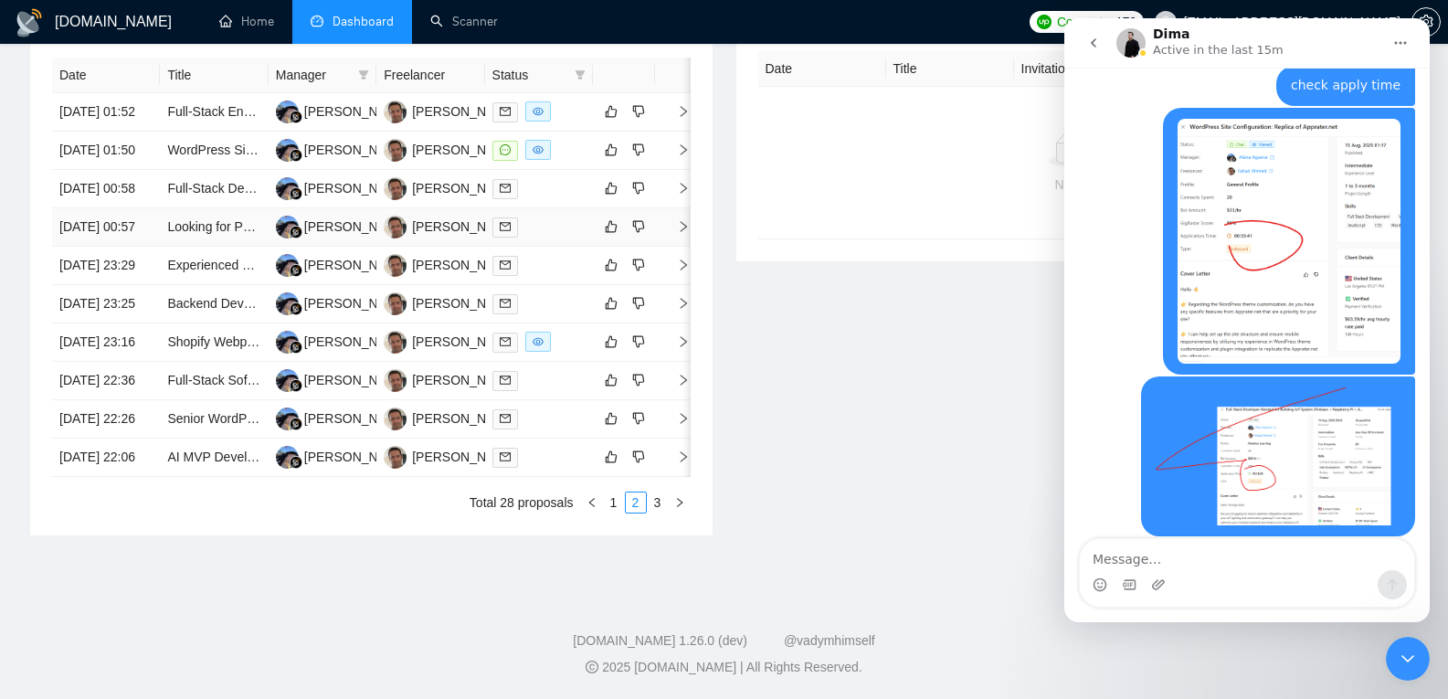
click at [126, 230] on td "[DATE] 00:57" at bounding box center [106, 227] width 108 height 38
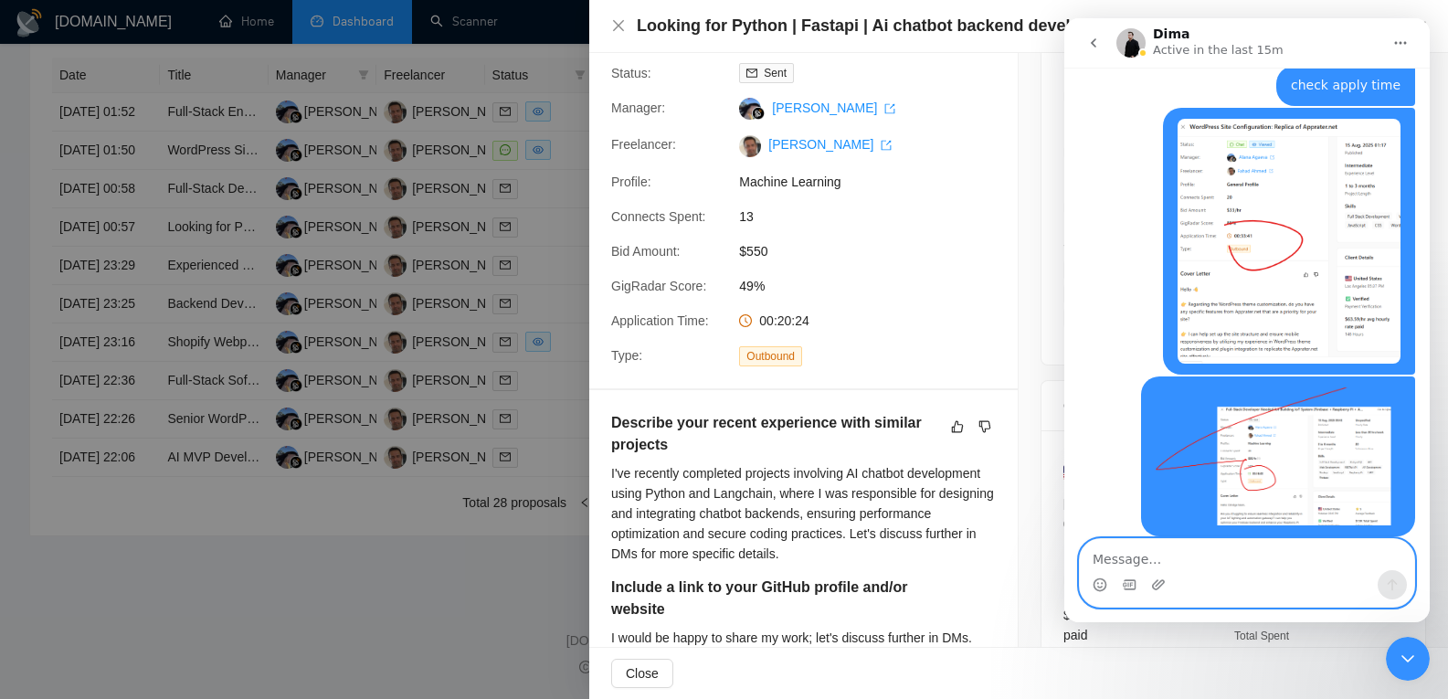
click at [1116, 555] on textarea "Message…" at bounding box center [1247, 554] width 334 height 31
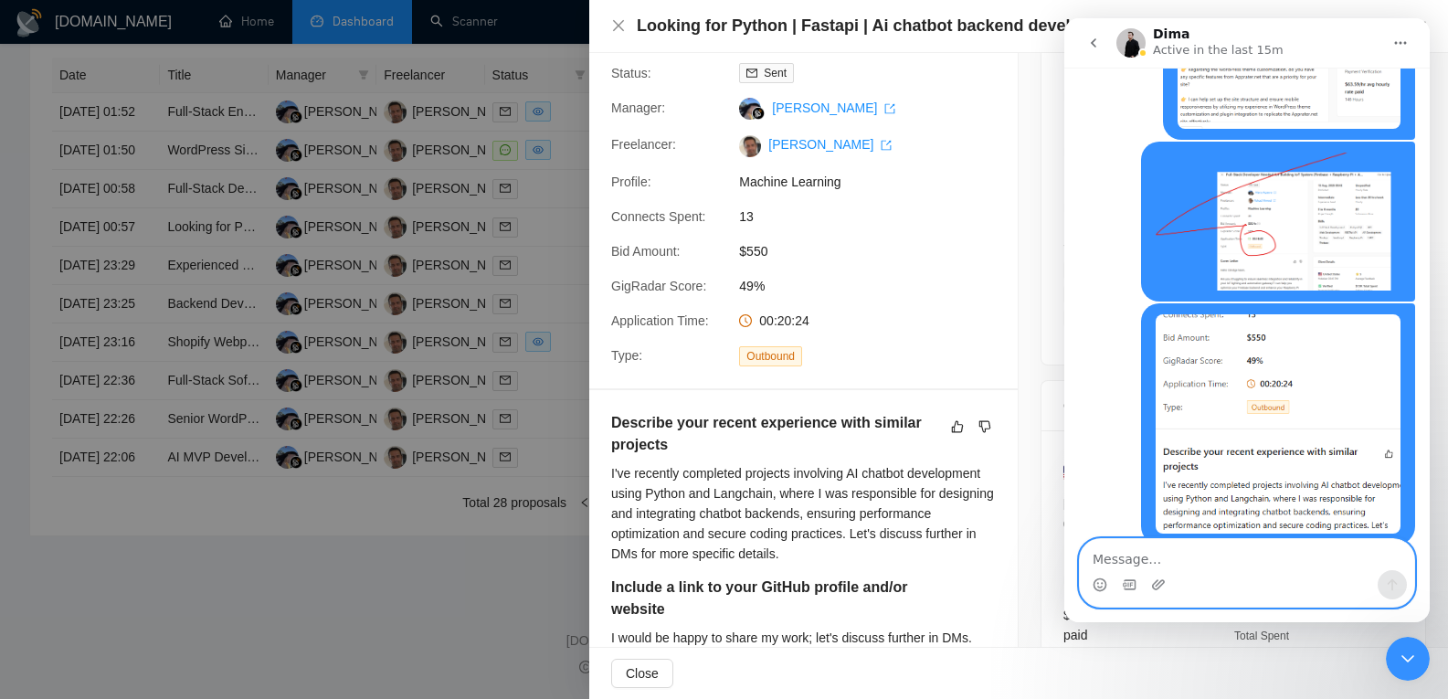
scroll to position [2896, 0]
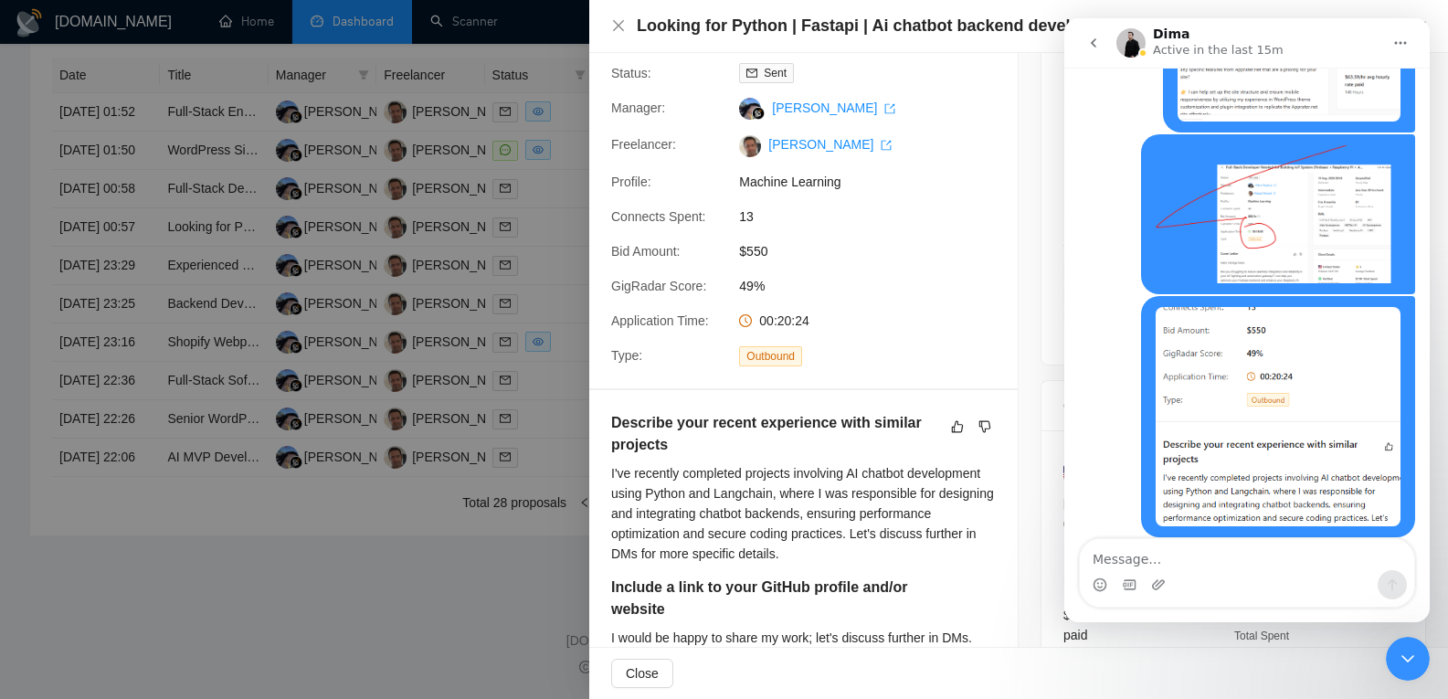
click at [410, 285] on div at bounding box center [724, 349] width 1448 height 699
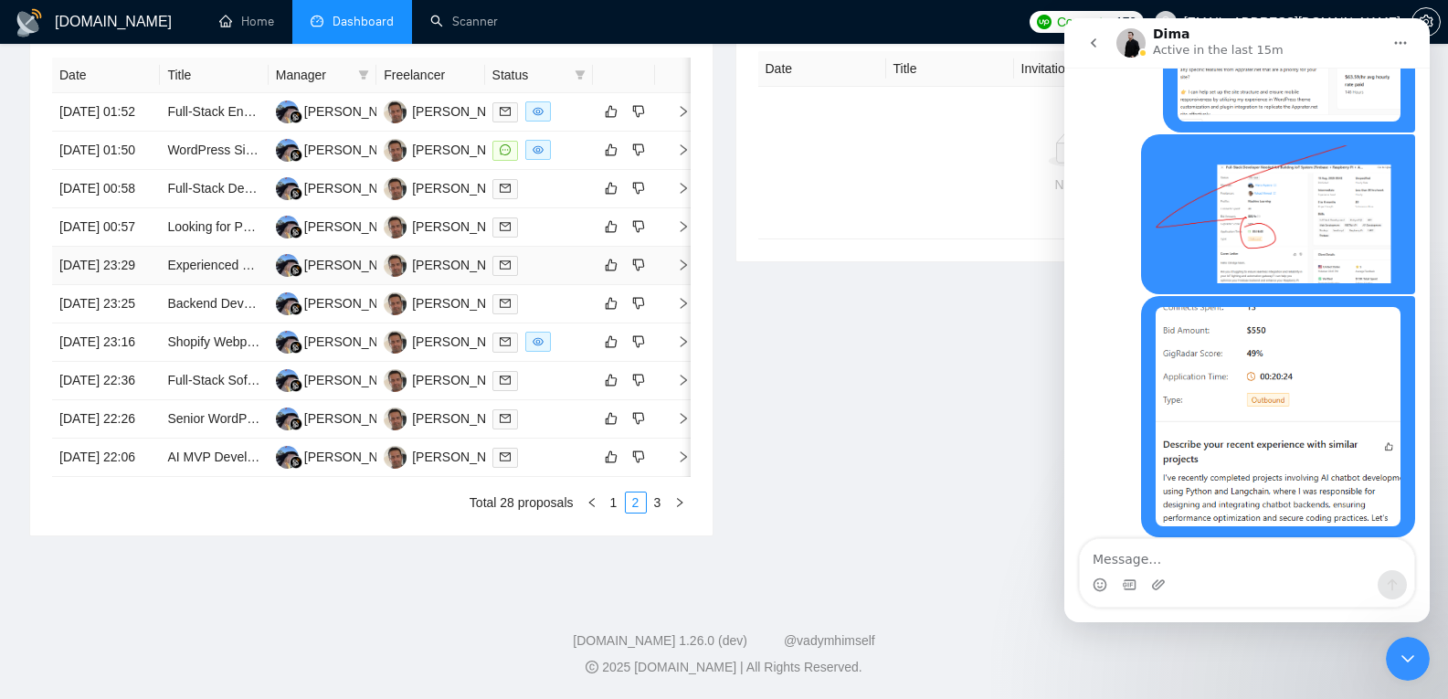
click at [111, 280] on td "[DATE] 23:29" at bounding box center [106, 266] width 108 height 38
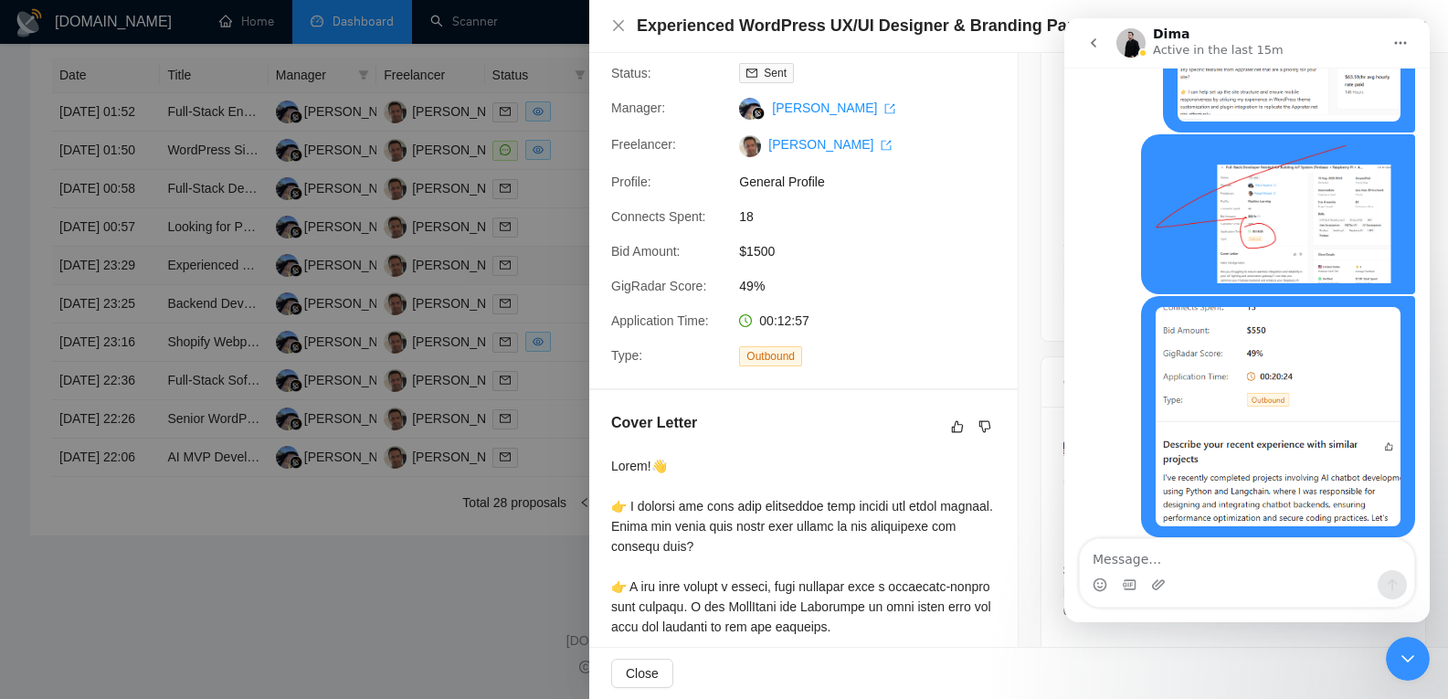
click at [111, 280] on div at bounding box center [724, 349] width 1448 height 699
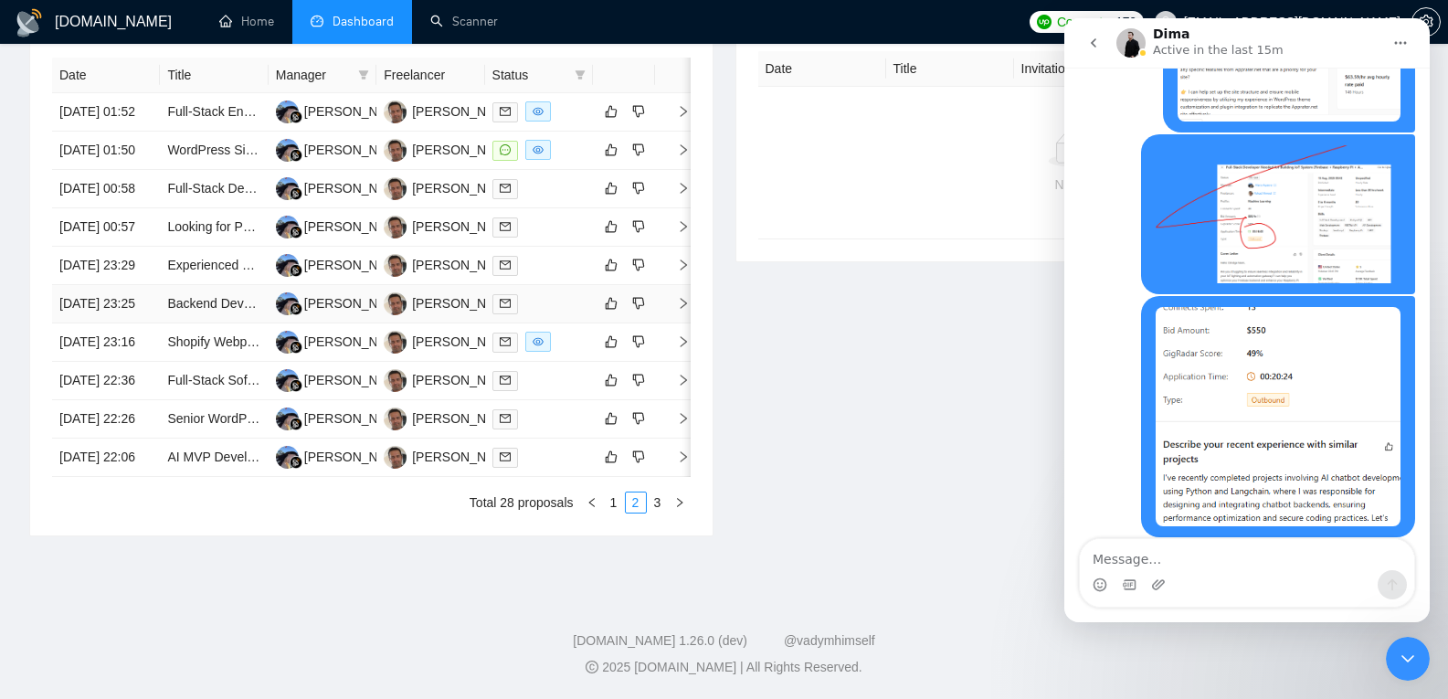
click at [112, 322] on td "[DATE] 23:25" at bounding box center [106, 304] width 108 height 38
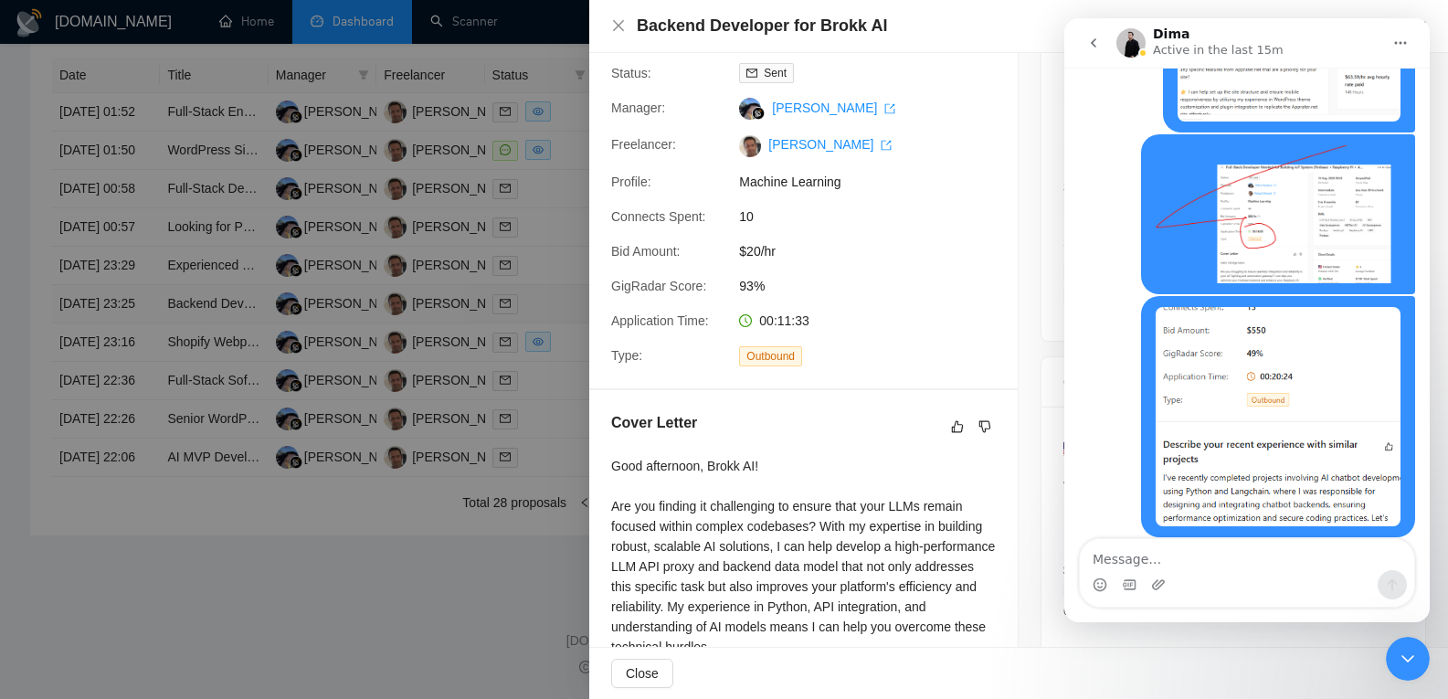
click at [112, 322] on div at bounding box center [724, 349] width 1448 height 699
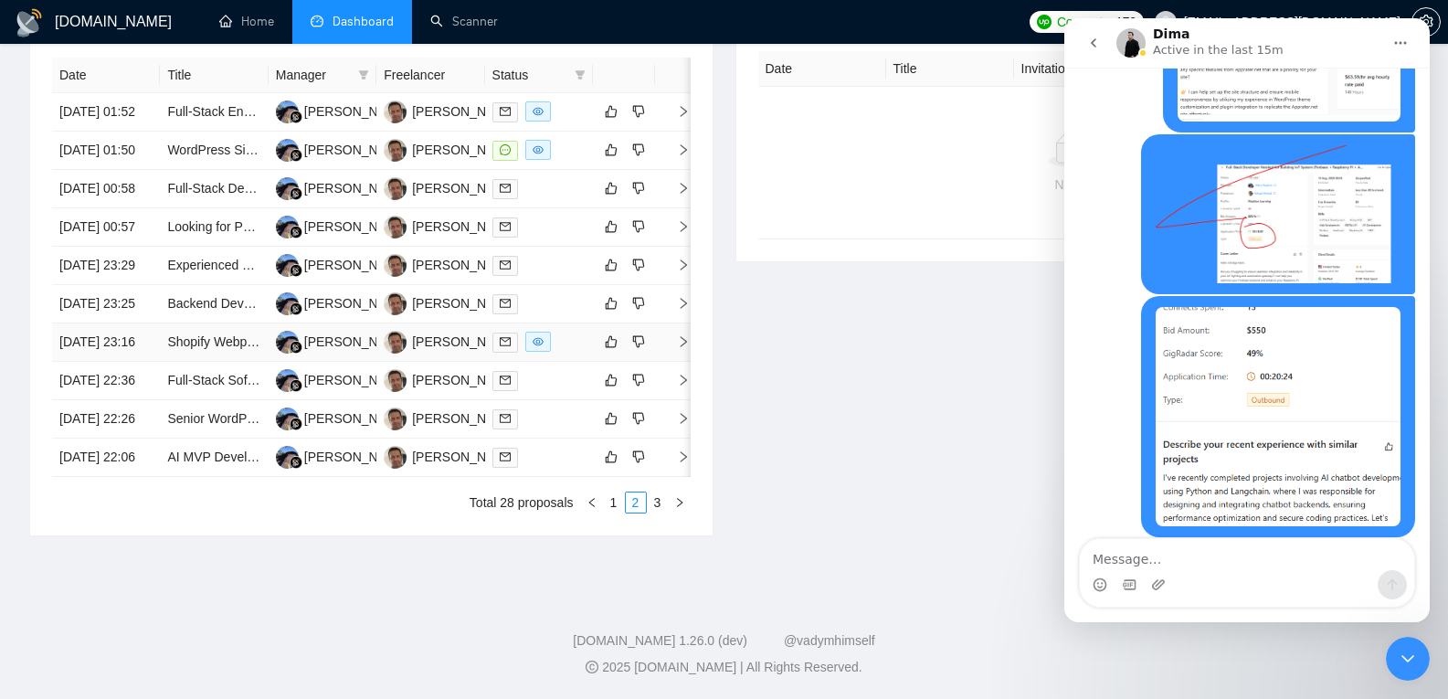
click at [114, 362] on td "[DATE] 23:16" at bounding box center [106, 342] width 108 height 38
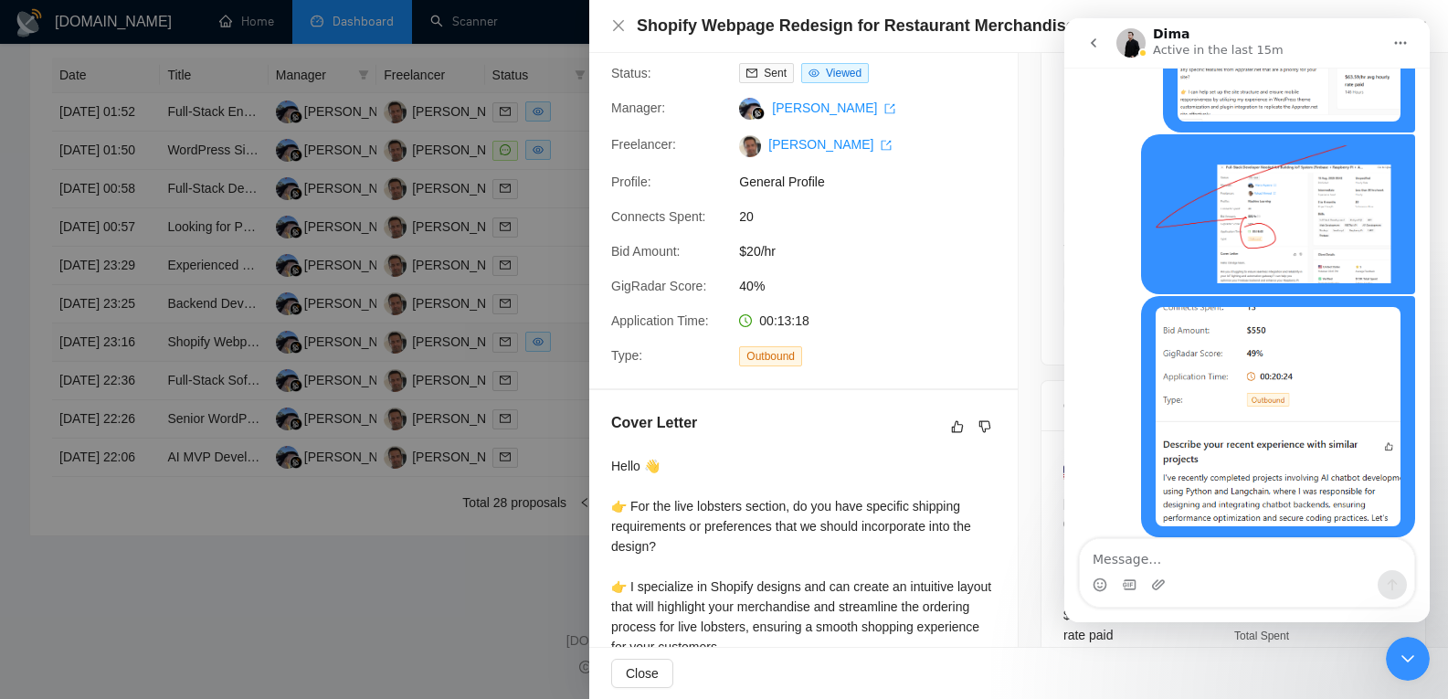
click at [114, 364] on div at bounding box center [724, 349] width 1448 height 699
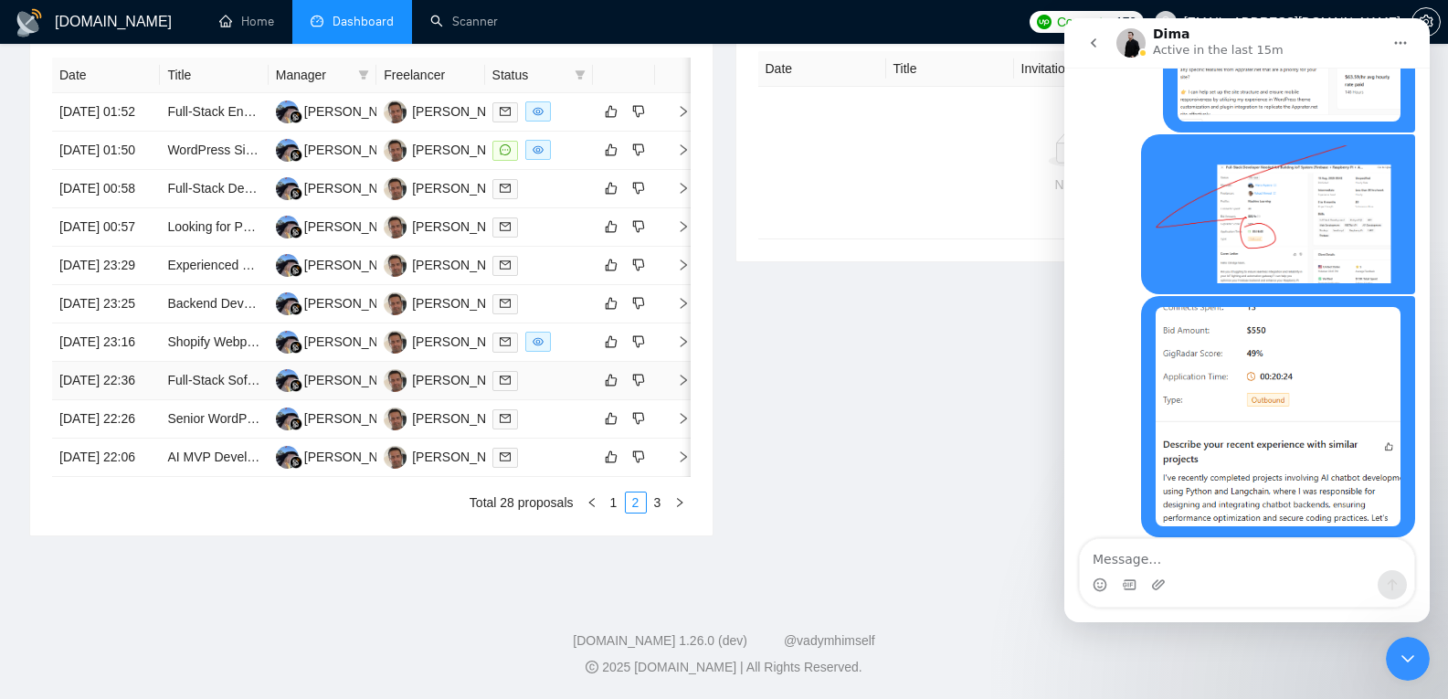
click at [128, 400] on td "[DATE] 22:36" at bounding box center [106, 381] width 108 height 38
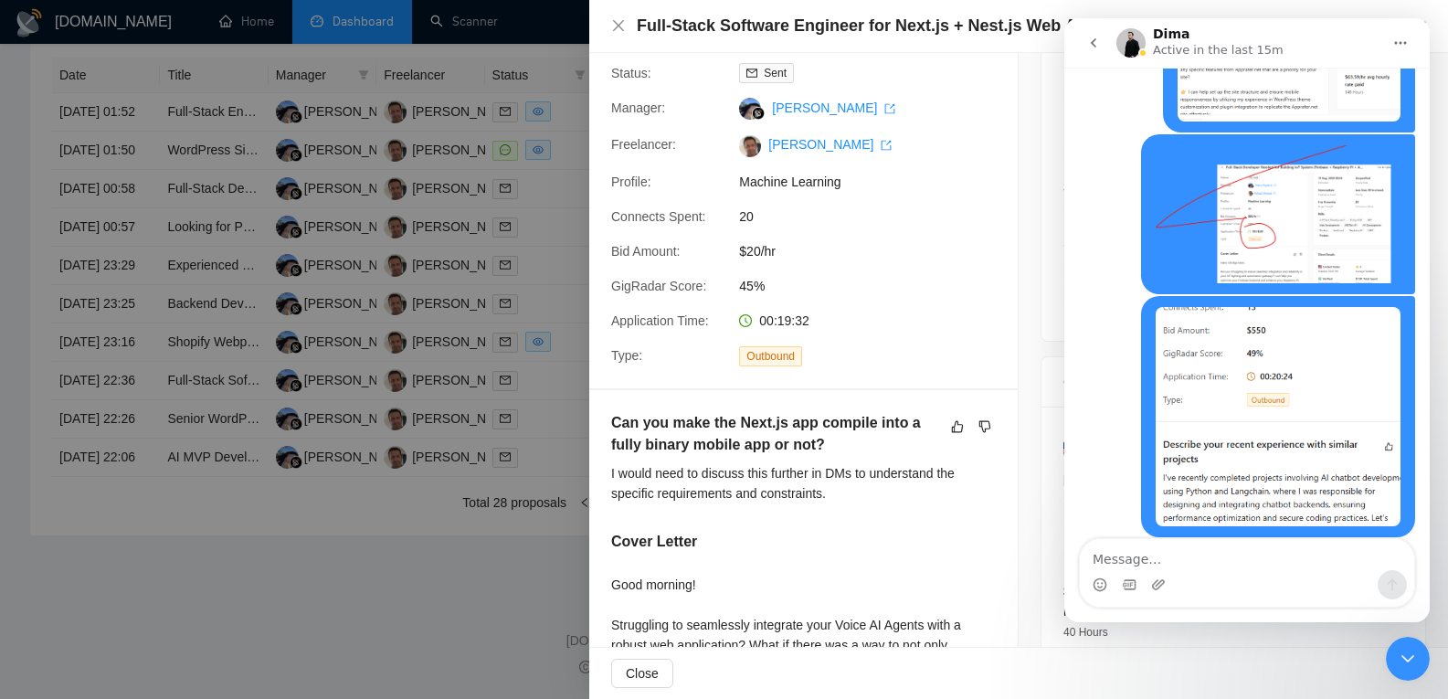
click at [1171, 571] on div "Intercom messenger" at bounding box center [1247, 584] width 334 height 29
click at [1177, 560] on textarea "Message…" at bounding box center [1247, 554] width 334 height 31
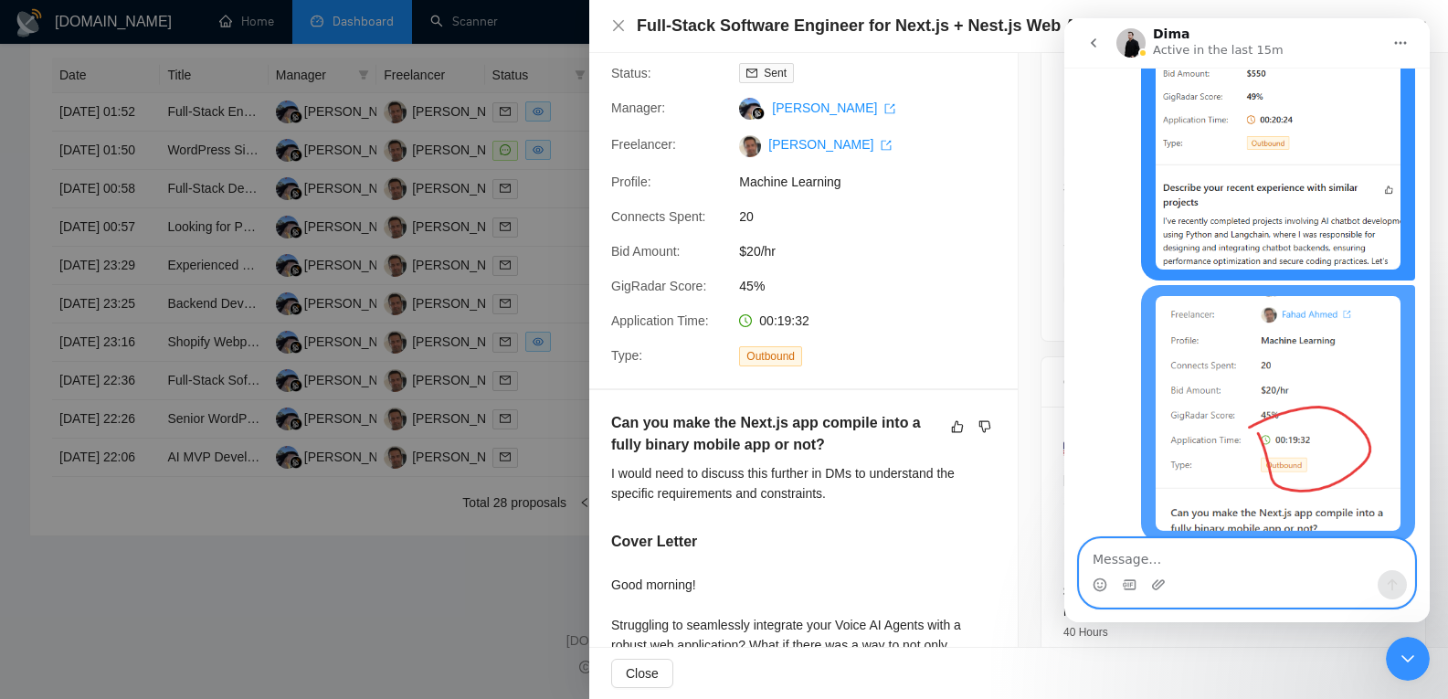
scroll to position [3155, 0]
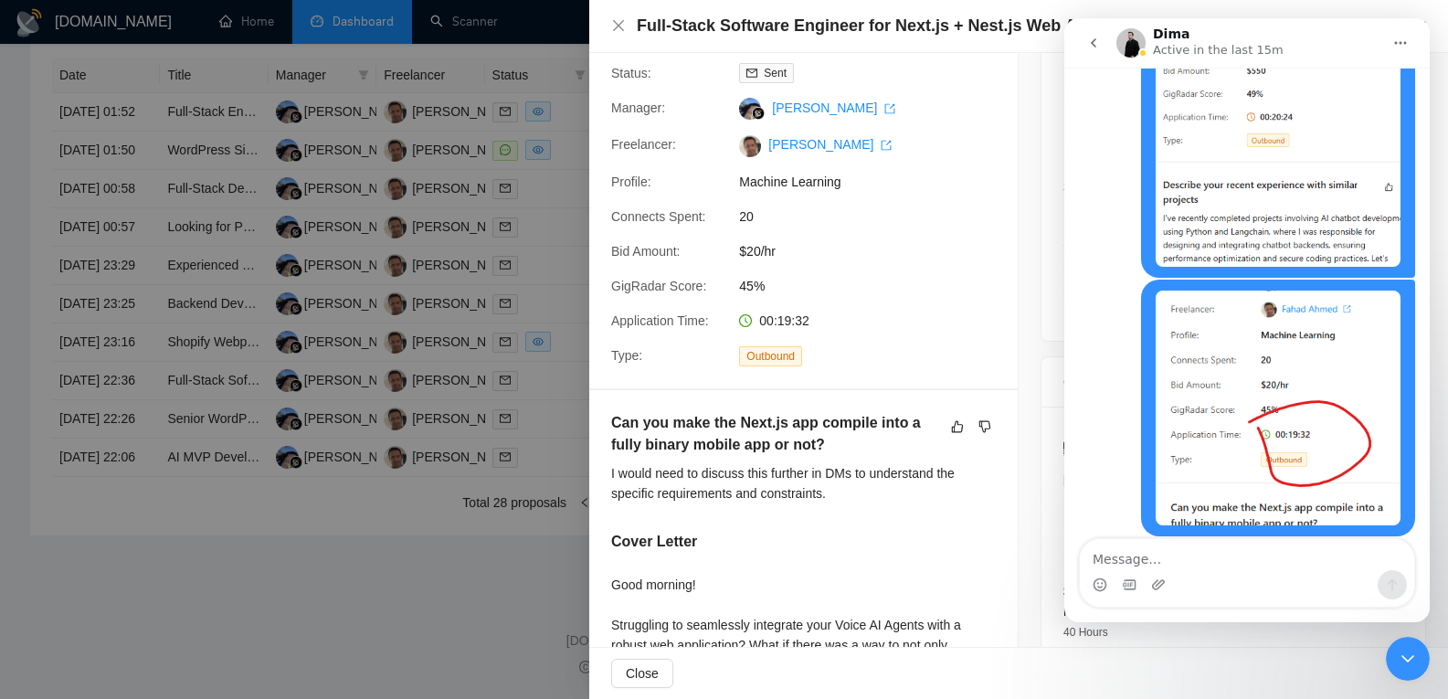
click at [237, 351] on div at bounding box center [724, 349] width 1448 height 699
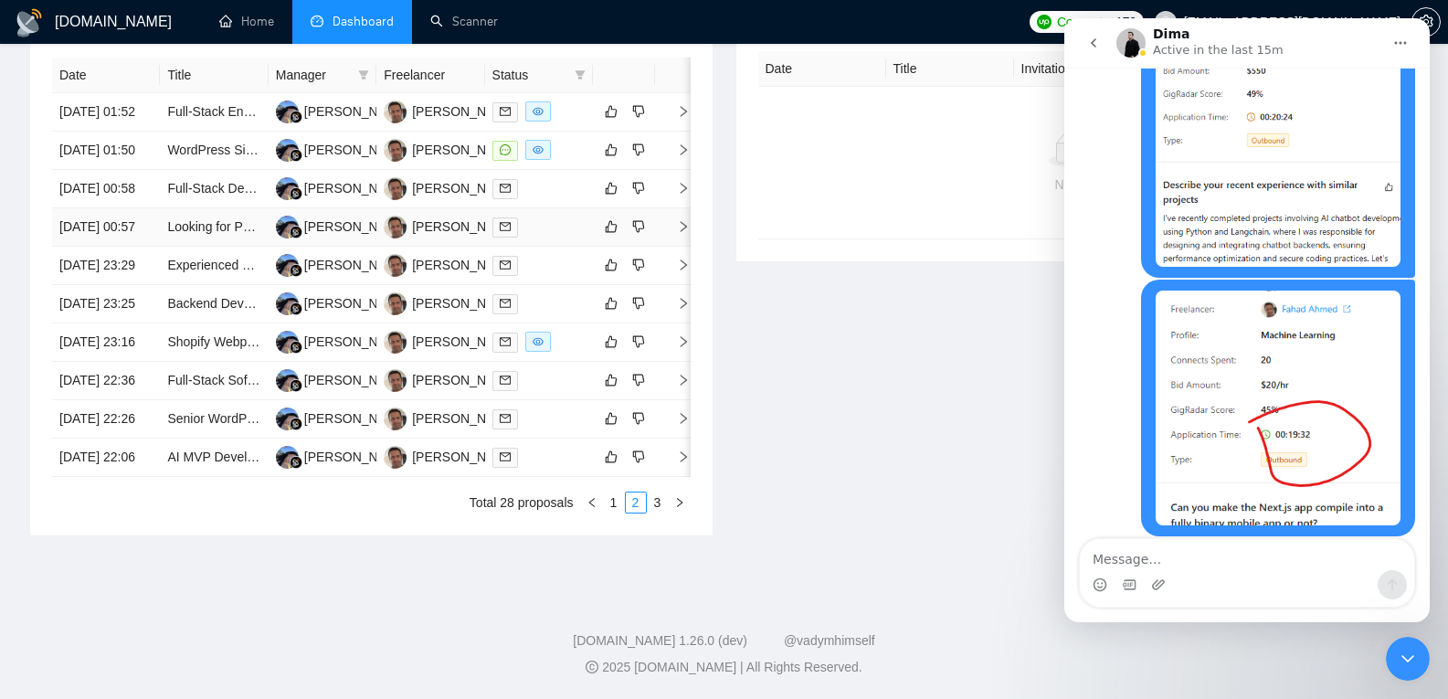
click at [131, 227] on td "[DATE] 00:57" at bounding box center [106, 227] width 108 height 38
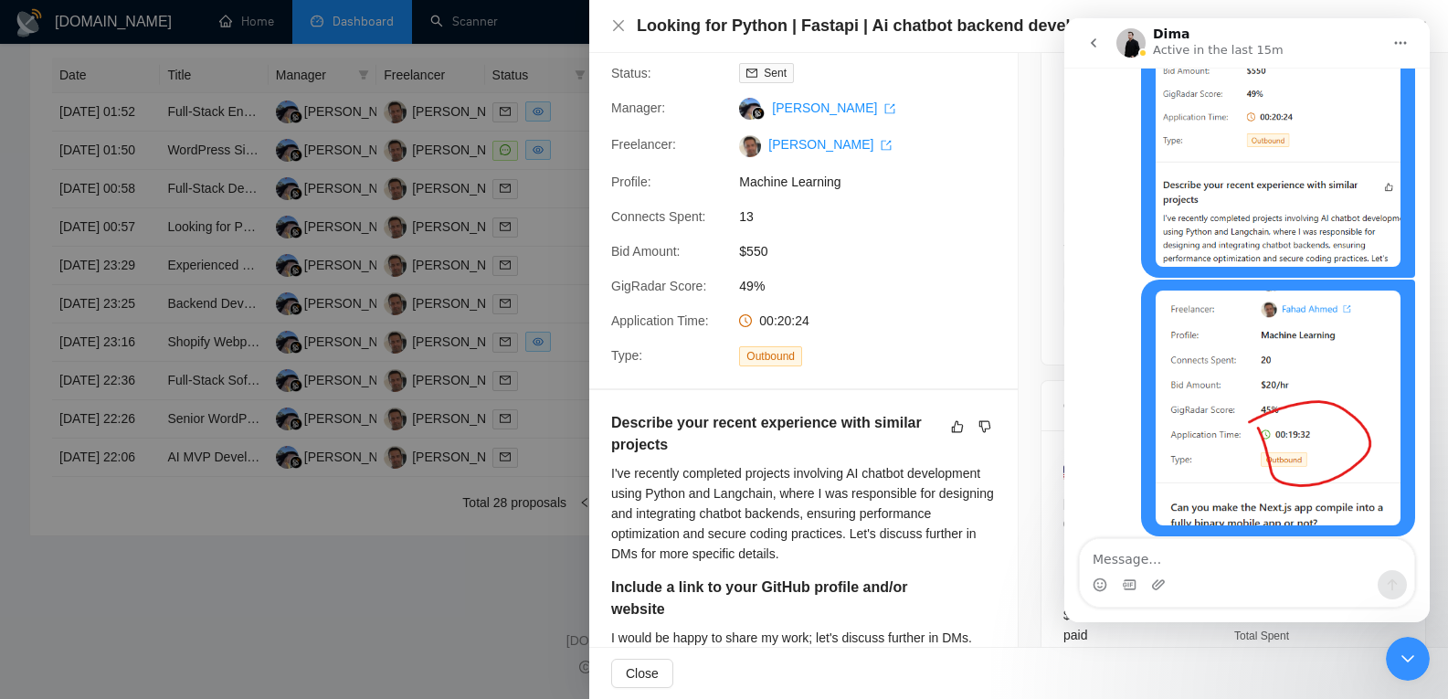
click at [116, 234] on div at bounding box center [724, 349] width 1448 height 699
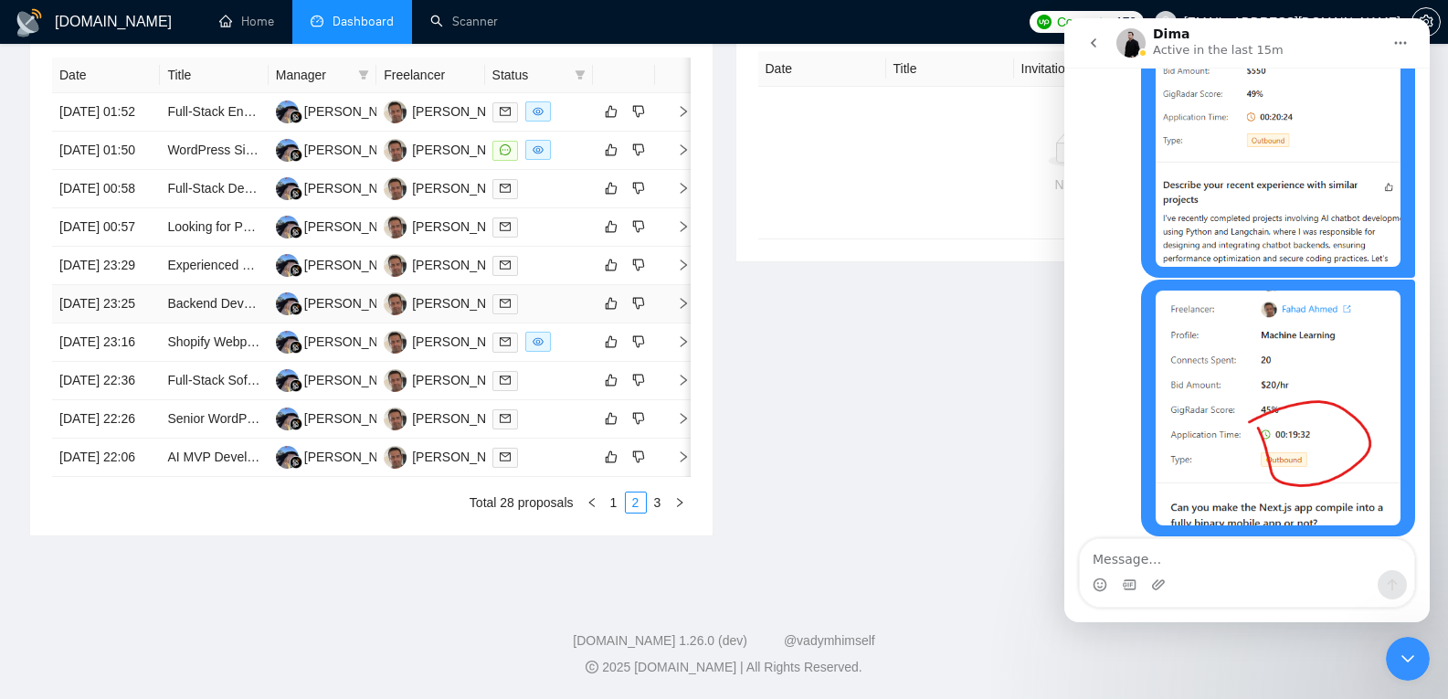
click at [105, 322] on td "[DATE] 23:25" at bounding box center [106, 304] width 108 height 38
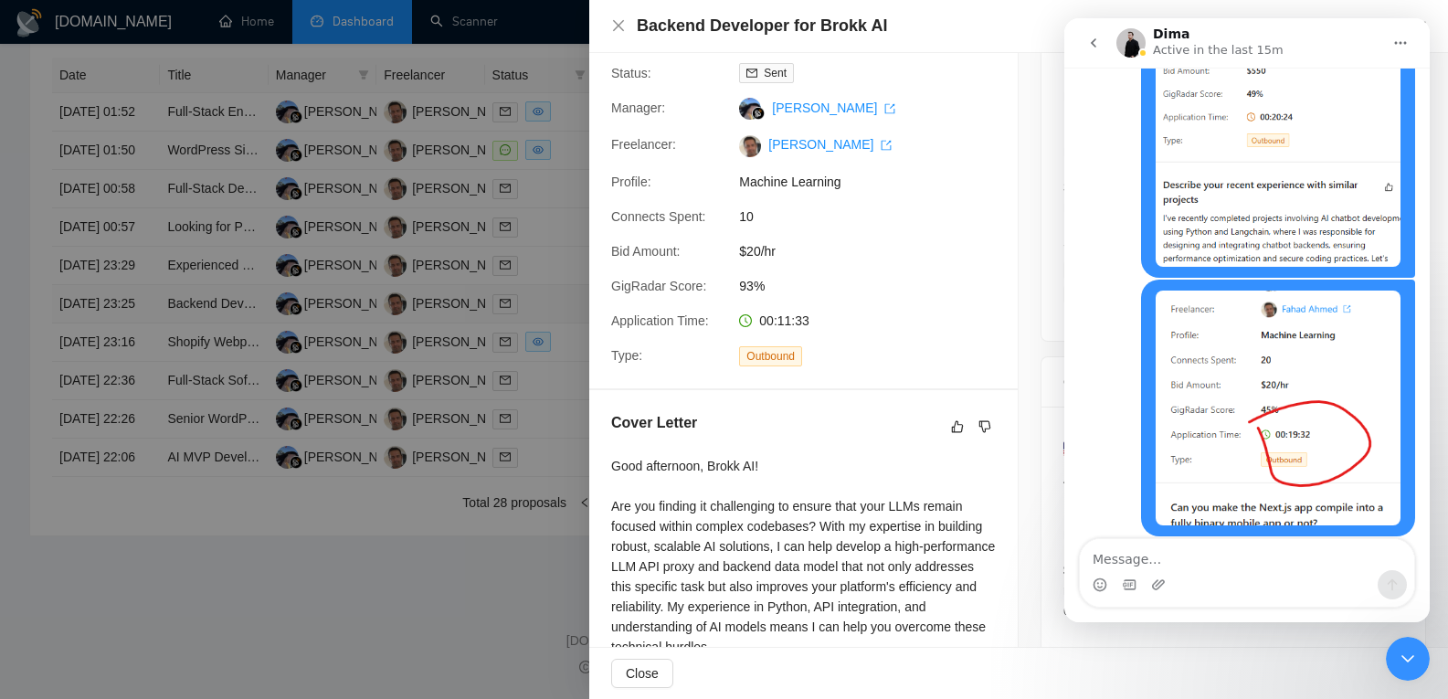
click at [105, 322] on div at bounding box center [724, 349] width 1448 height 699
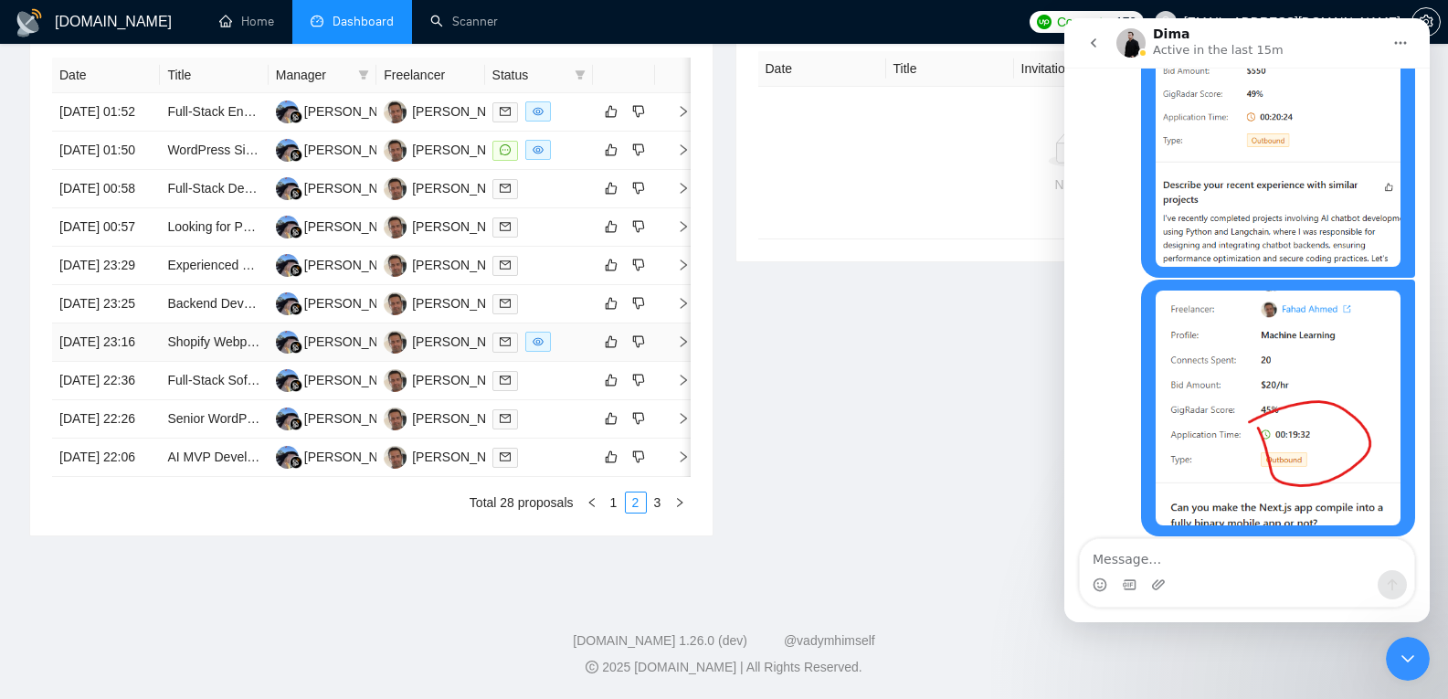
click at [102, 362] on td "[DATE] 23:16" at bounding box center [106, 342] width 108 height 38
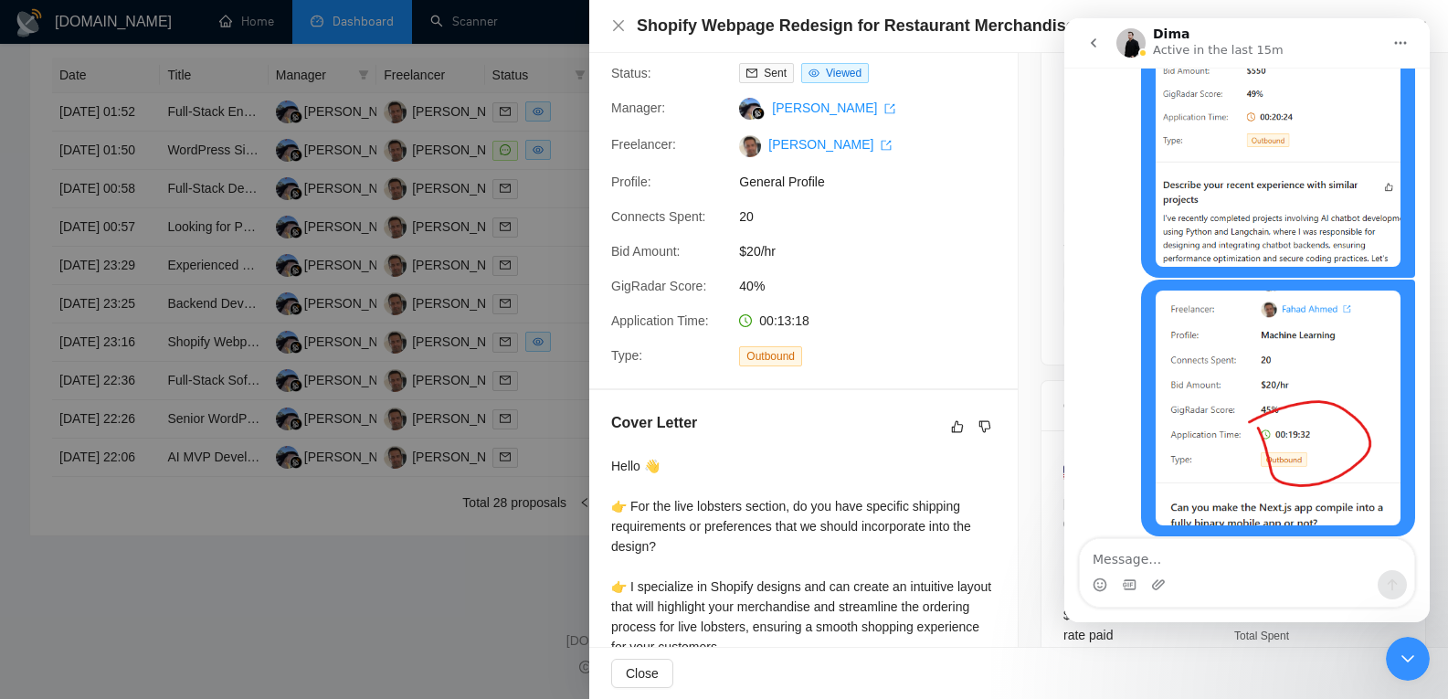
click at [102, 386] on div at bounding box center [724, 349] width 1448 height 699
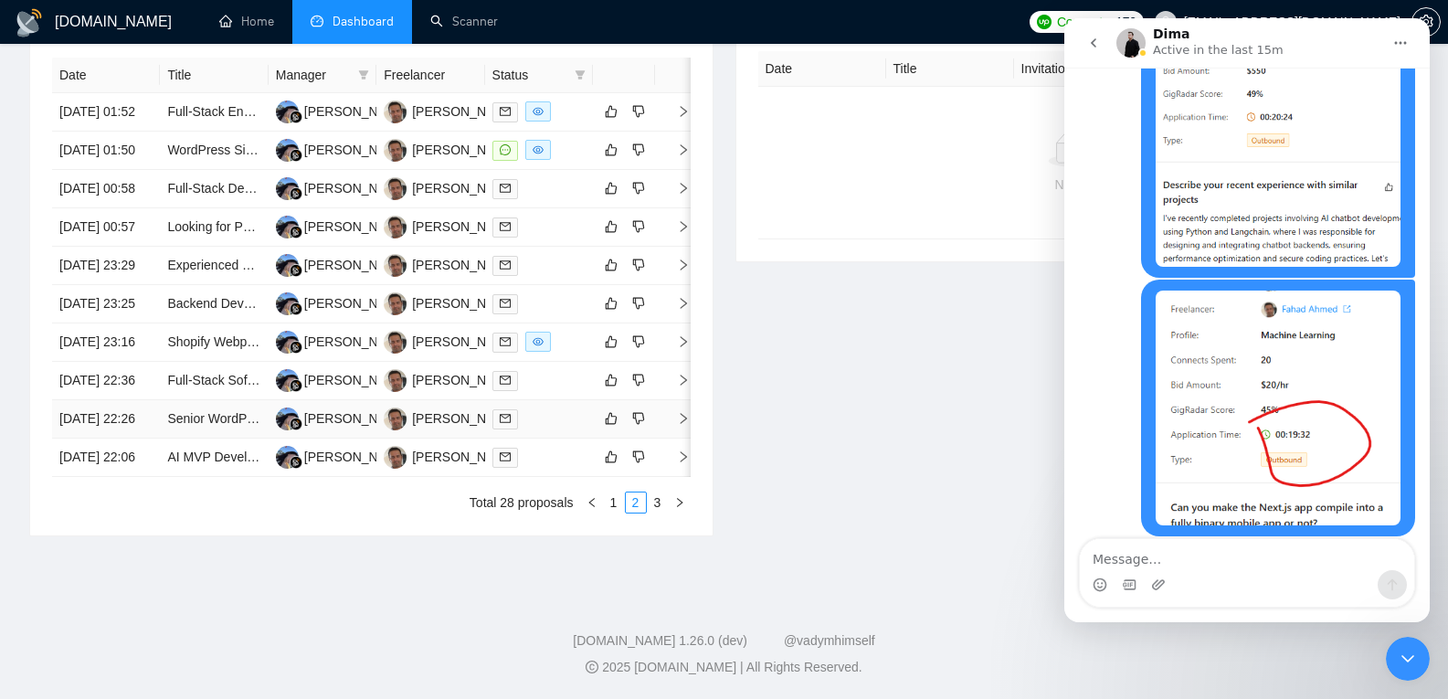
click at [113, 438] on td "[DATE] 22:26" at bounding box center [106, 419] width 108 height 38
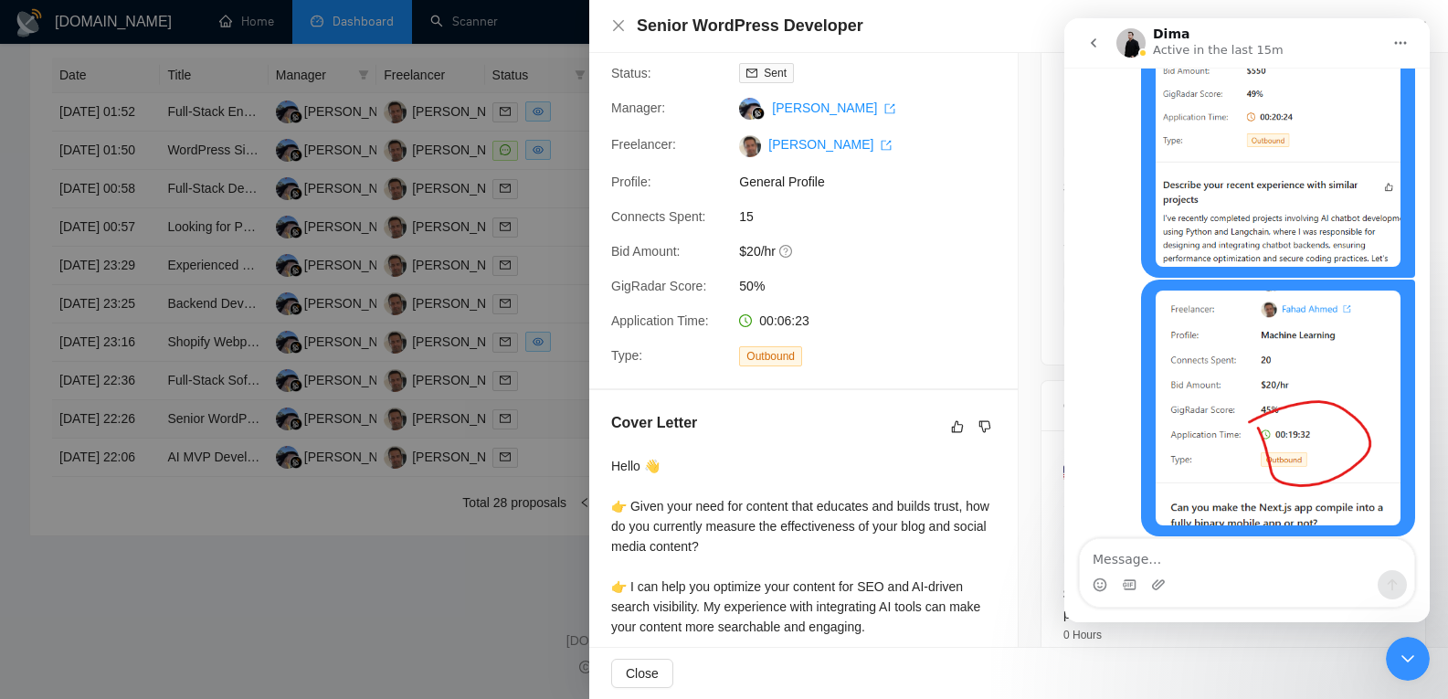
click at [113, 481] on div at bounding box center [724, 349] width 1448 height 699
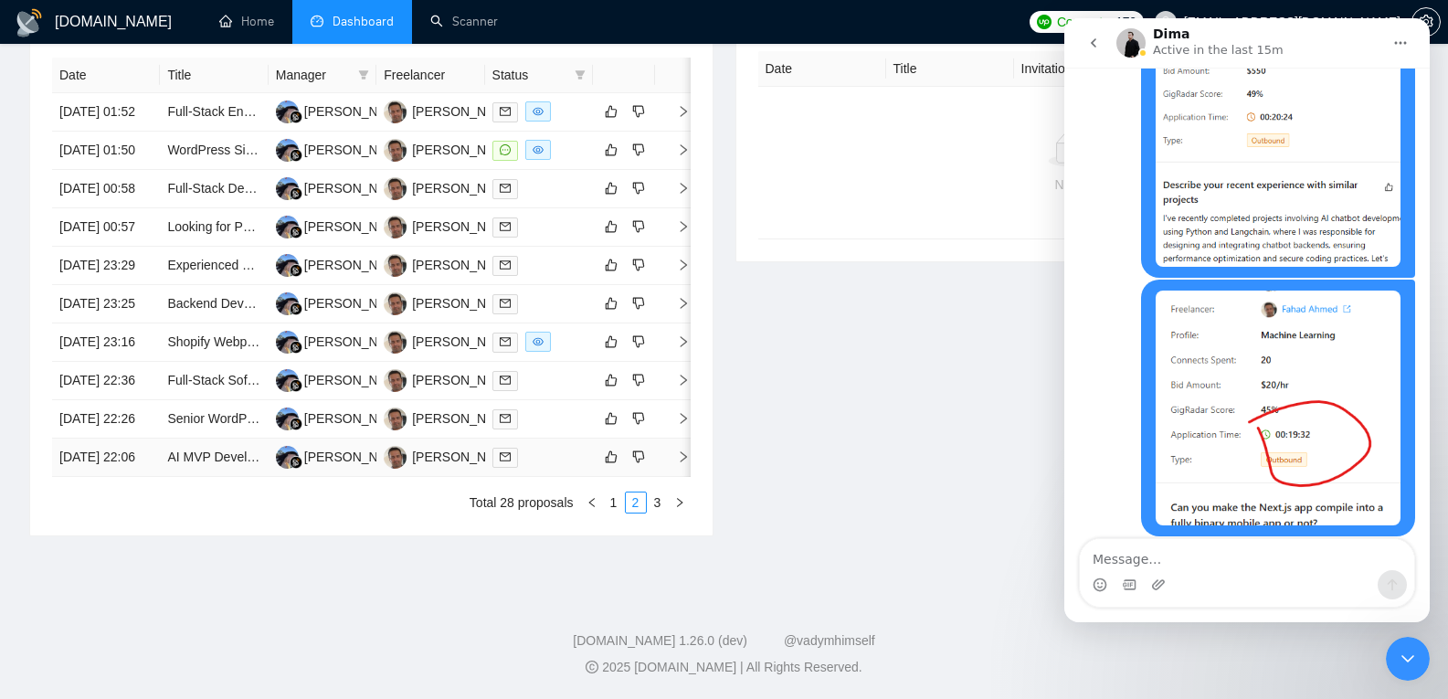
click at [113, 477] on td "[DATE] 22:06" at bounding box center [106, 457] width 108 height 38
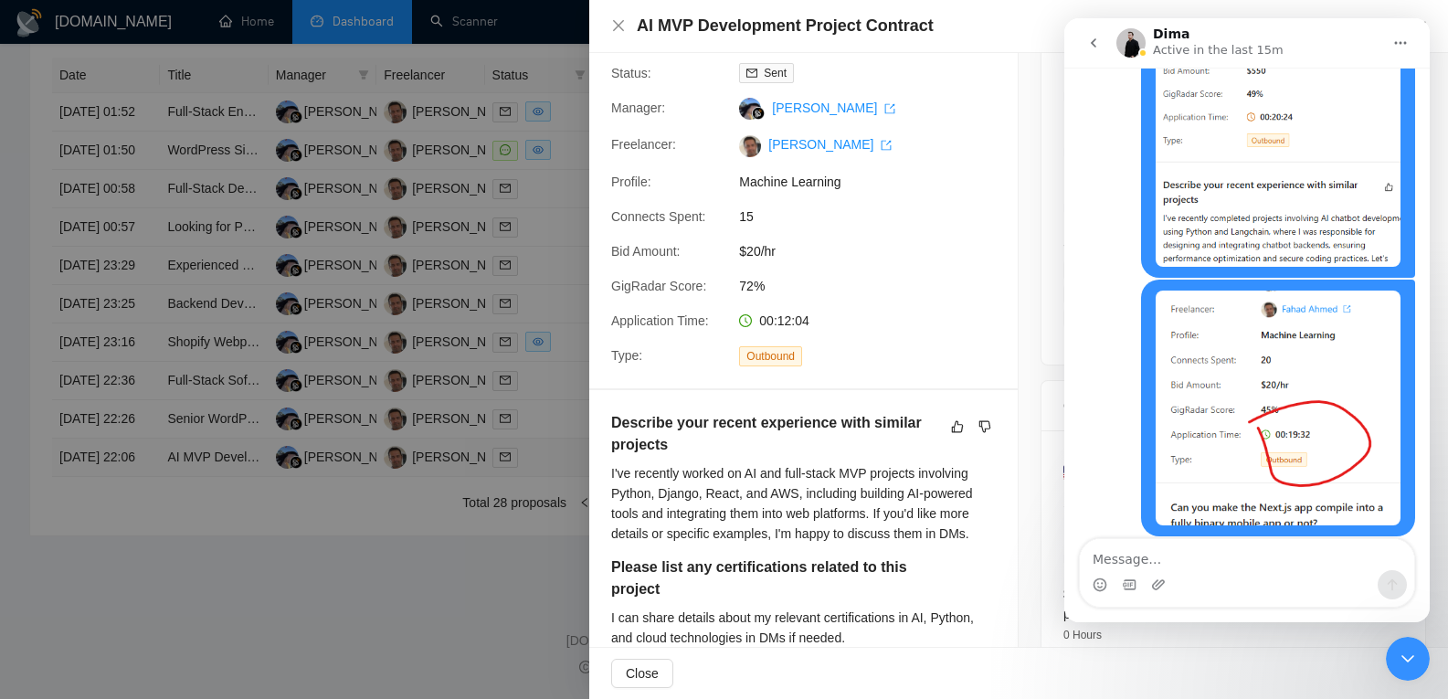
click at [113, 545] on div at bounding box center [724, 349] width 1448 height 699
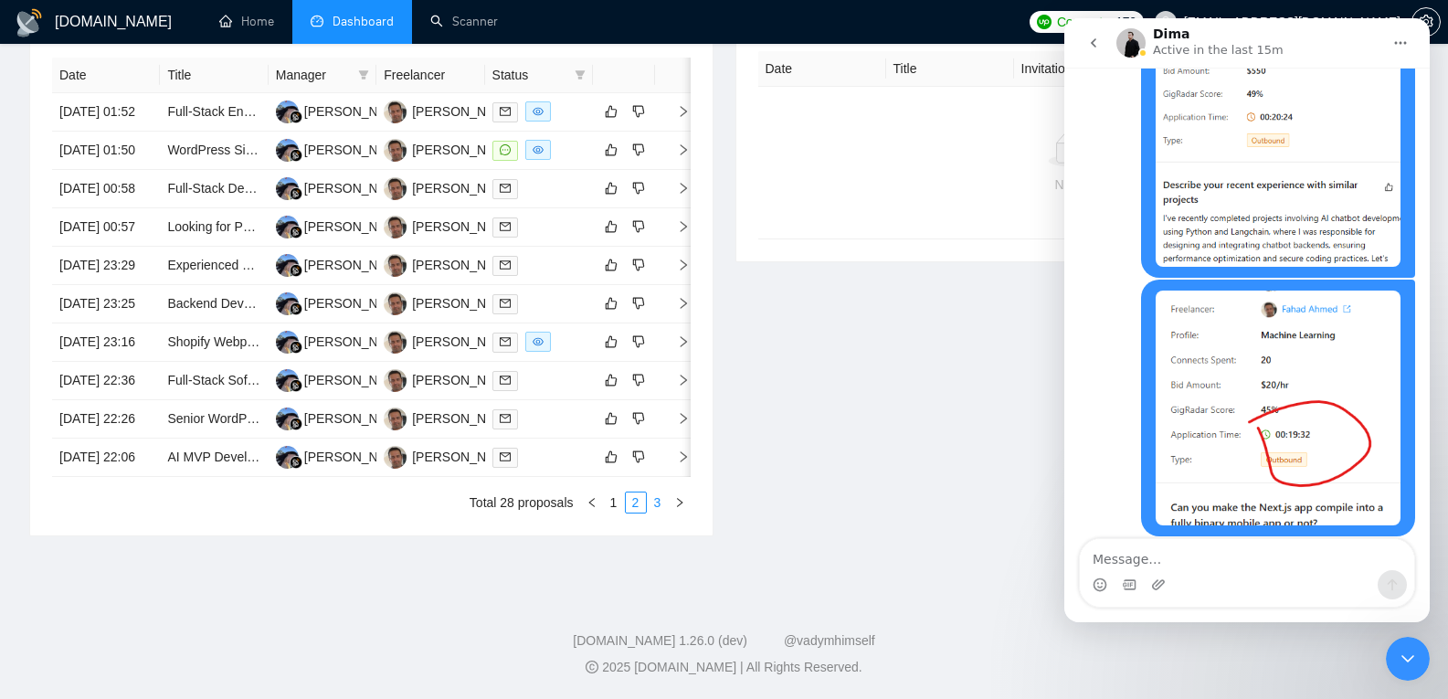
click at [660, 512] on link "3" at bounding box center [658, 502] width 20 height 20
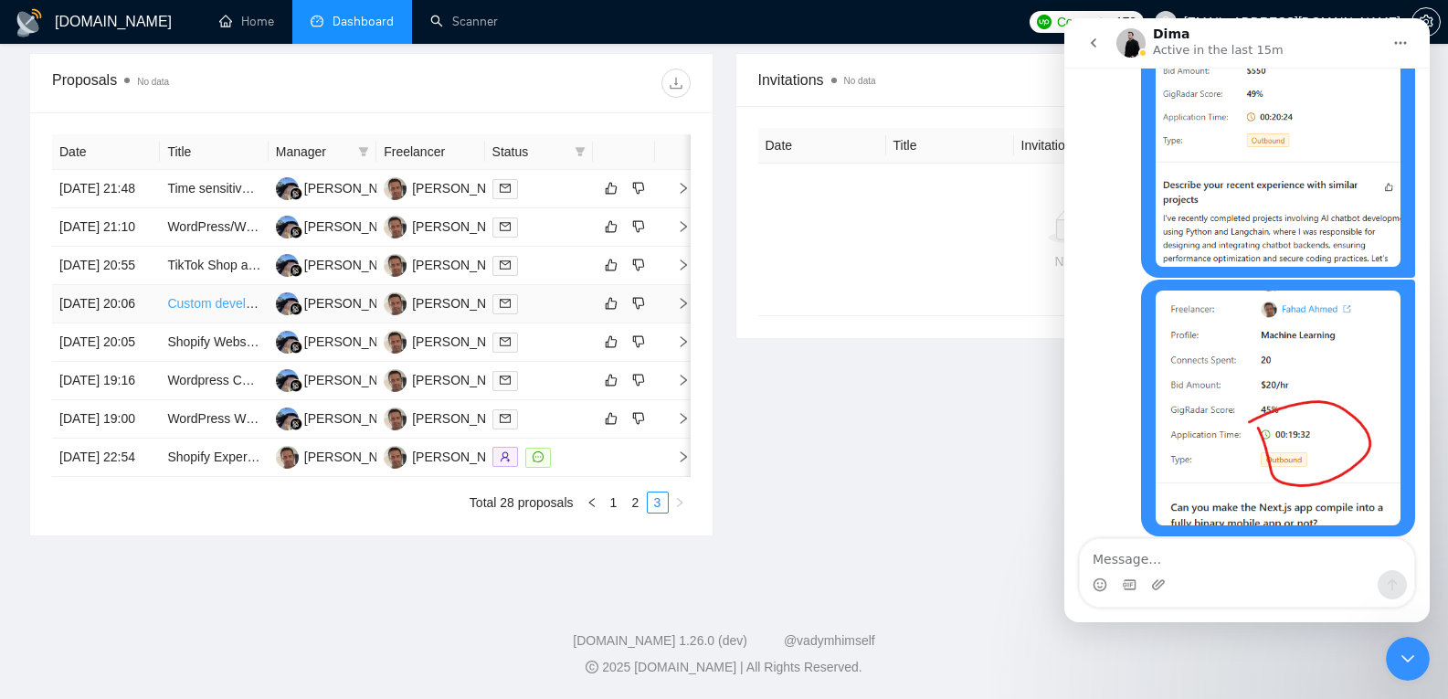
scroll to position [731, 0]
click at [103, 170] on td "[DATE] 21:48" at bounding box center [106, 189] width 108 height 38
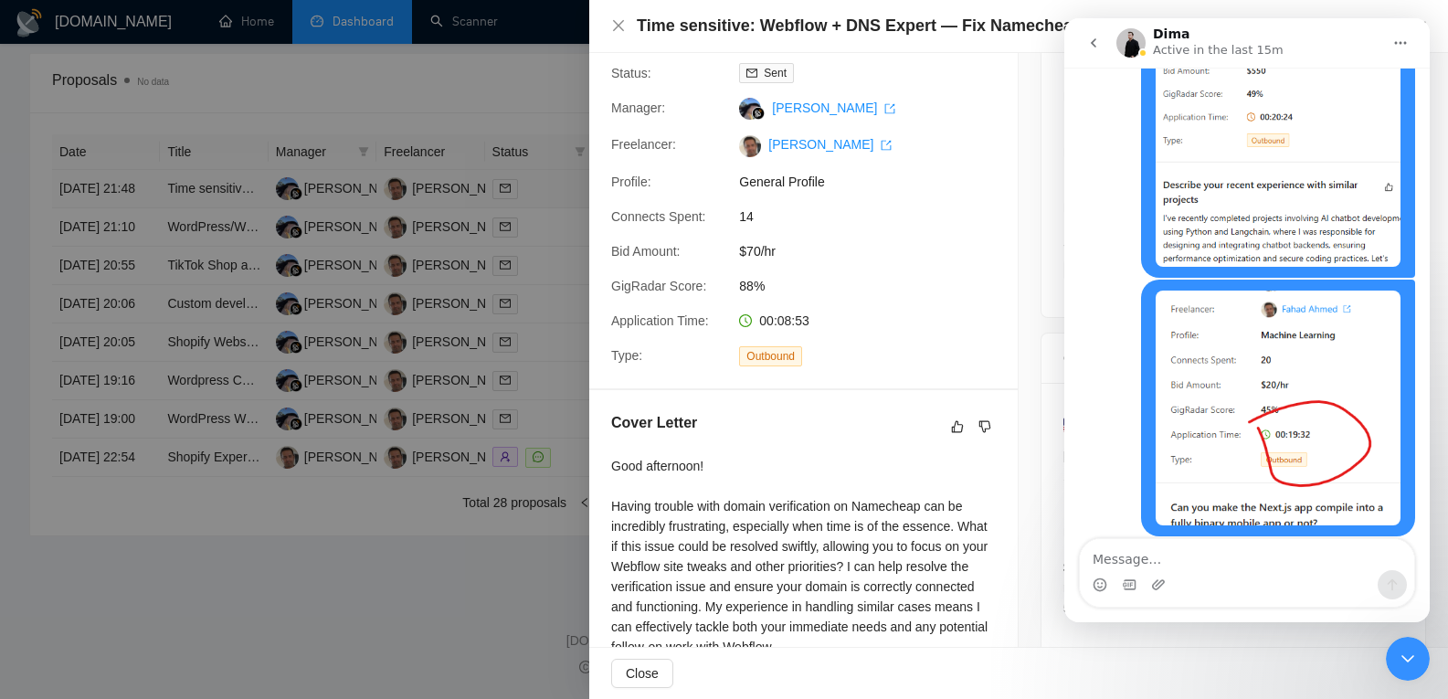
click at [103, 155] on div at bounding box center [724, 349] width 1448 height 699
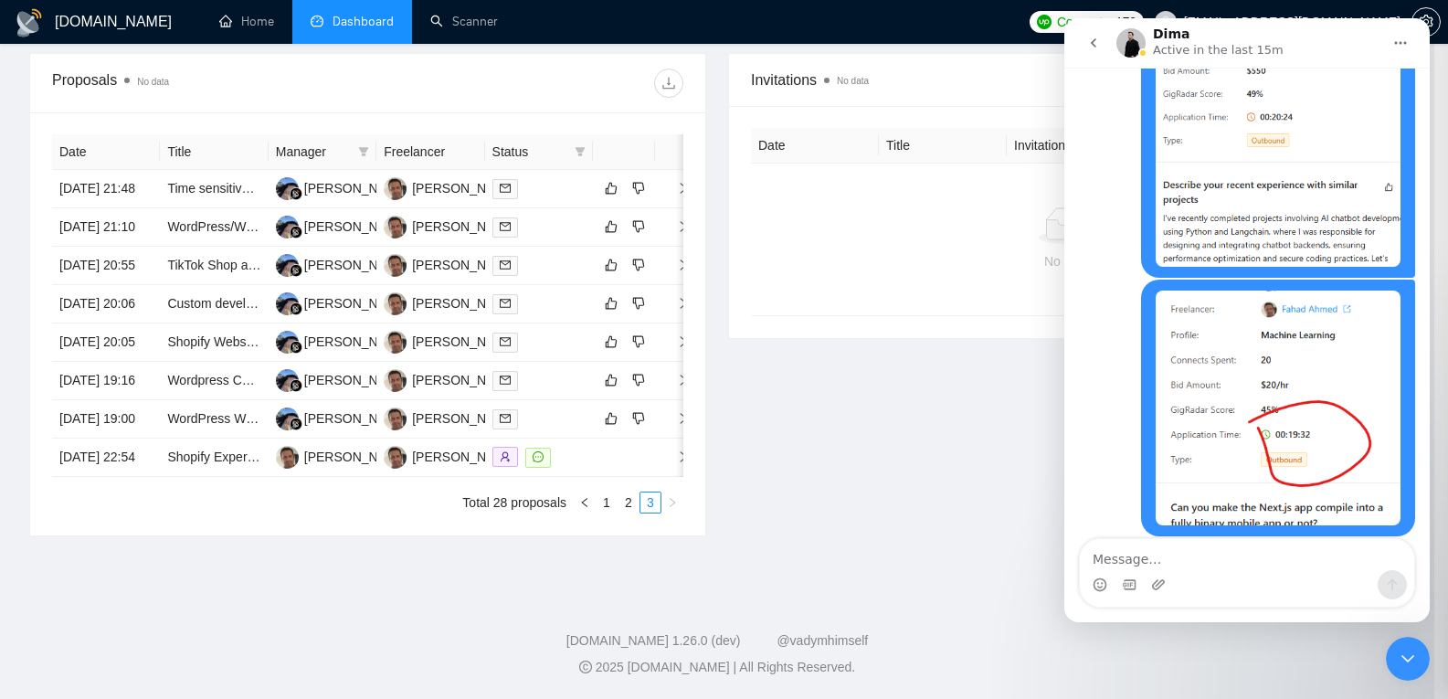
click at [100, 208] on td "[DATE] 21:10" at bounding box center [106, 227] width 108 height 38
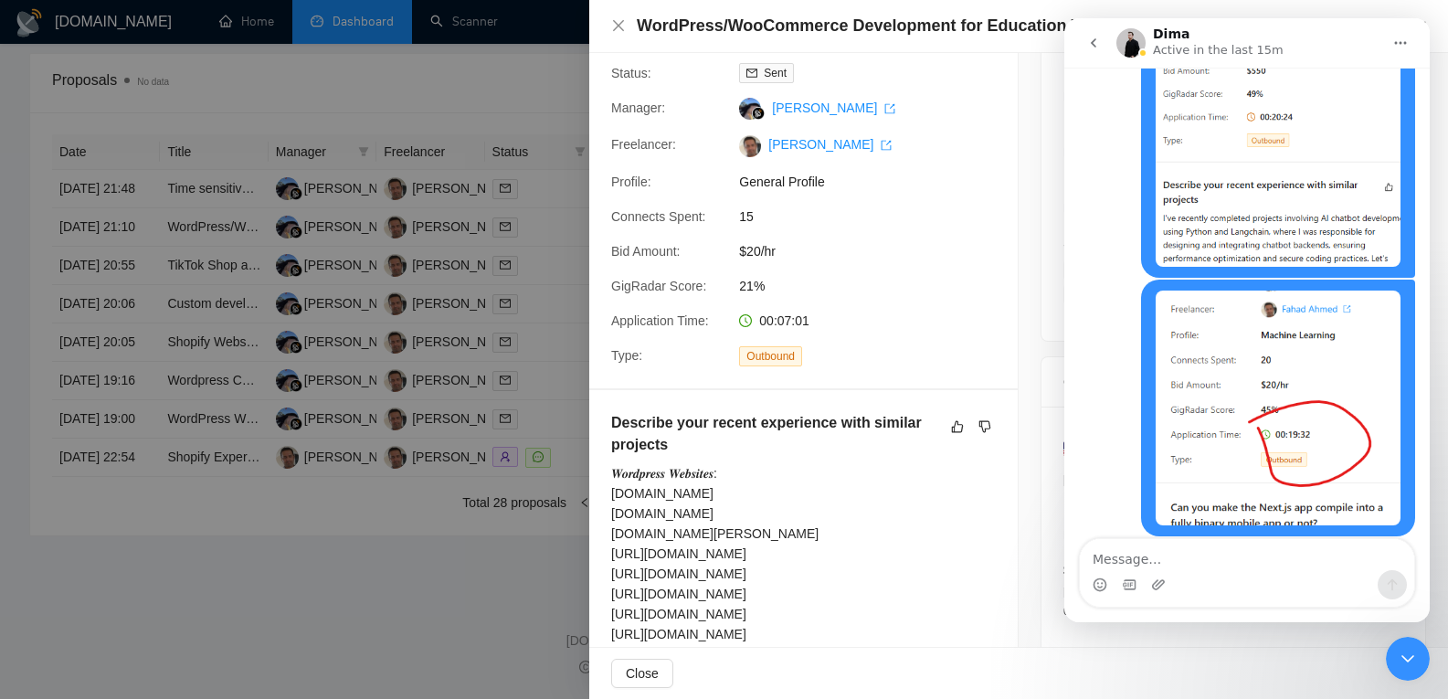
click at [100, 200] on div at bounding box center [724, 349] width 1448 height 699
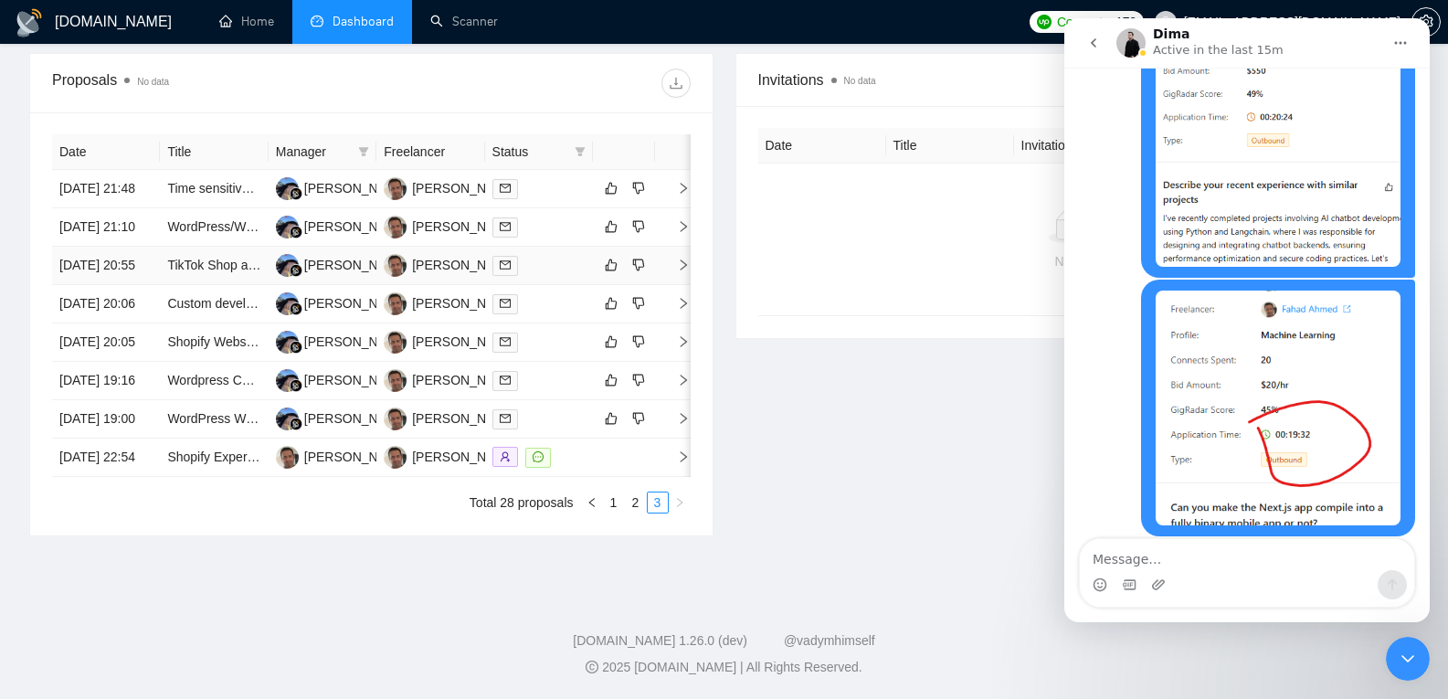
click at [106, 253] on td "[DATE] 20:55" at bounding box center [106, 266] width 108 height 38
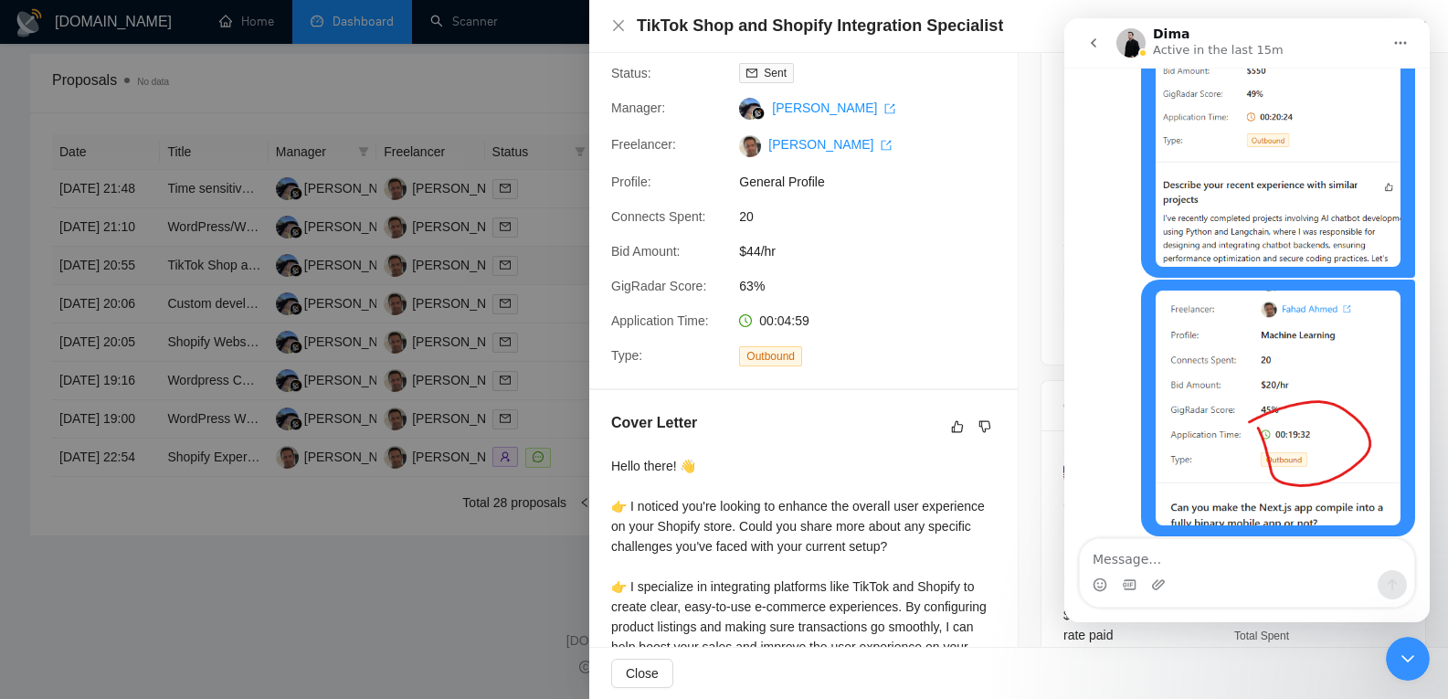
click at [106, 253] on div at bounding box center [724, 349] width 1448 height 699
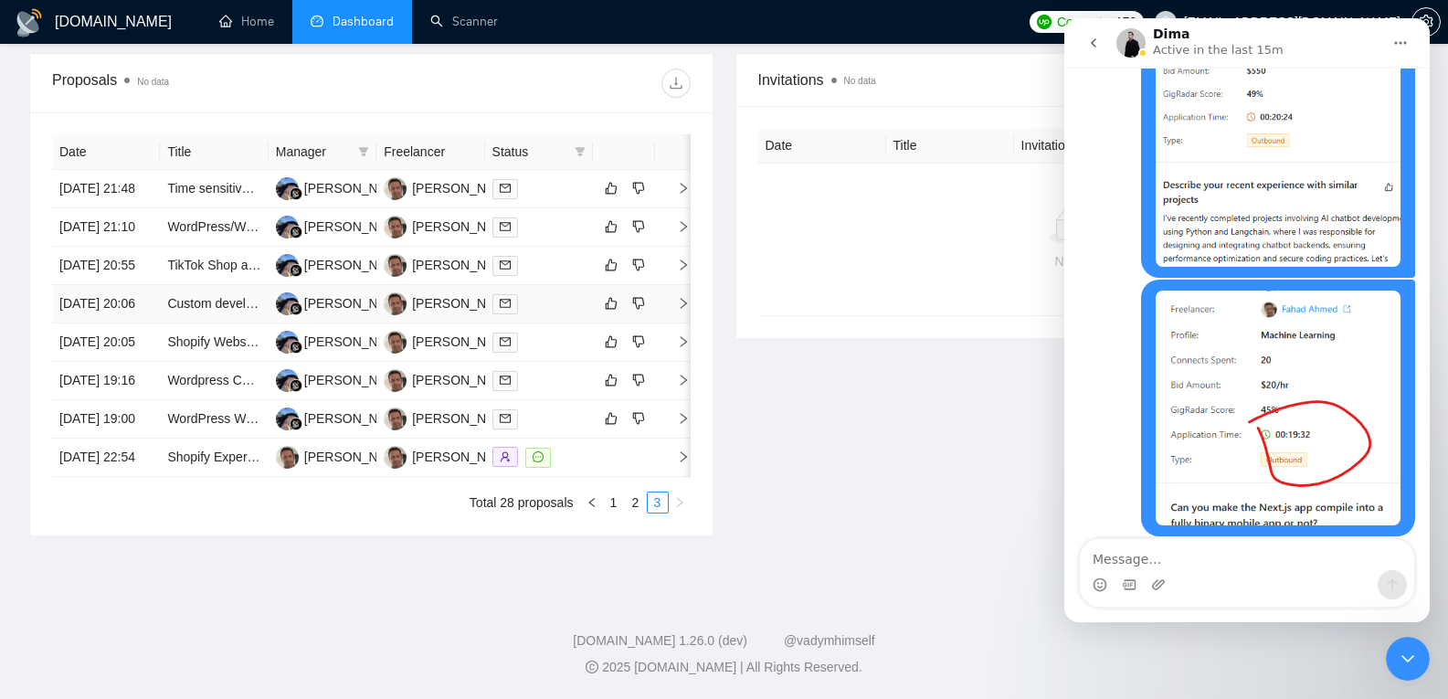
click at [111, 312] on td "[DATE] 20:06" at bounding box center [106, 304] width 108 height 38
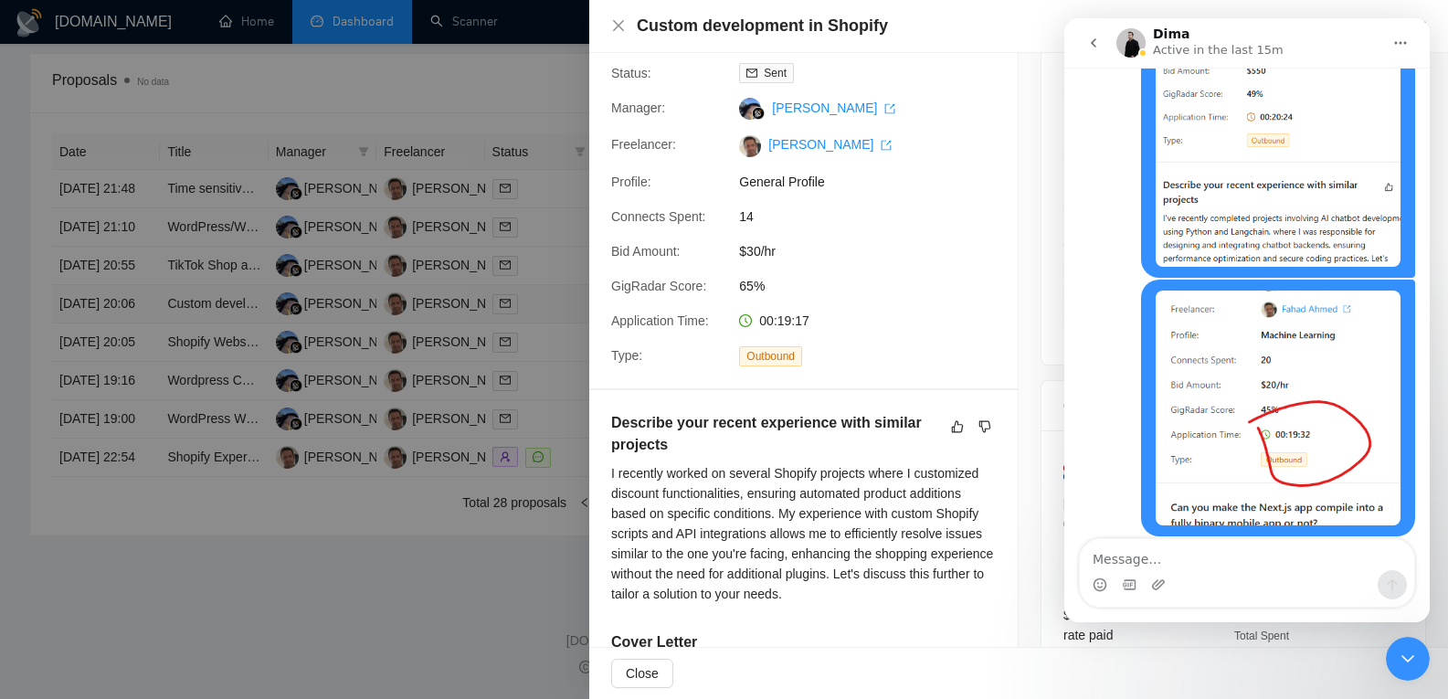
click at [111, 312] on div at bounding box center [724, 349] width 1448 height 699
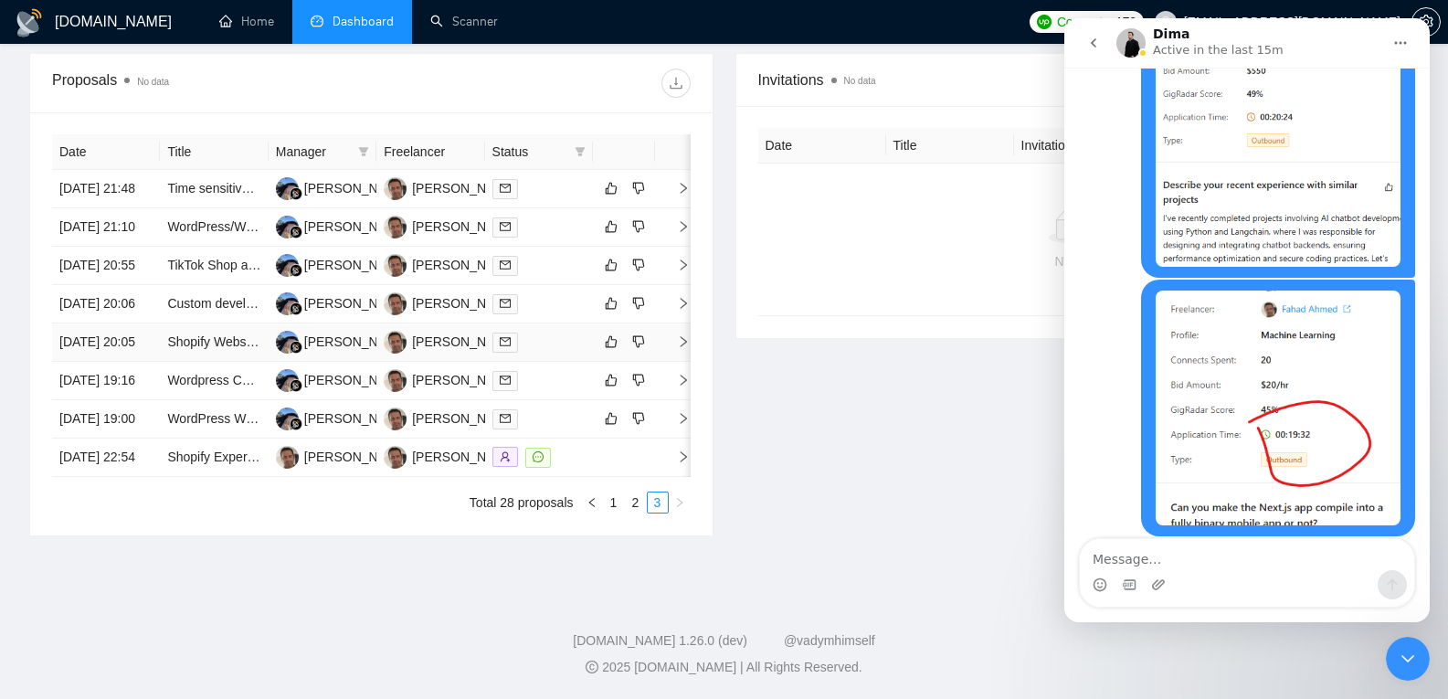
click at [119, 362] on td "[DATE] 20:05" at bounding box center [106, 342] width 108 height 38
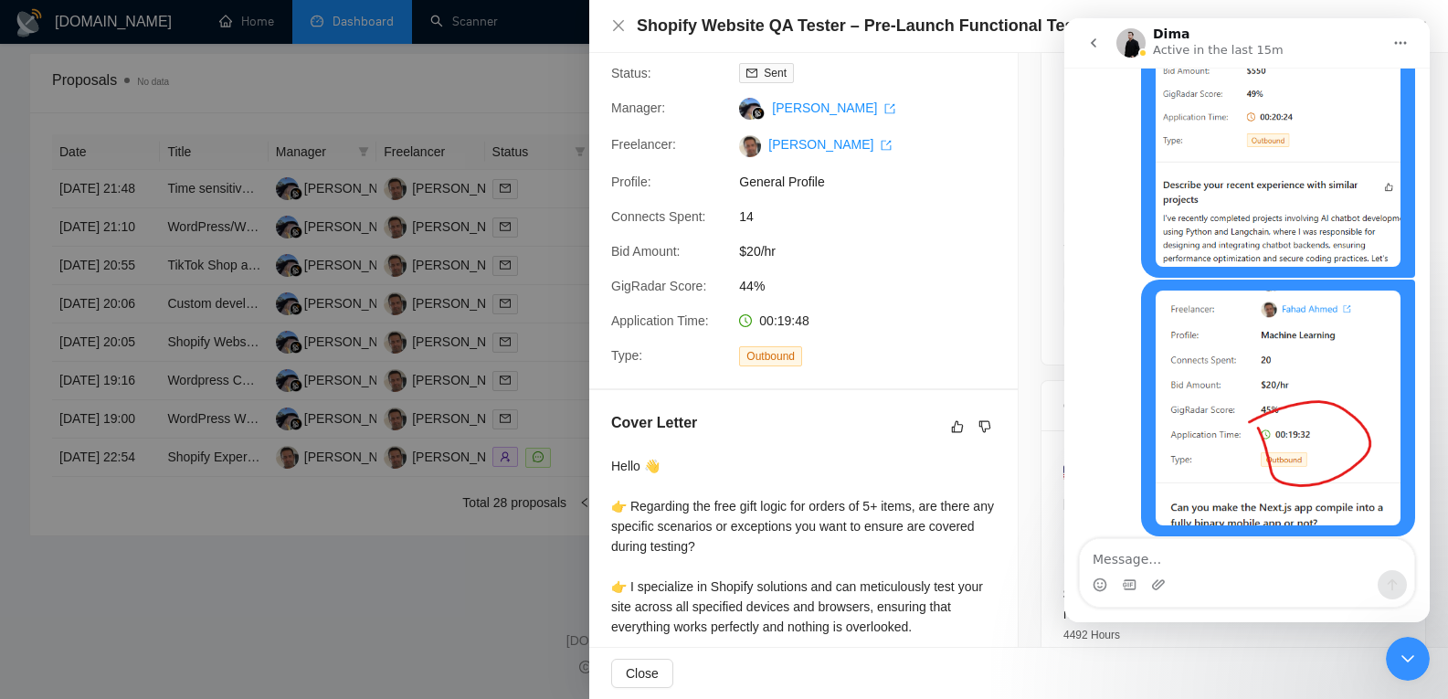
click at [126, 364] on div at bounding box center [724, 349] width 1448 height 699
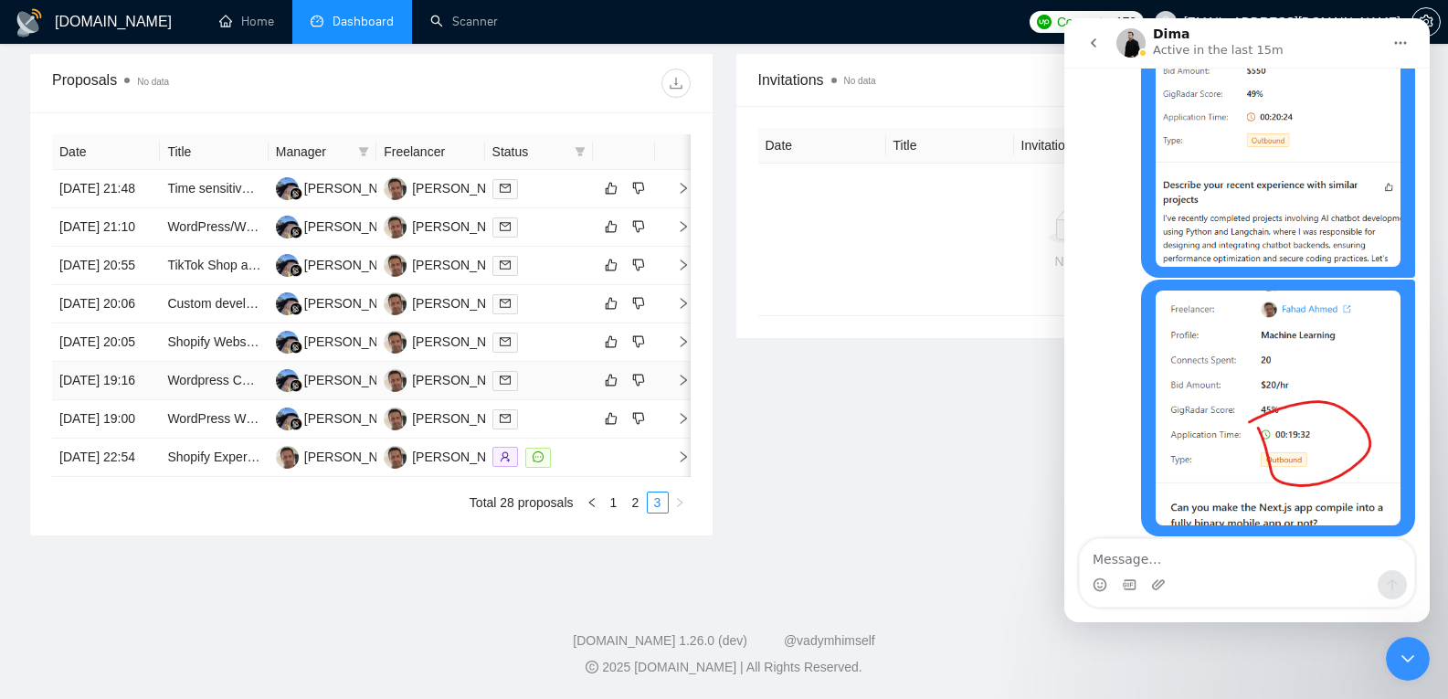
click at [117, 400] on td "[DATE] 19:16" at bounding box center [106, 381] width 108 height 38
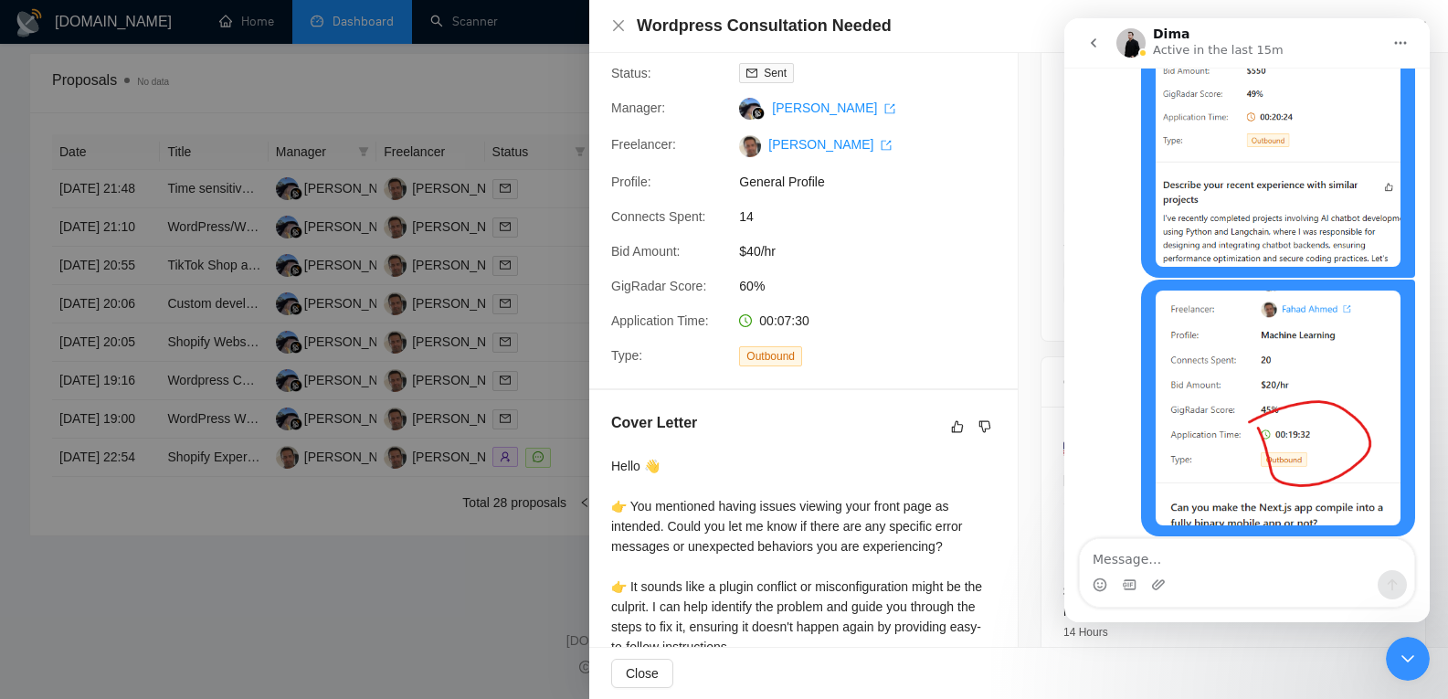
click at [125, 460] on div at bounding box center [724, 349] width 1448 height 699
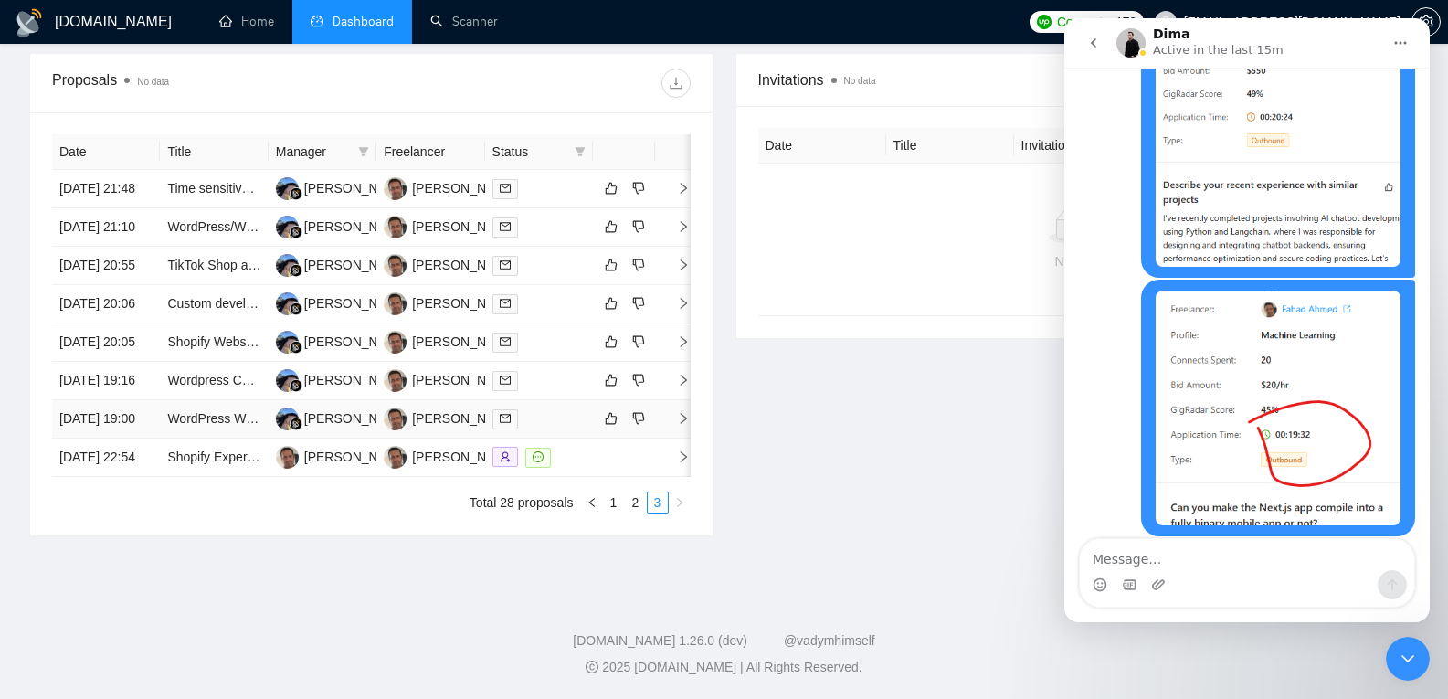
click at [124, 438] on td "[DATE] 19:00" at bounding box center [106, 419] width 108 height 38
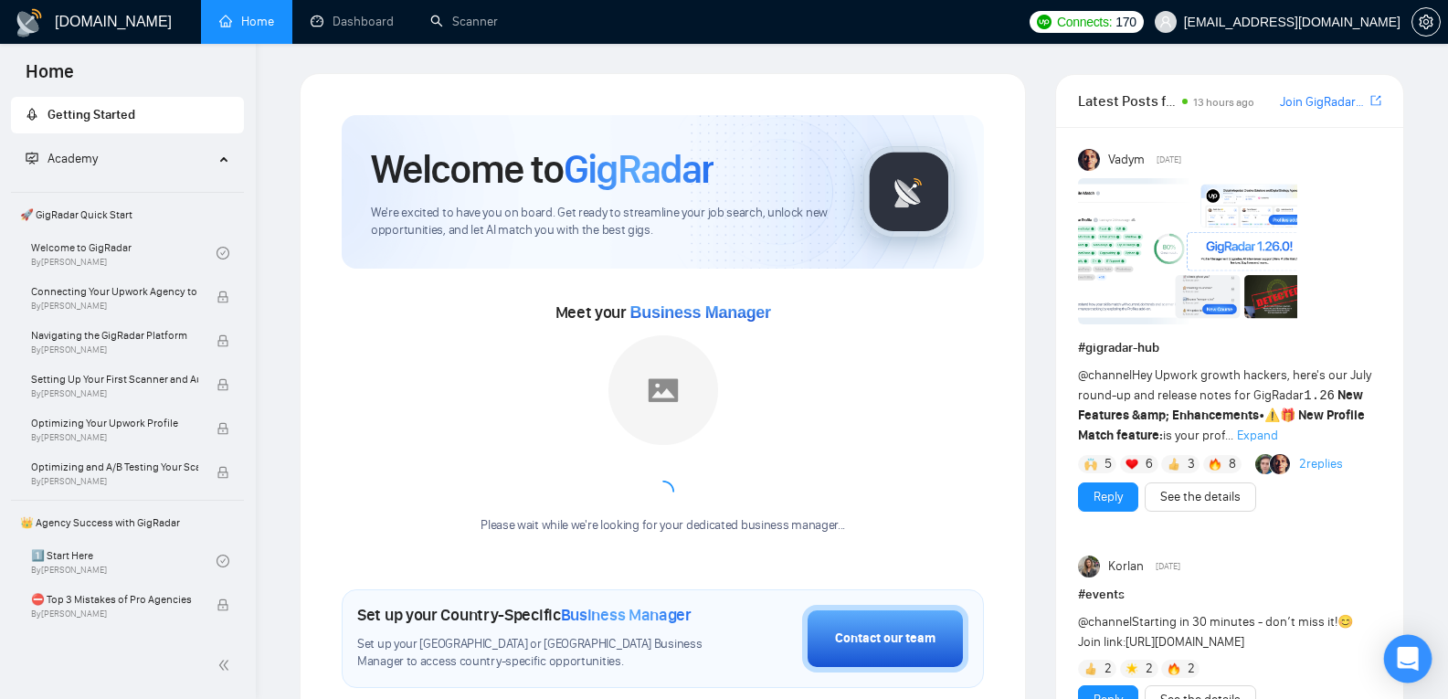
click at [1393, 656] on div "Open Intercom Messenger" at bounding box center [1408, 659] width 48 height 48
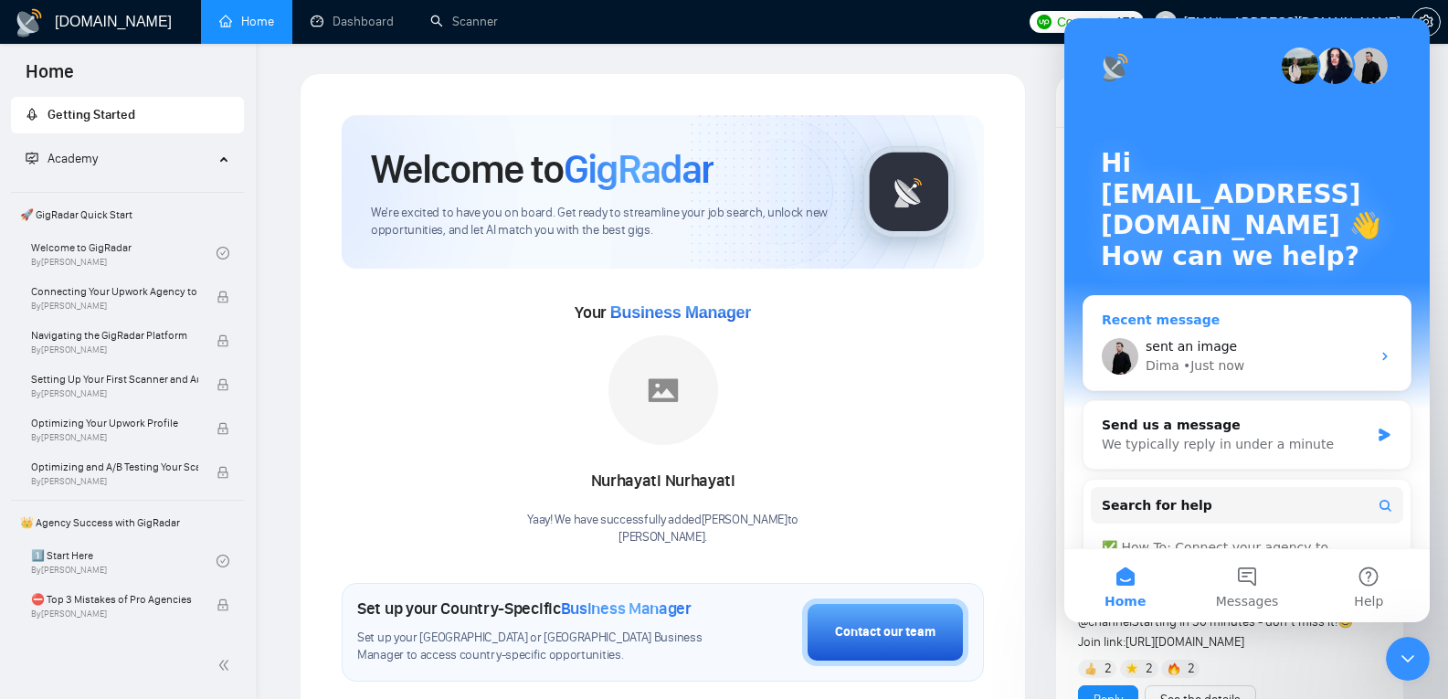
click at [1295, 378] on div "sent an image Dima • Just now" at bounding box center [1246, 356] width 327 height 68
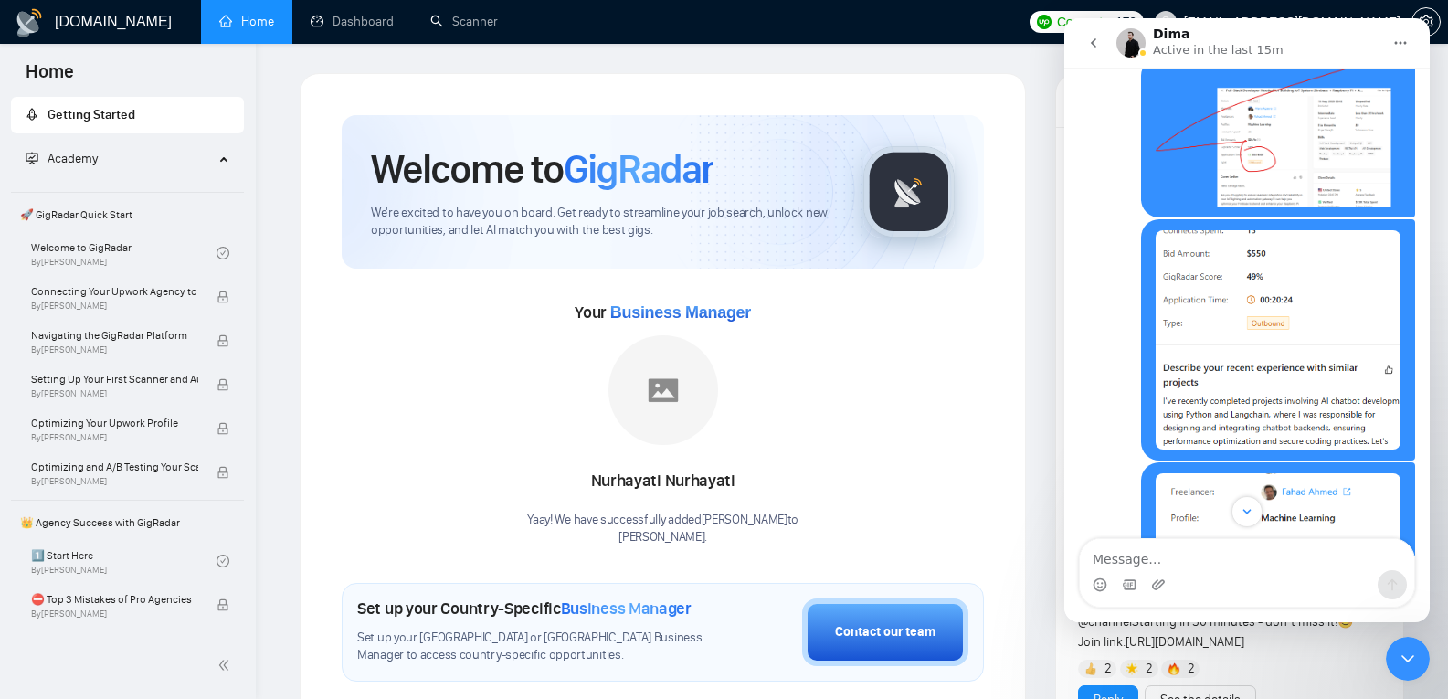
scroll to position [3155, 0]
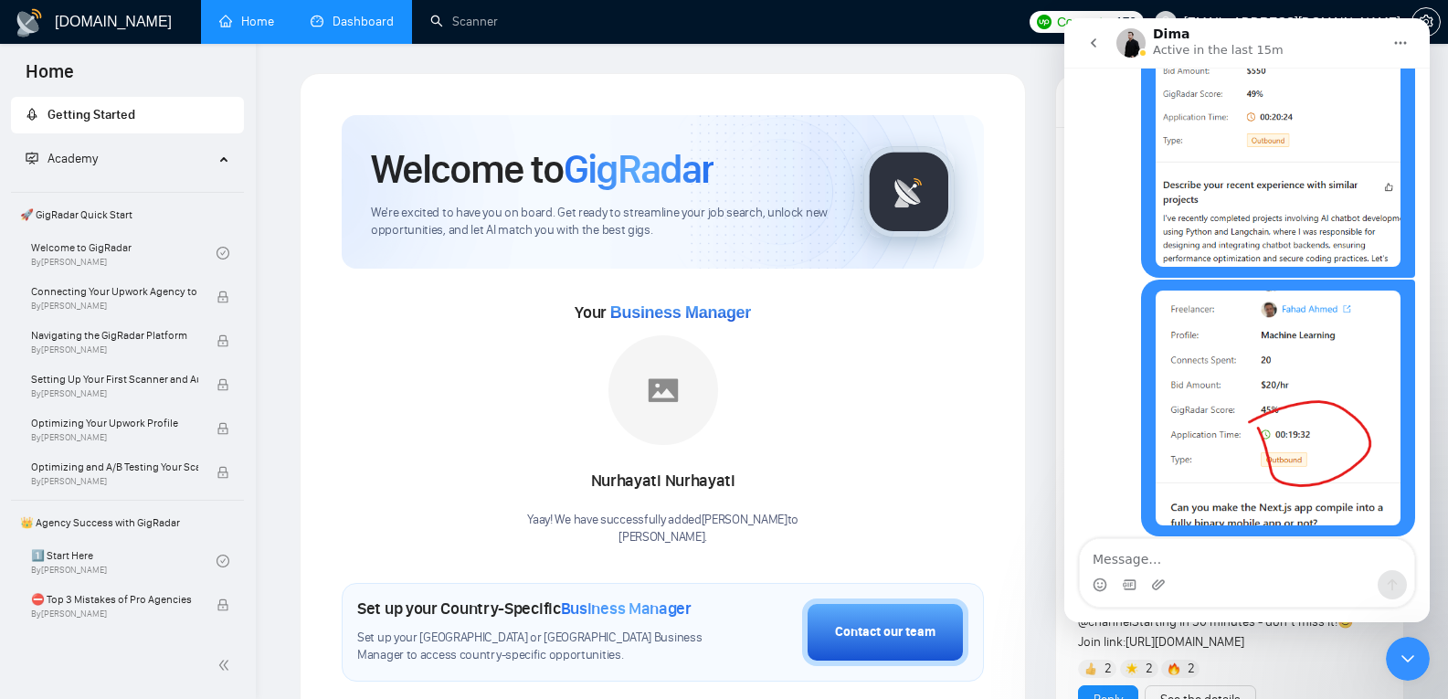
click at [333, 29] on link "Dashboard" at bounding box center [352, 22] width 83 height 16
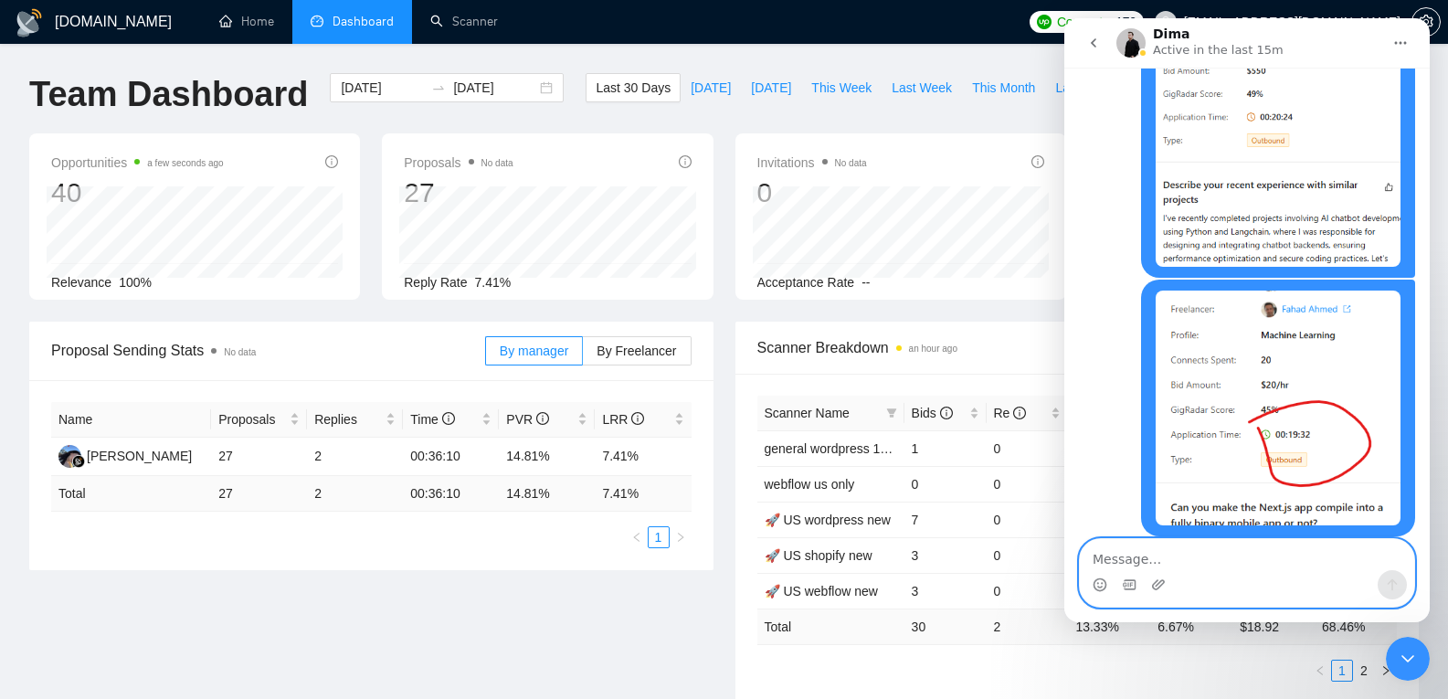
click at [1225, 555] on textarea "Message…" at bounding box center [1247, 554] width 334 height 31
type textarea "total applied on 27 jobs"
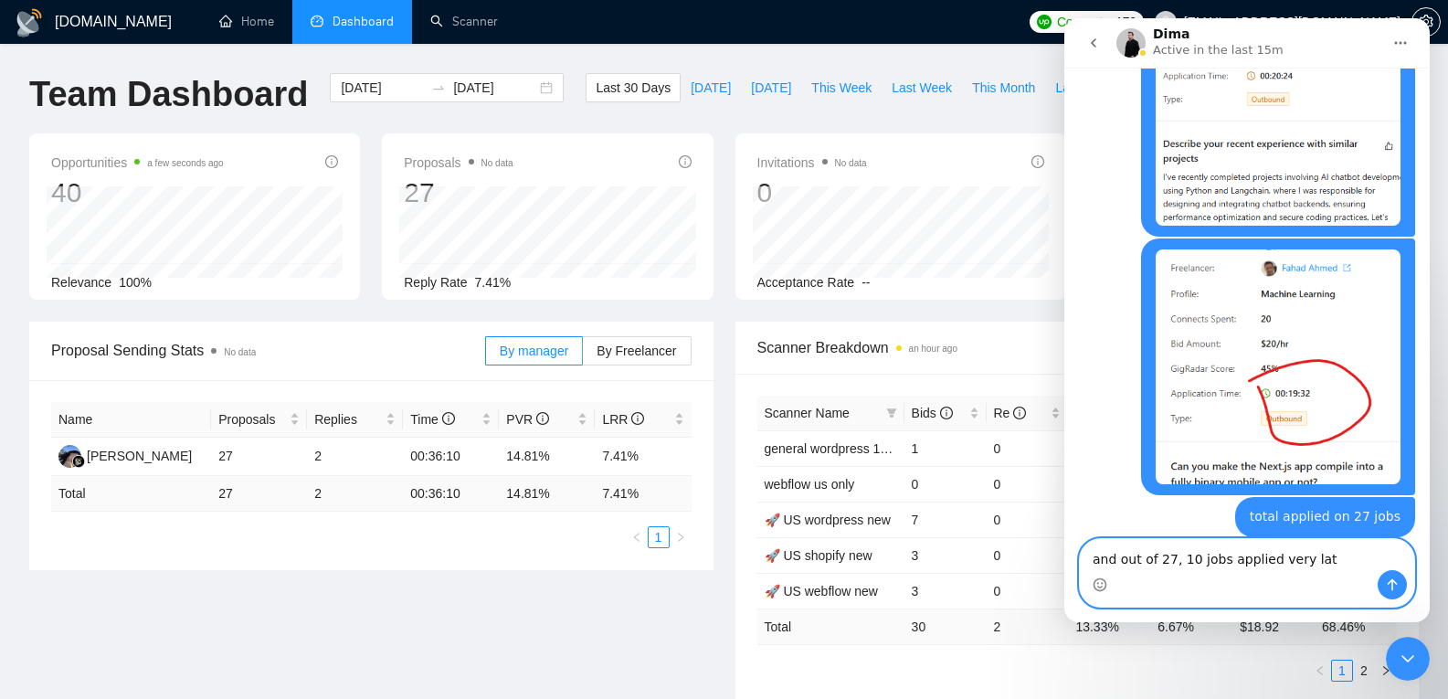
type textarea "and out of 27, 10 jobs applied very late"
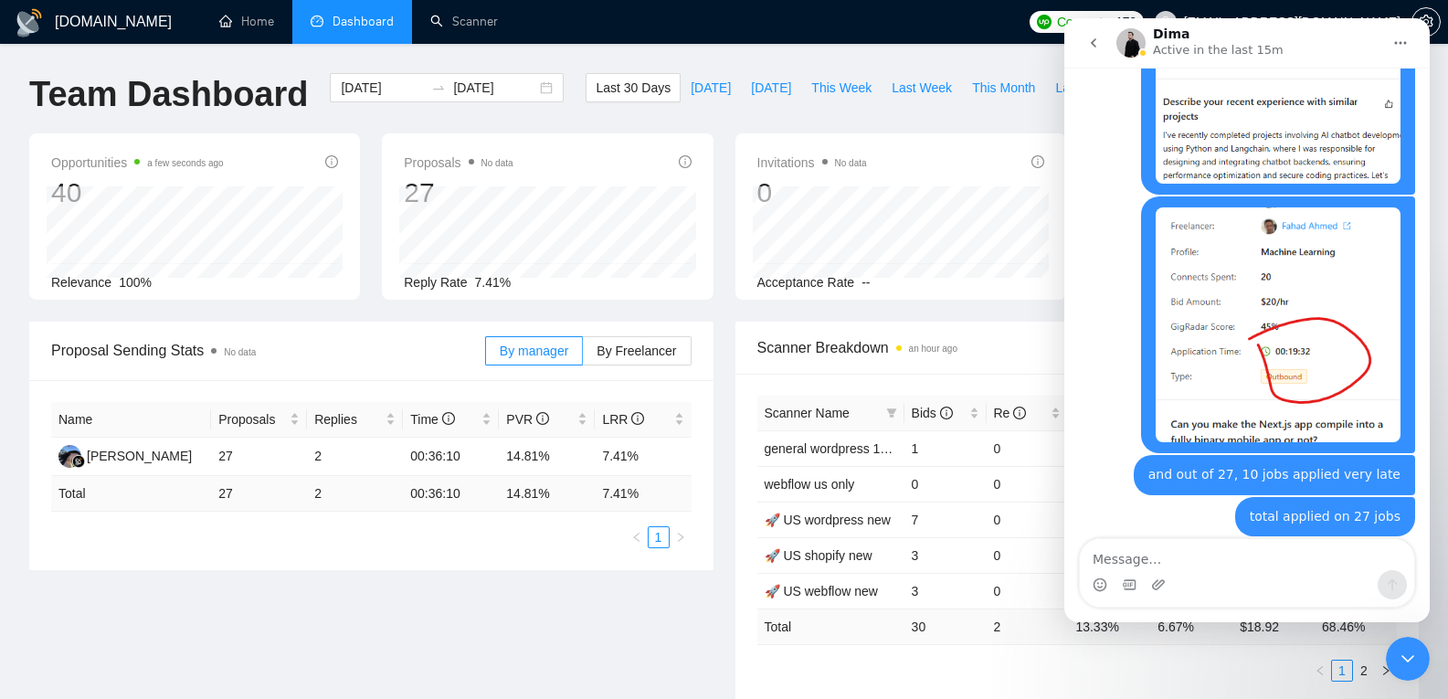
click at [1422, 655] on div "Close Intercom Messenger" at bounding box center [1408, 659] width 44 height 44
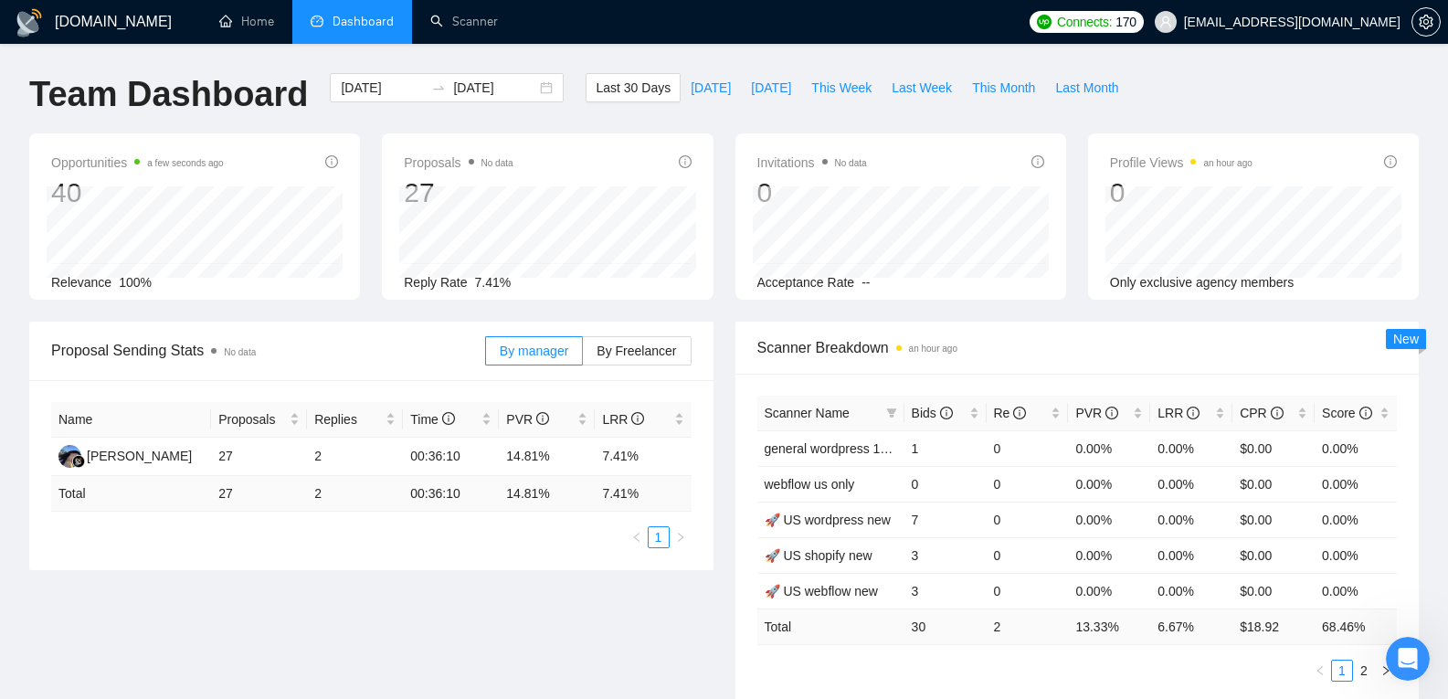
scroll to position [2792, 0]
